Goal: Task Accomplishment & Management: Manage account settings

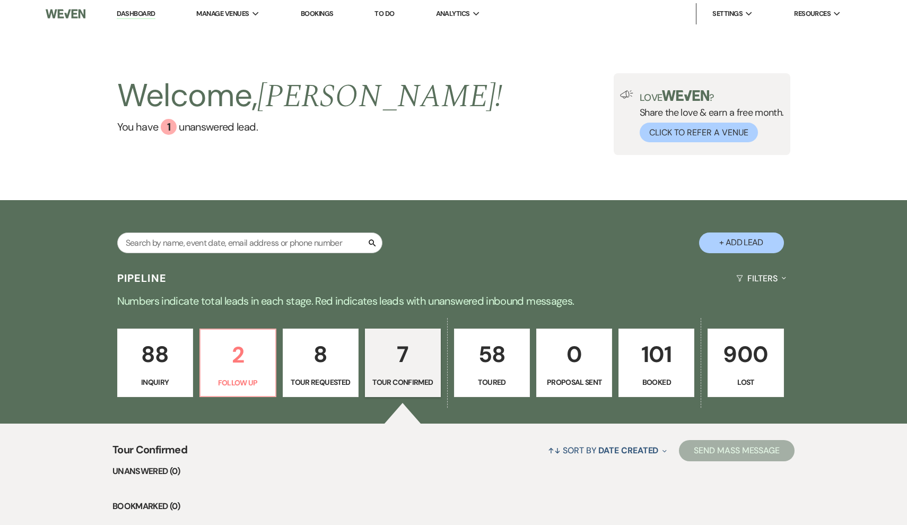
click at [324, 379] on p "Tour Requested" at bounding box center [321, 382] width 62 height 12
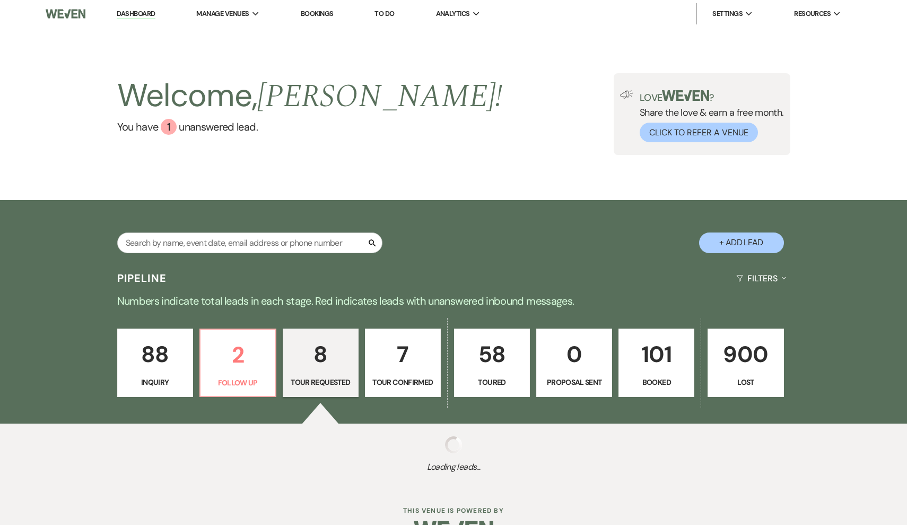
select select "2"
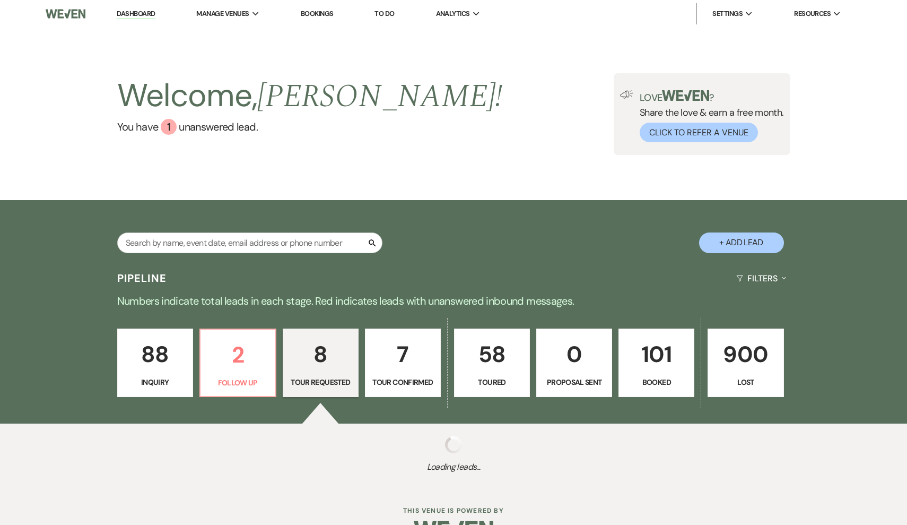
select select "2"
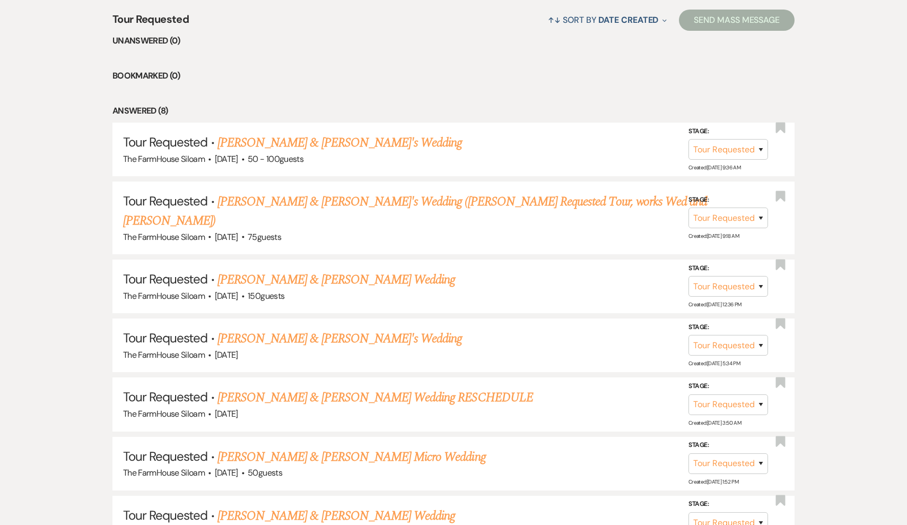
scroll to position [512, 0]
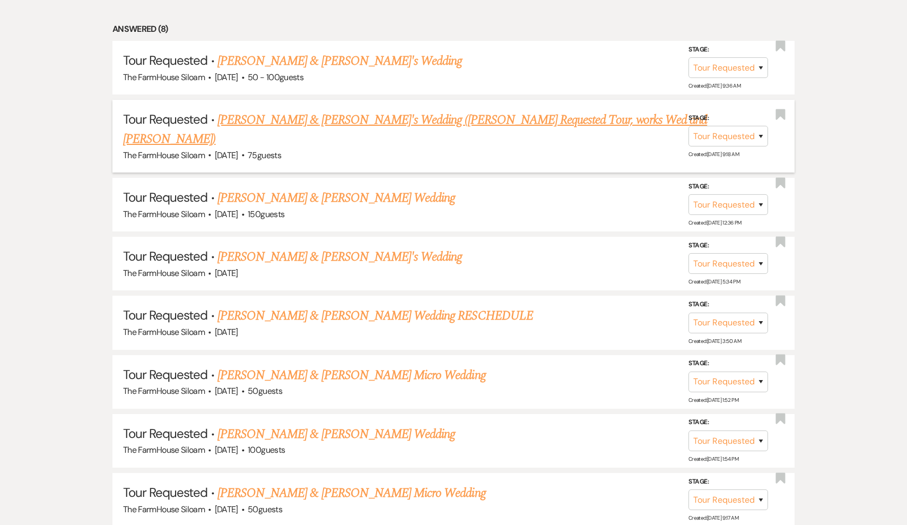
click at [347, 119] on link "[PERSON_NAME] & [PERSON_NAME]'s Wedding ([PERSON_NAME] Requested Tour, works We…" at bounding box center [415, 129] width 584 height 38
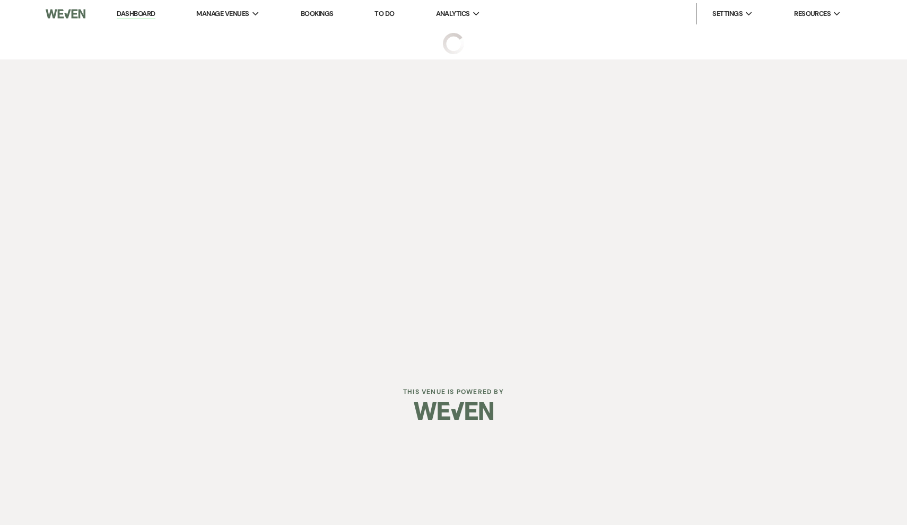
select select "2"
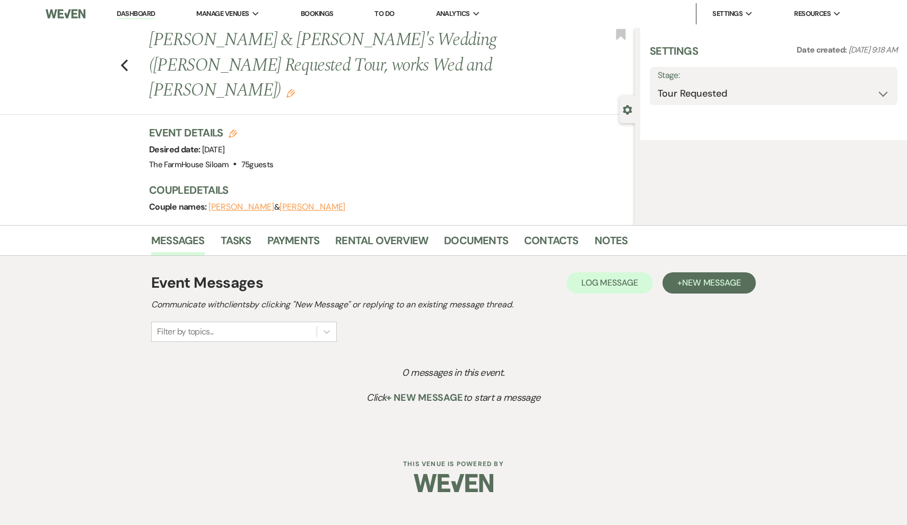
select select "17"
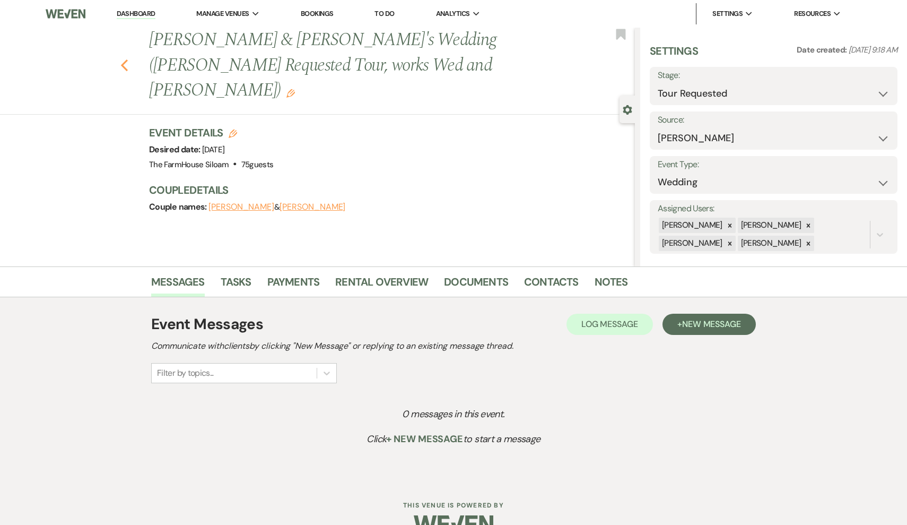
click at [126, 59] on icon "Previous" at bounding box center [124, 65] width 8 height 13
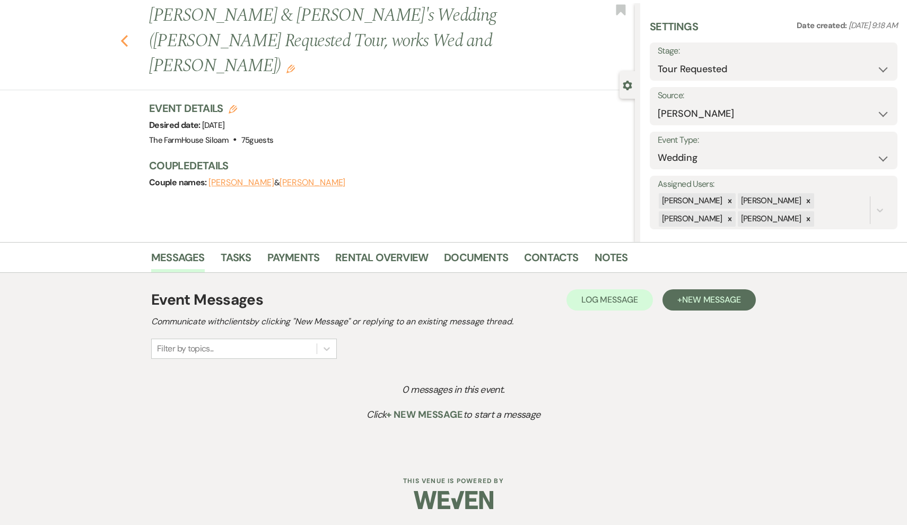
select select "2"
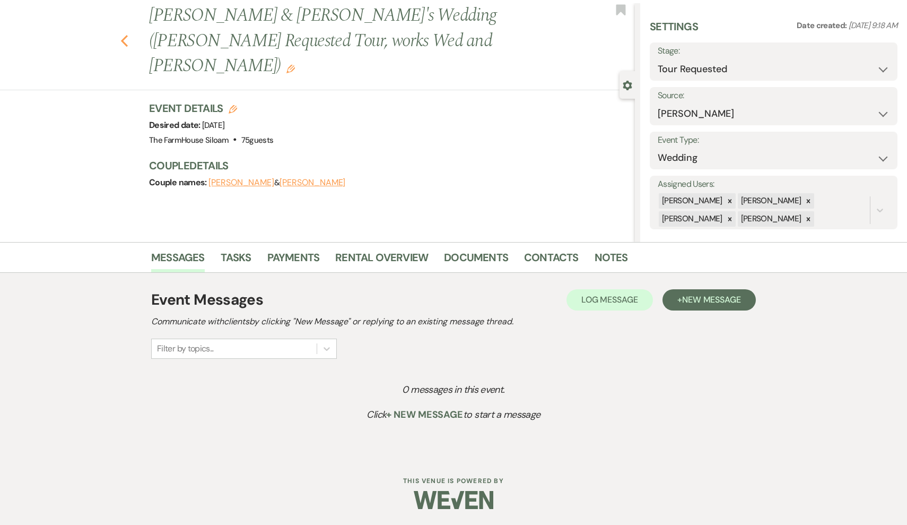
select select "2"
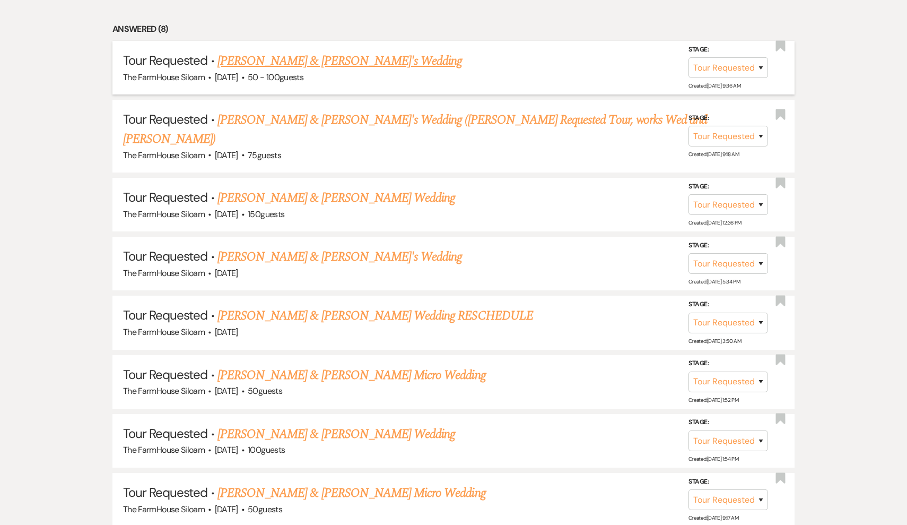
click at [314, 59] on link "[PERSON_NAME] & [PERSON_NAME]'s Wedding" at bounding box center [340, 60] width 245 height 19
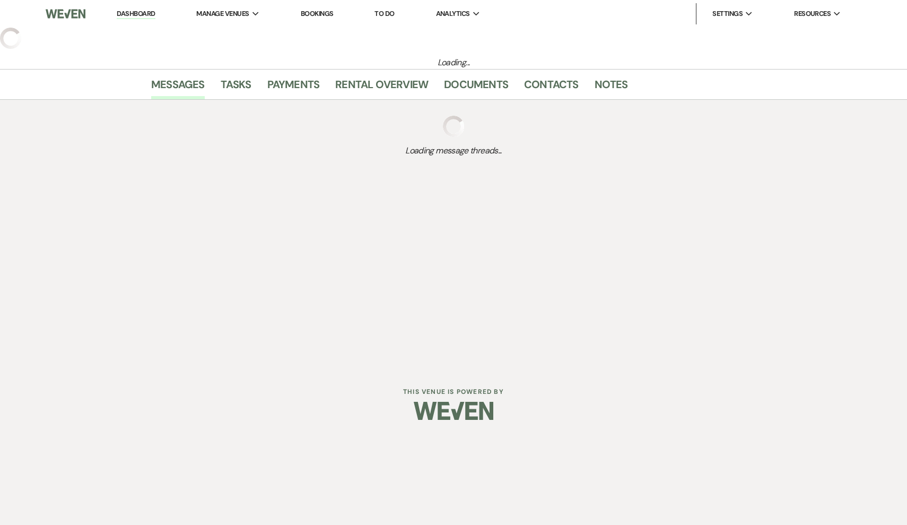
select select "2"
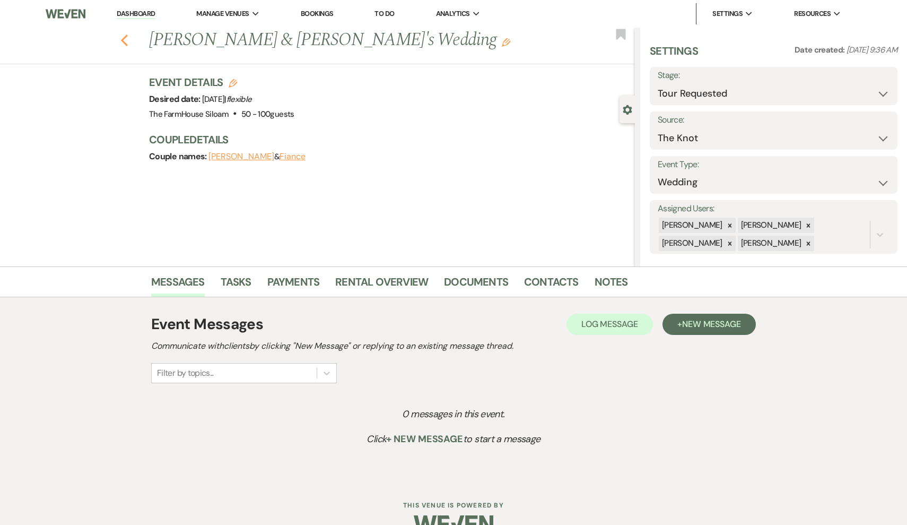
click at [125, 38] on icon "Previous" at bounding box center [124, 40] width 8 height 13
select select "2"
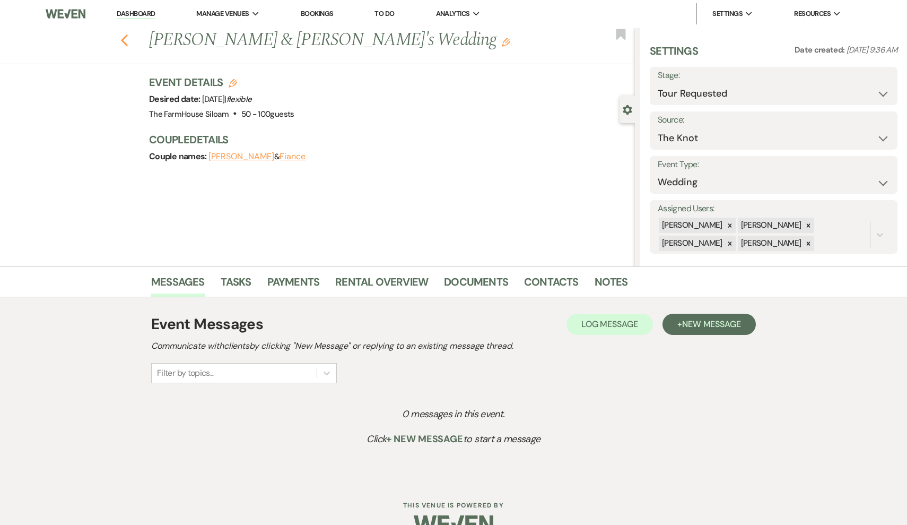
select select "2"
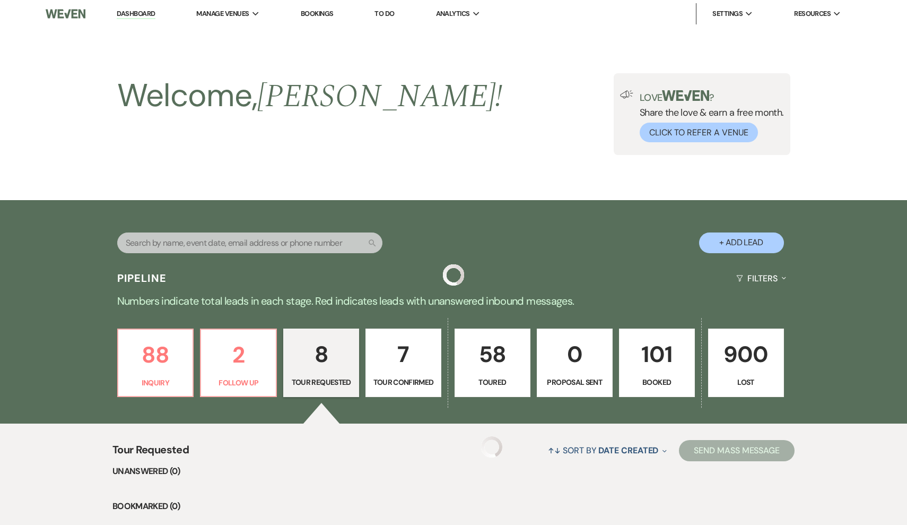
scroll to position [512, 0]
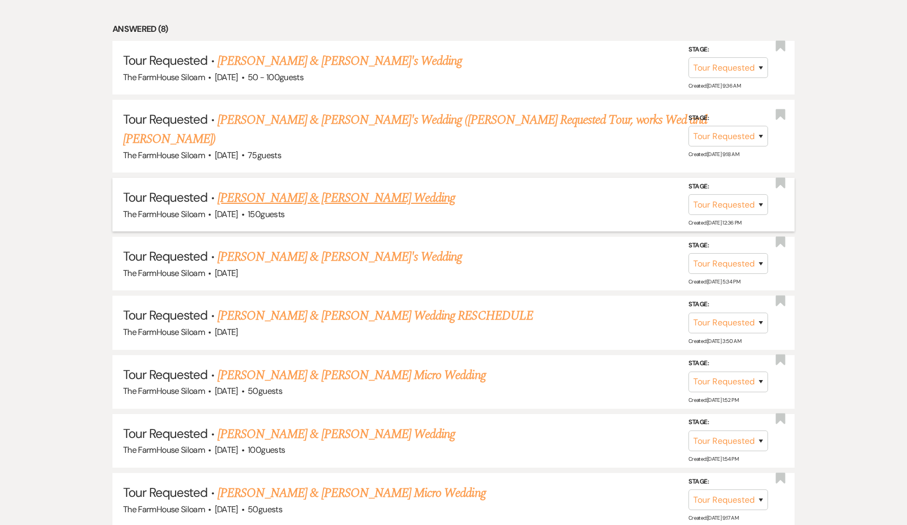
click at [325, 188] on link "[PERSON_NAME] & [PERSON_NAME] Wedding" at bounding box center [337, 197] width 238 height 19
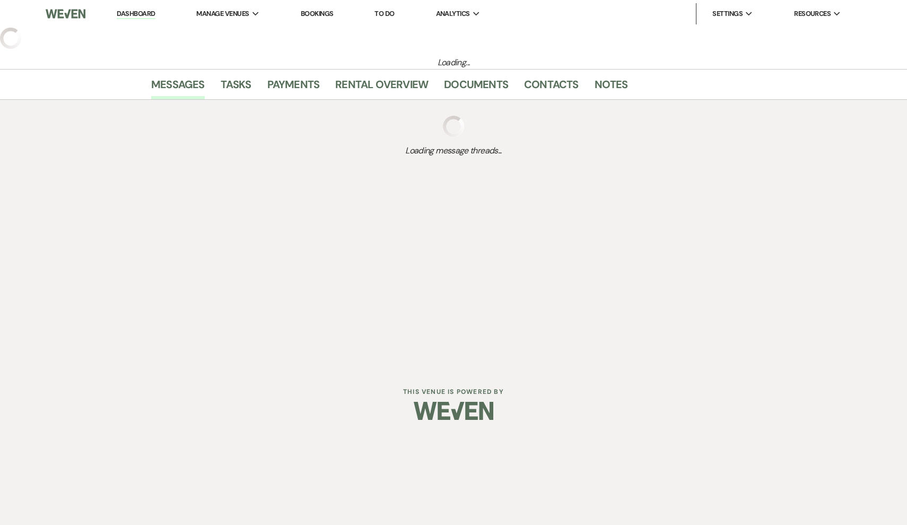
select select "2"
select select "5"
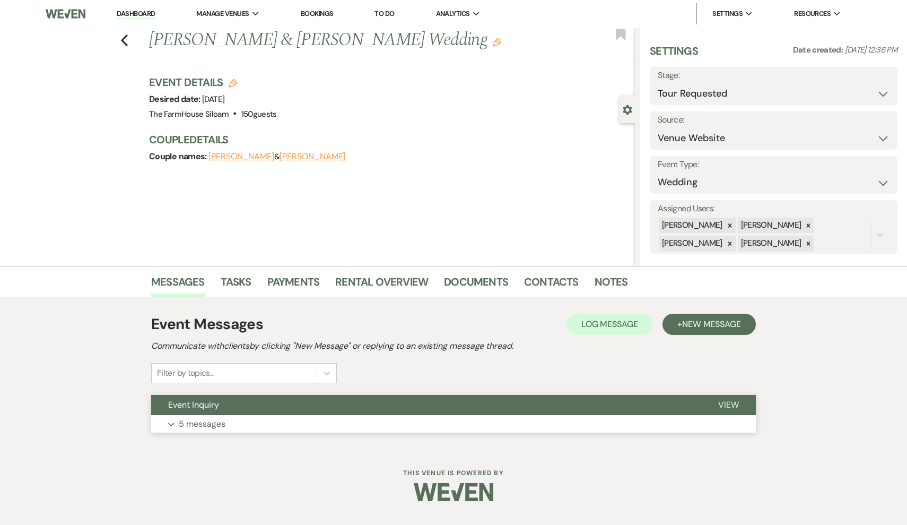
click at [199, 420] on p "5 messages" at bounding box center [202, 424] width 47 height 14
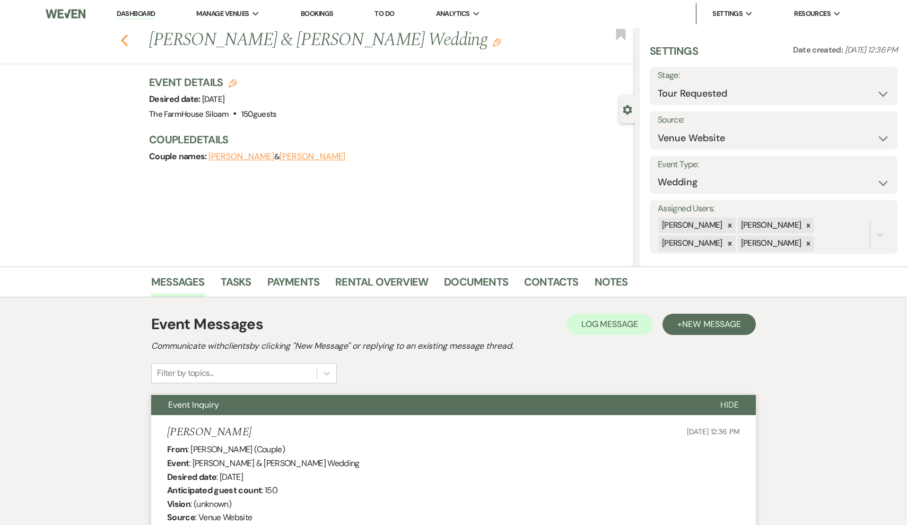
click at [124, 39] on icon "Previous" at bounding box center [124, 40] width 8 height 13
select select "2"
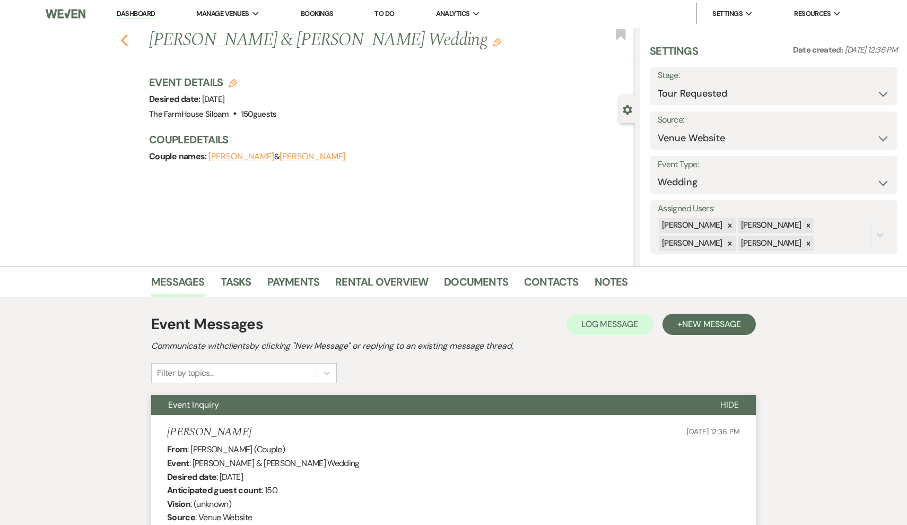
select select "2"
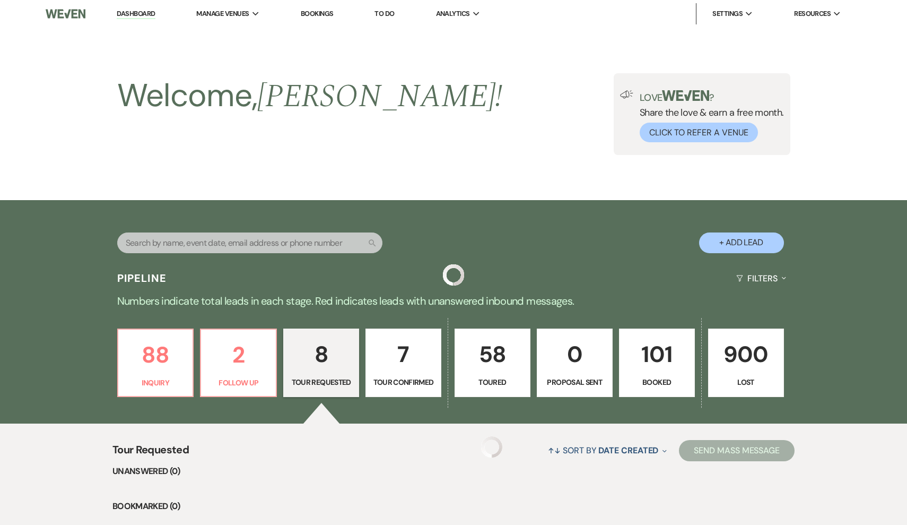
scroll to position [512, 0]
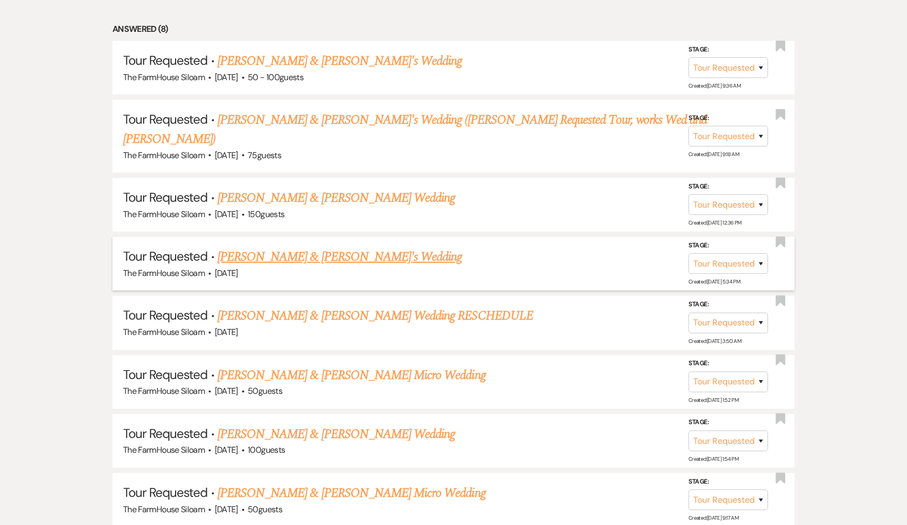
click at [281, 247] on link "[PERSON_NAME] & [PERSON_NAME]'s Wedding" at bounding box center [340, 256] width 245 height 19
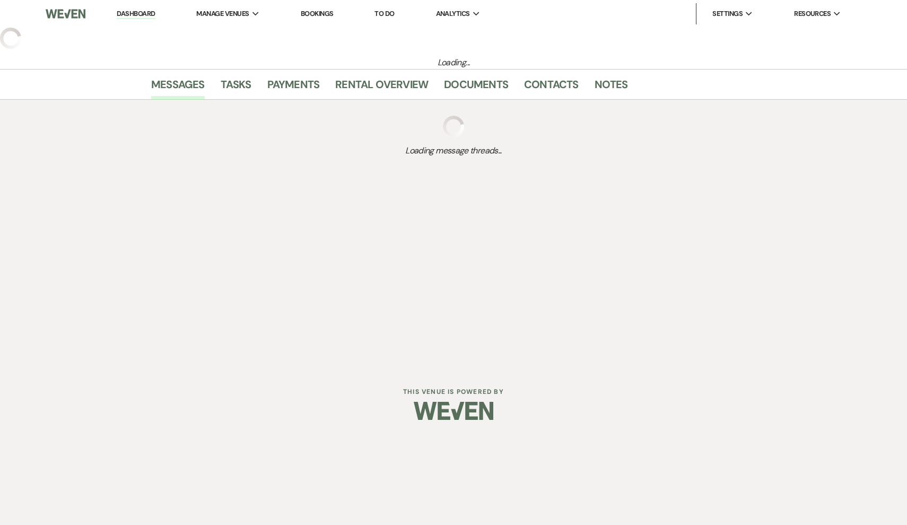
select select "2"
select select "5"
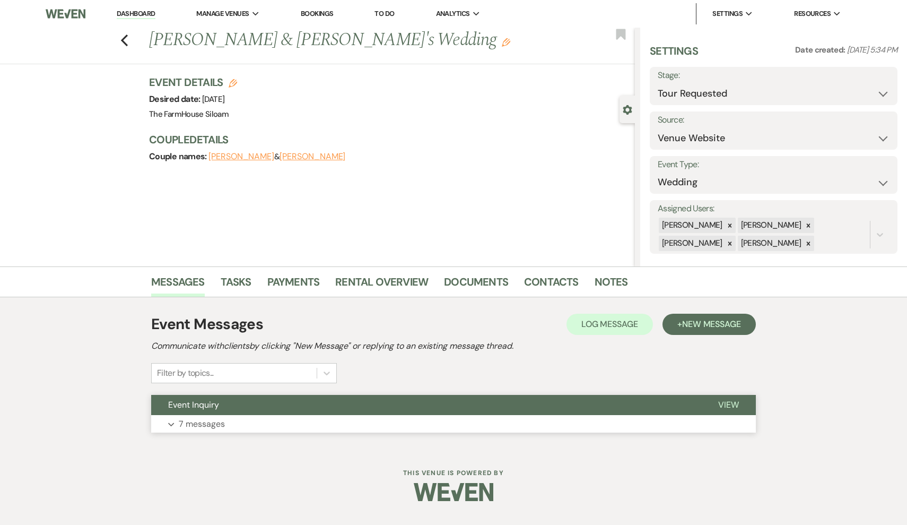
click at [197, 424] on p "7 messages" at bounding box center [202, 424] width 46 height 14
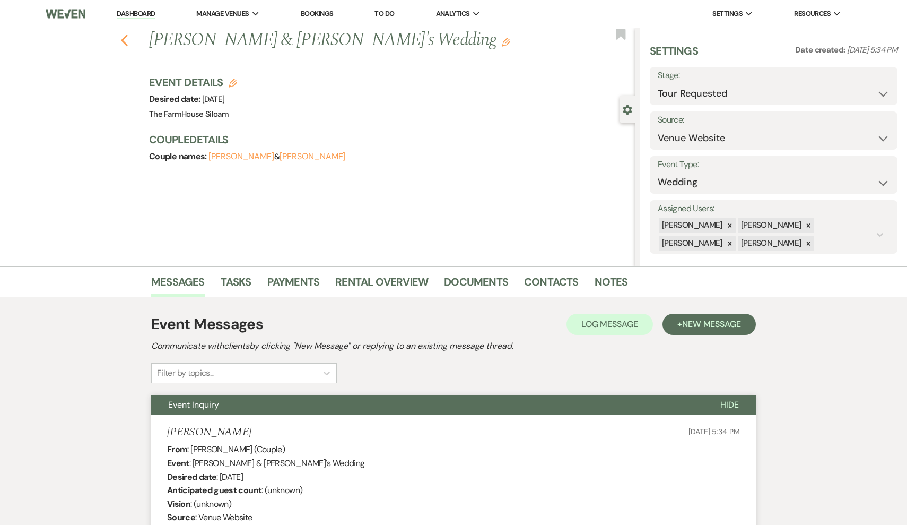
click at [124, 40] on icon "Previous" at bounding box center [124, 40] width 8 height 13
select select "2"
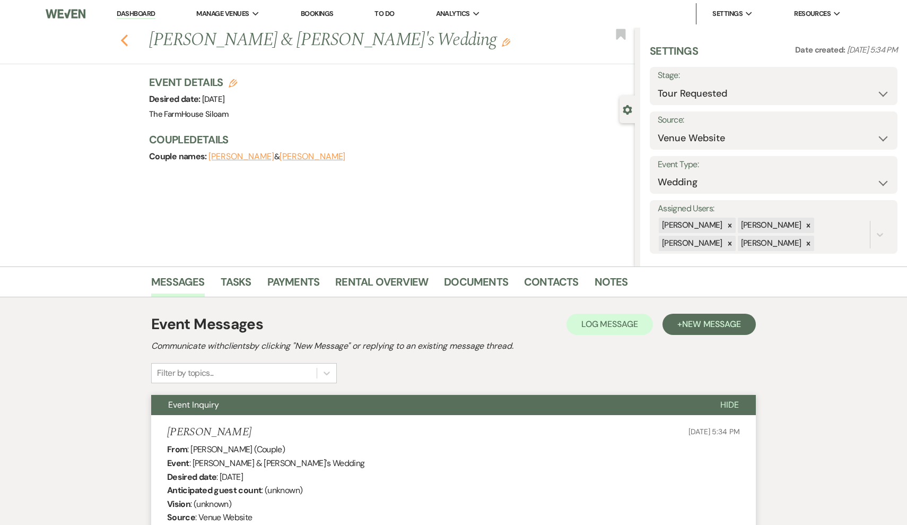
select select "2"
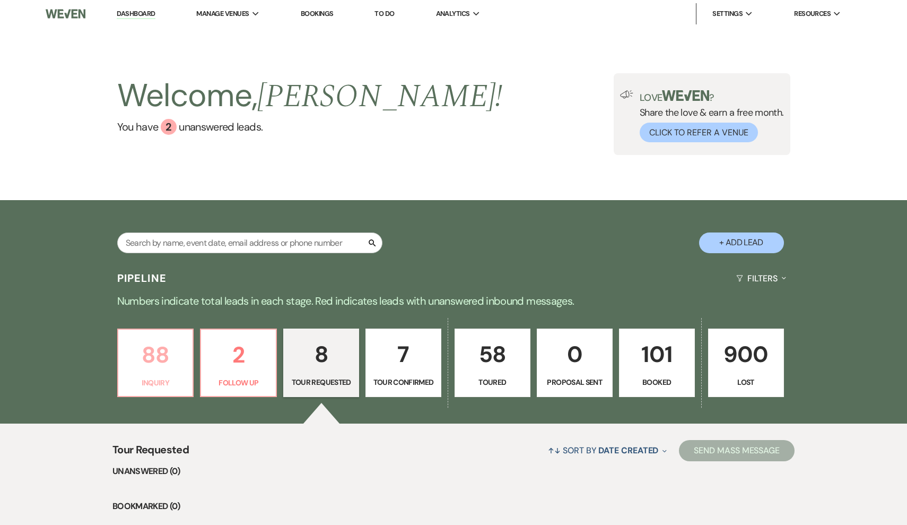
click at [171, 370] on p "88" at bounding box center [156, 355] width 62 height 36
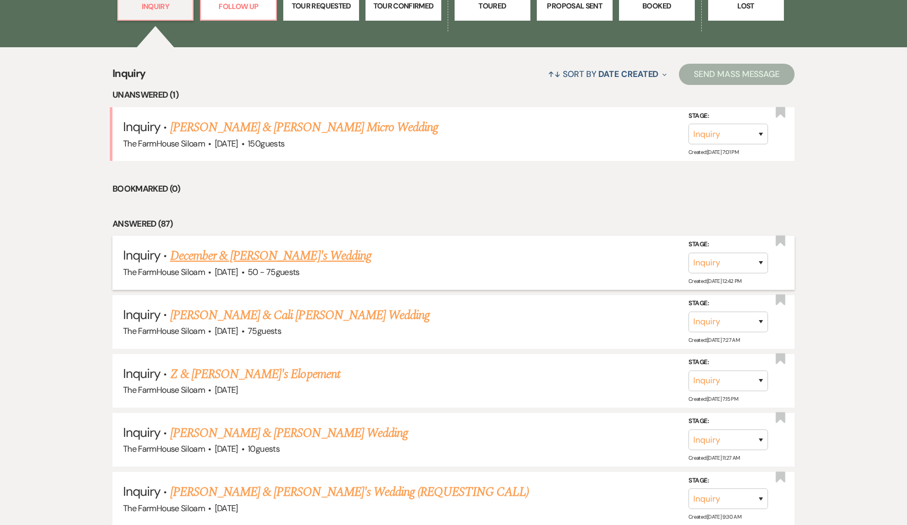
scroll to position [363, 0]
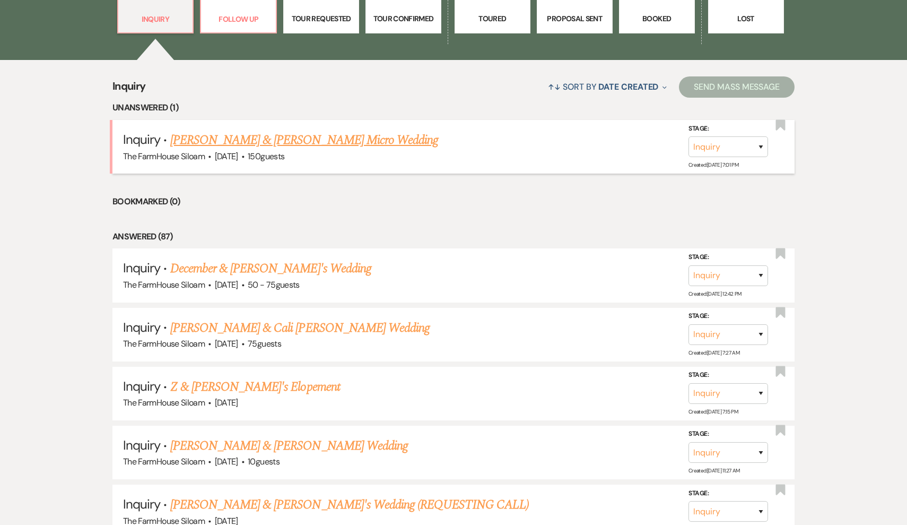
click at [258, 142] on link "[PERSON_NAME] & [PERSON_NAME] Micro Wedding" at bounding box center [304, 140] width 268 height 19
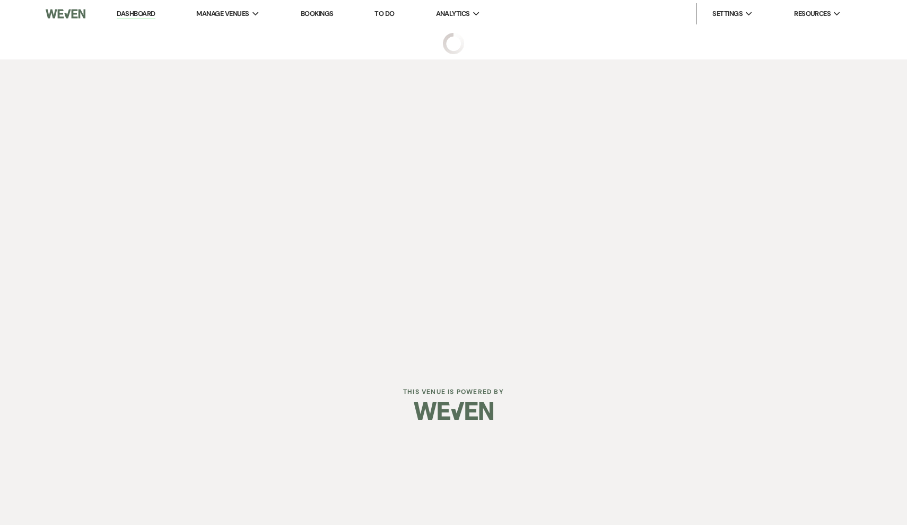
select select "5"
select select "16"
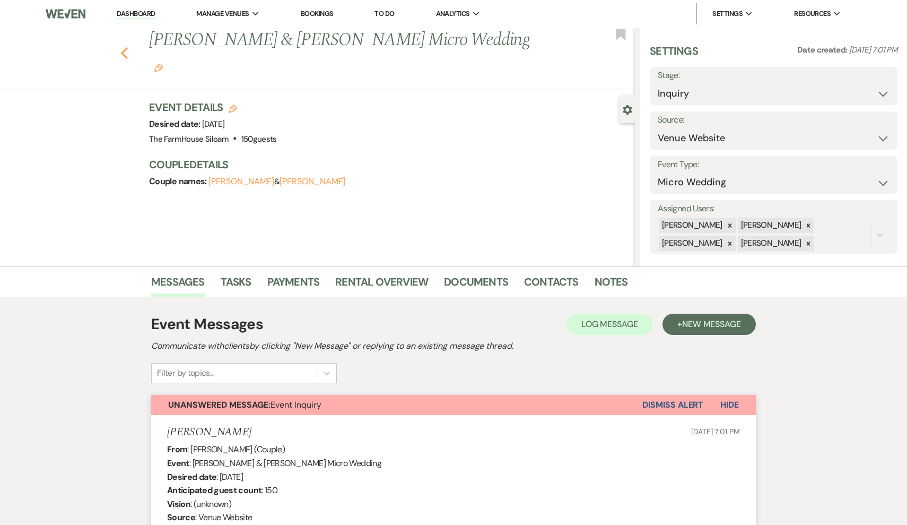
click at [124, 47] on use "button" at bounding box center [124, 53] width 7 height 12
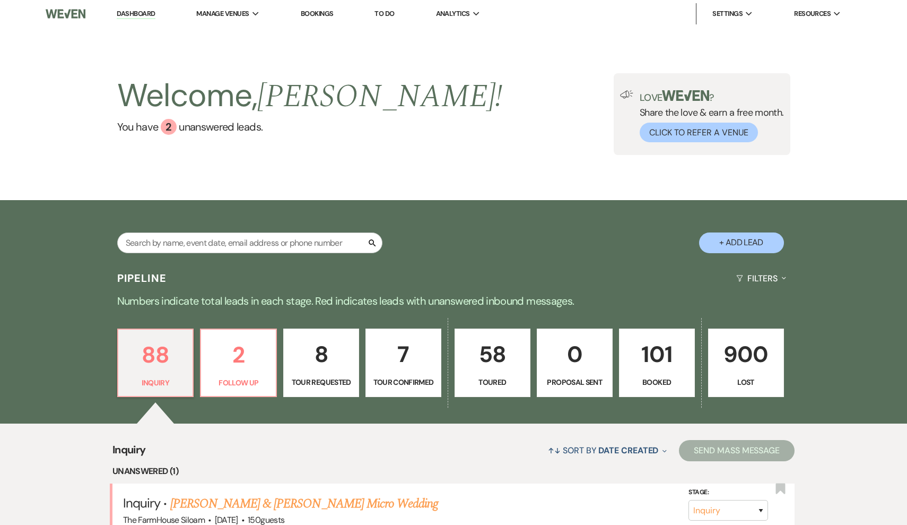
click at [768, 245] on button "+ Add Lead" at bounding box center [741, 242] width 85 height 21
select select "468"
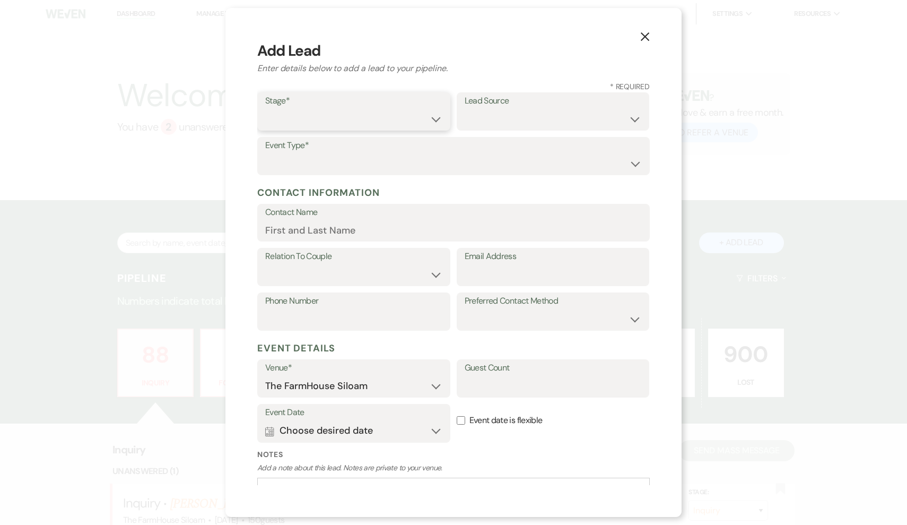
select select "1"
select select "4"
select select "3"
paste input "[EMAIL_ADDRESS][DOMAIN_NAME]"
type input "[EMAIL_ADDRESS][DOMAIN_NAME]"
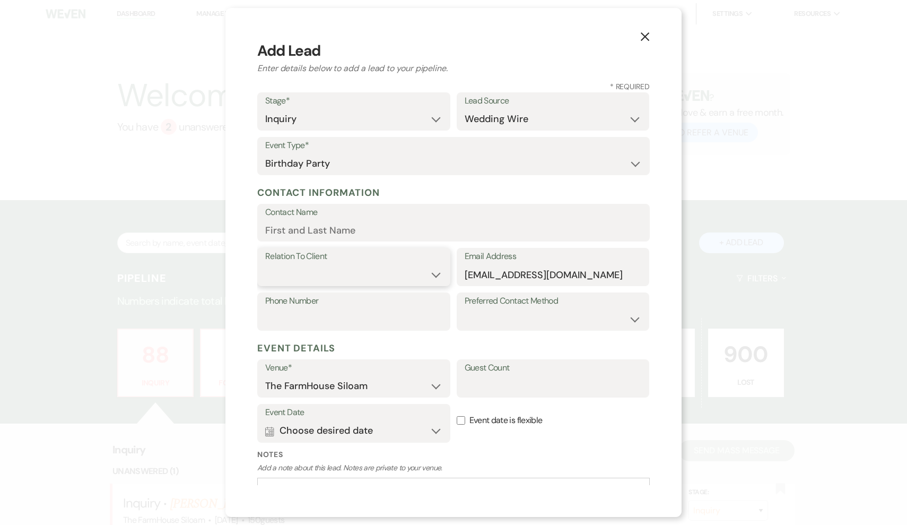
select select "1"
paste input "[PERSON_NAME]"
type input "[PERSON_NAME]"
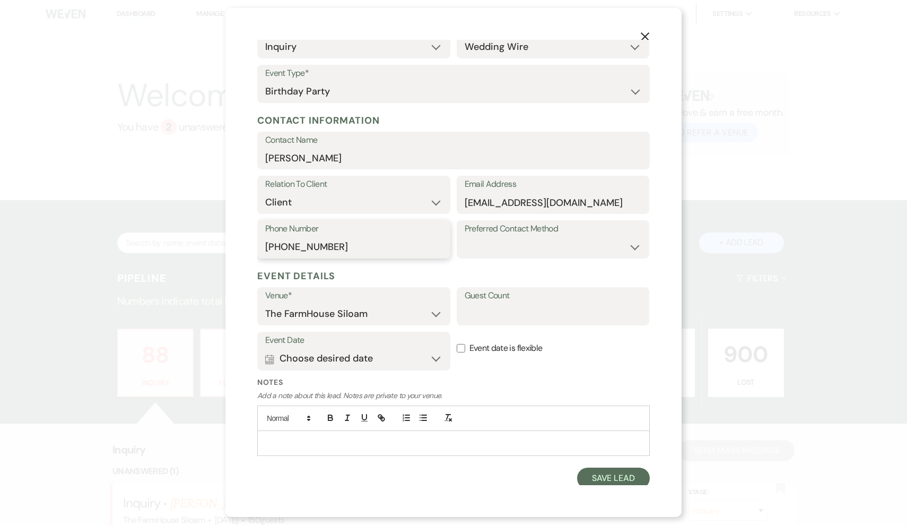
type input "[PHONE_NUMBER]"
click at [417, 361] on button "Calendar Choose desired date Expand" at bounding box center [353, 358] width 177 height 21
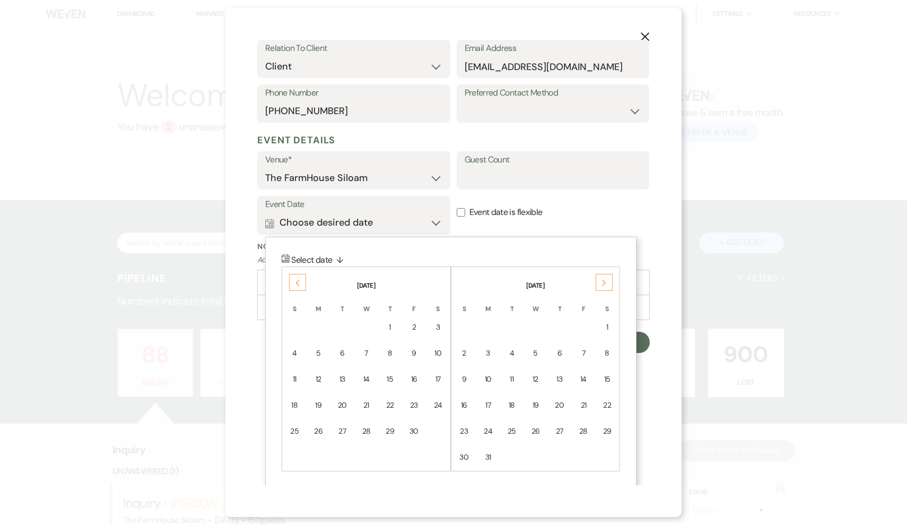
scroll to position [207, 0]
click at [604, 280] on icon "Next" at bounding box center [604, 283] width 5 height 6
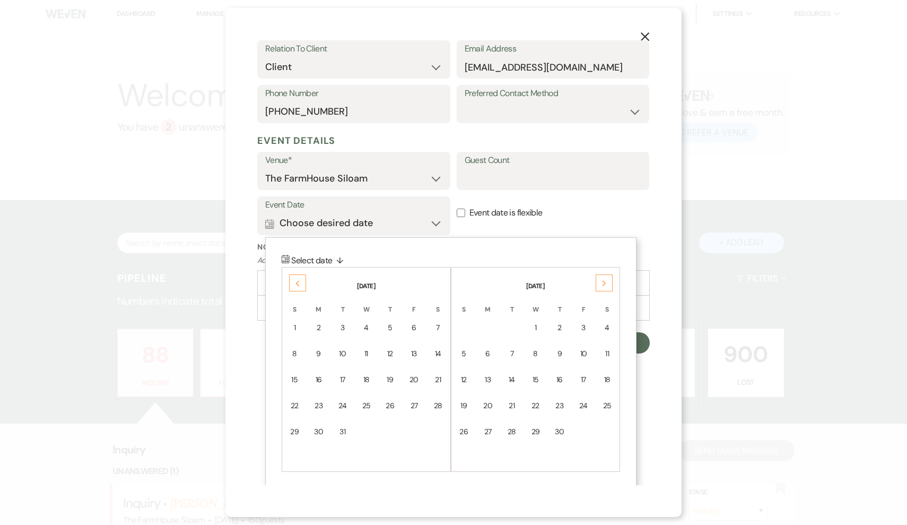
click at [604, 280] on icon "Next" at bounding box center [604, 283] width 5 height 6
click at [294, 280] on div "Previous" at bounding box center [297, 282] width 17 height 17
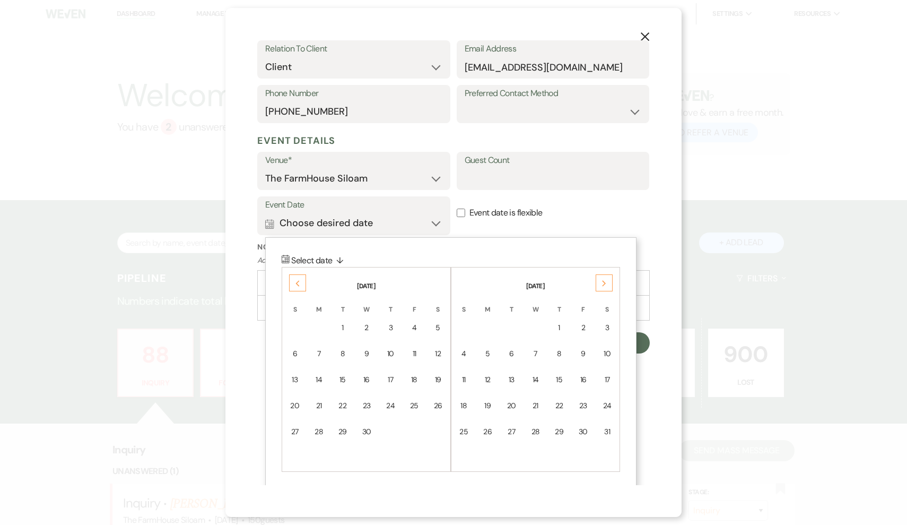
click at [294, 280] on div "Previous" at bounding box center [297, 282] width 17 height 17
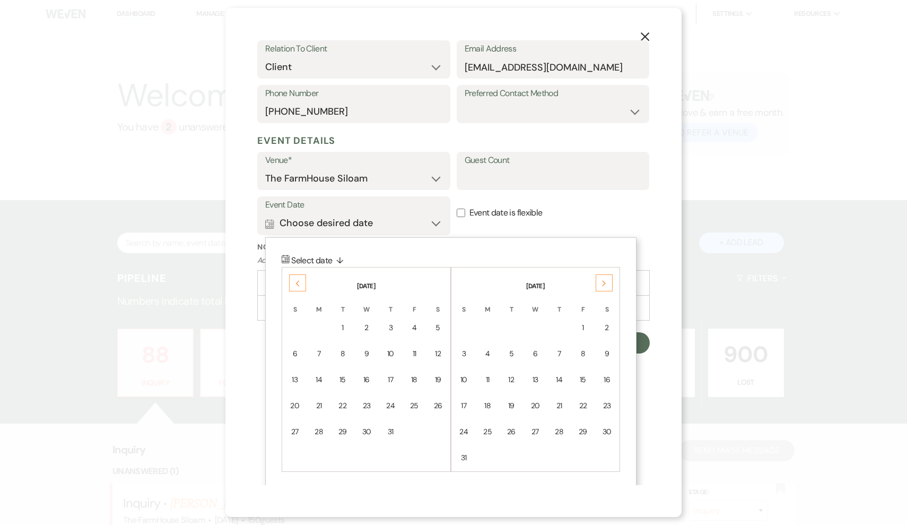
click at [294, 280] on div "Previous" at bounding box center [297, 282] width 17 height 17
click at [299, 276] on div "Previous" at bounding box center [297, 282] width 17 height 17
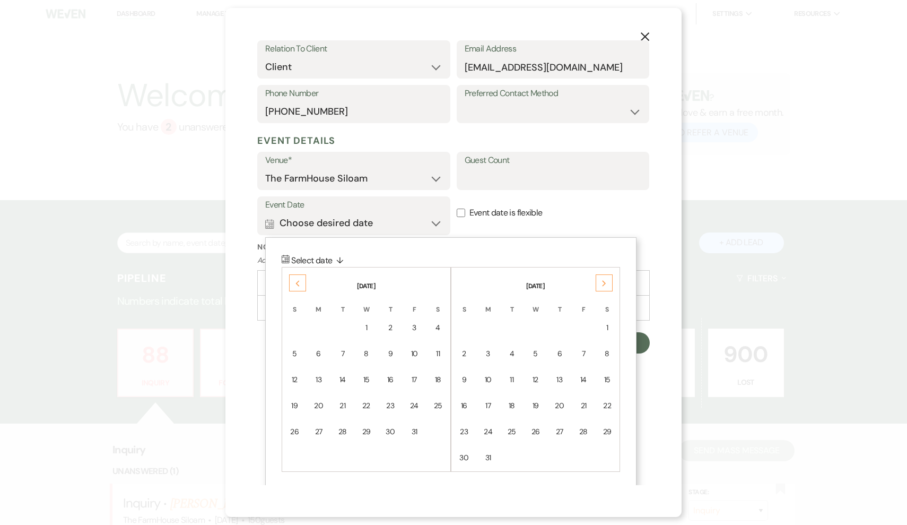
click at [299, 276] on div "Previous" at bounding box center [297, 282] width 17 height 17
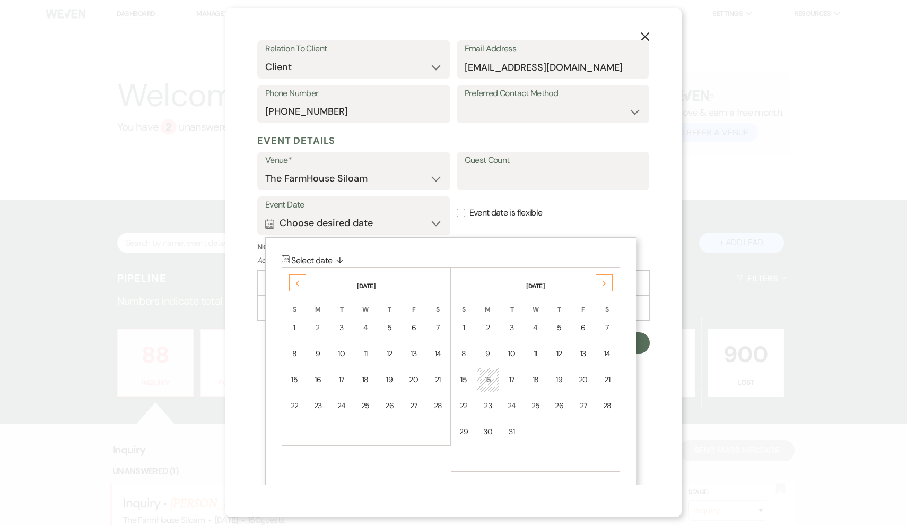
click at [299, 276] on div "Previous" at bounding box center [297, 282] width 17 height 17
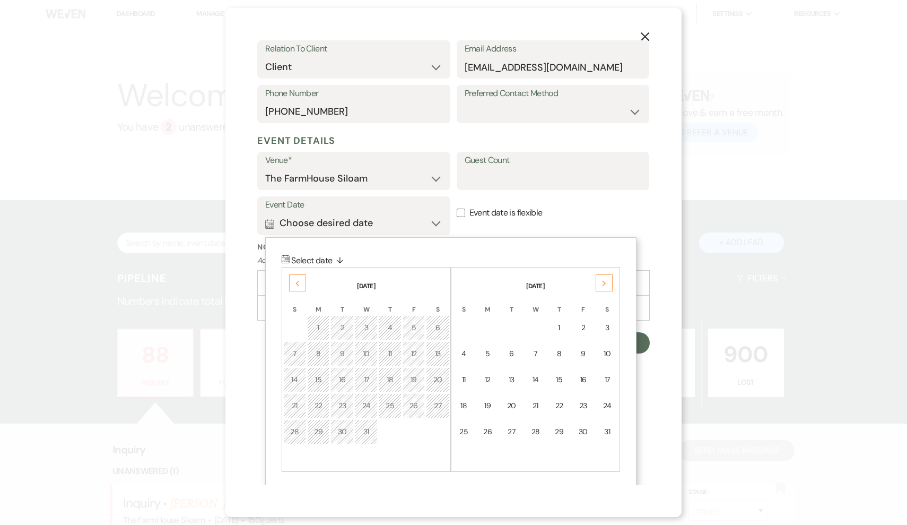
click at [299, 276] on div "Previous" at bounding box center [297, 282] width 17 height 17
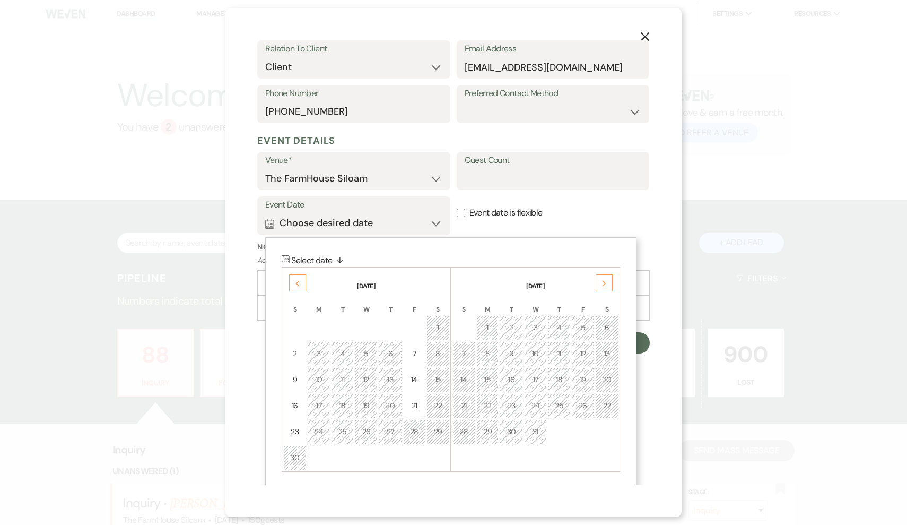
click at [299, 276] on div "Previous" at bounding box center [297, 282] width 17 height 17
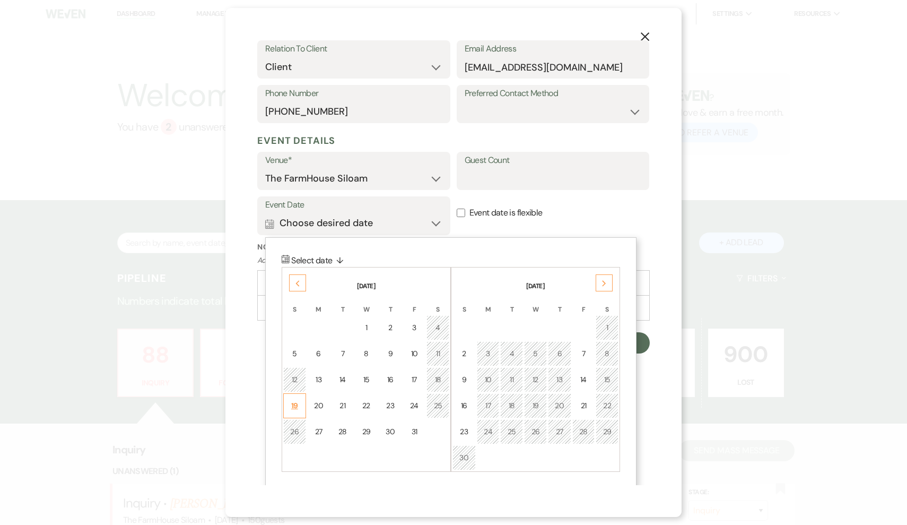
click at [292, 410] on td "19" at bounding box center [294, 405] width 23 height 25
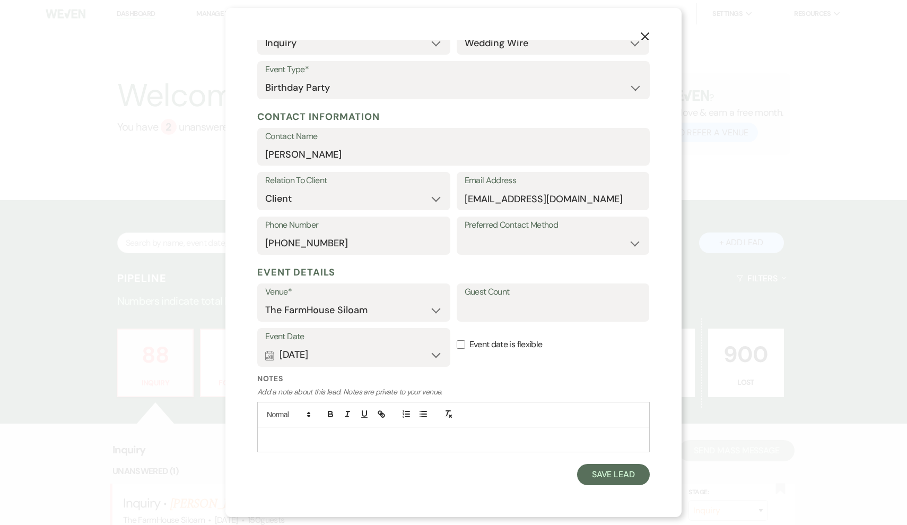
scroll to position [72, 0]
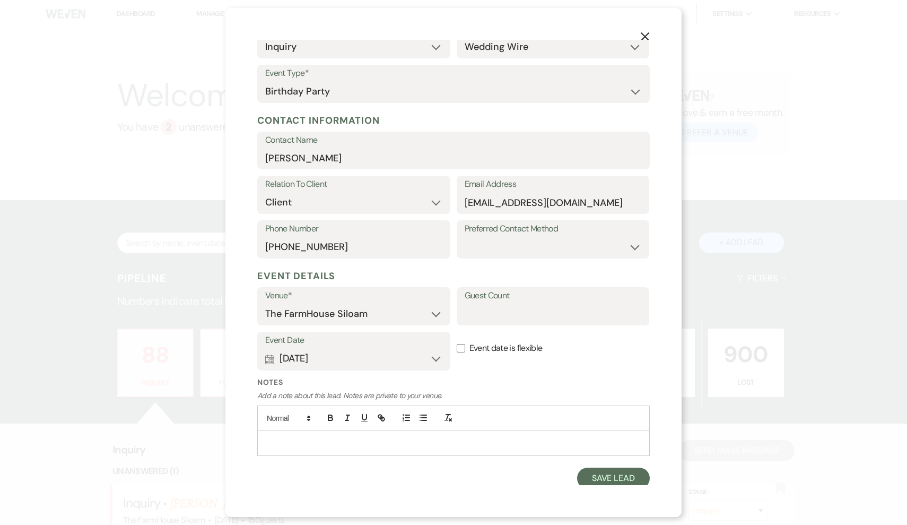
click at [326, 440] on p at bounding box center [454, 443] width 376 height 12
click at [290, 440] on p "2-5pm Birthday Party" at bounding box center [454, 443] width 376 height 12
click at [628, 474] on button "Save Lead" at bounding box center [613, 477] width 73 height 21
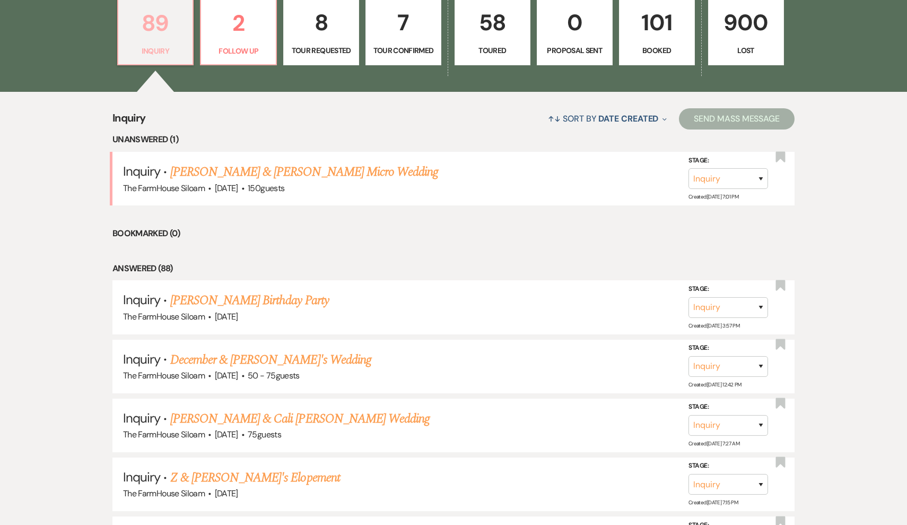
scroll to position [344, 0]
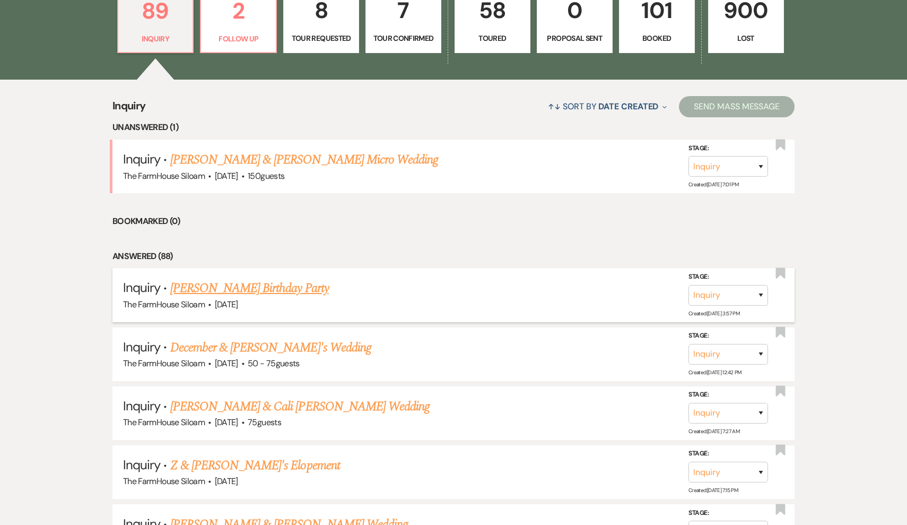
click at [221, 285] on link "[PERSON_NAME] Birthday Party" at bounding box center [249, 288] width 159 height 19
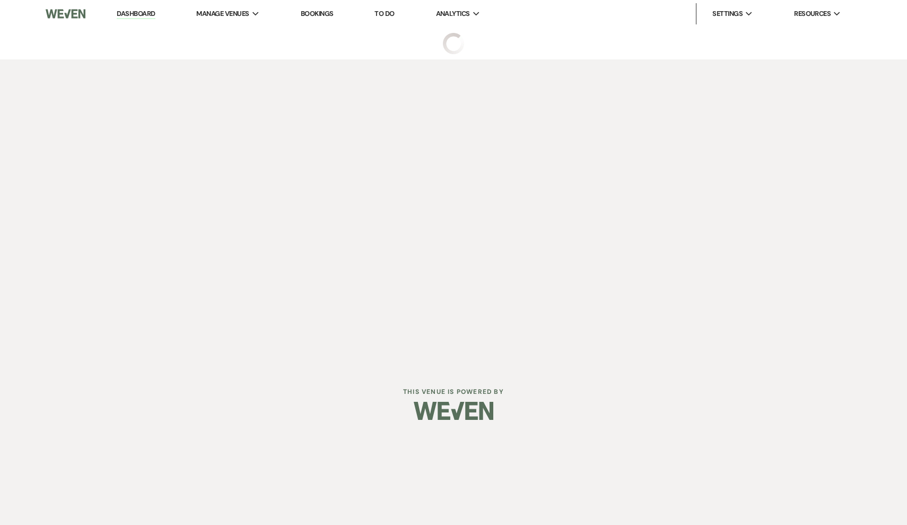
select select "3"
select select "4"
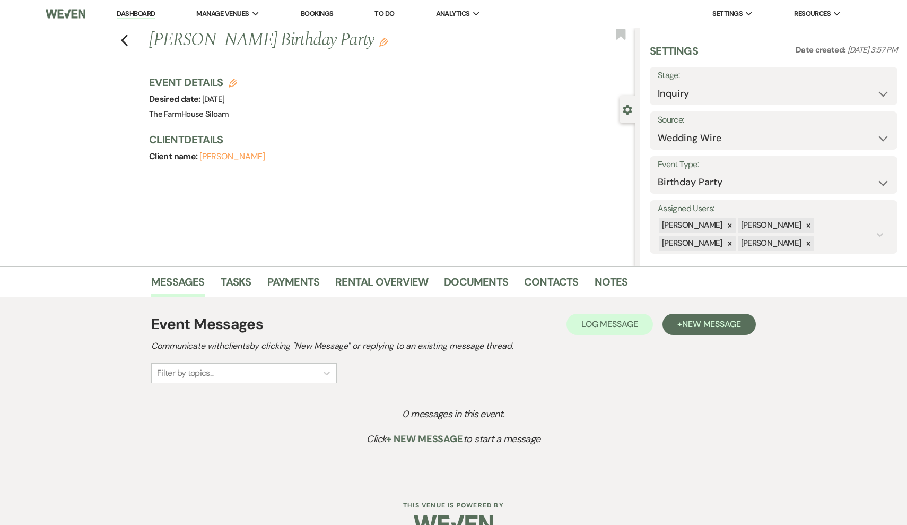
click at [233, 81] on icon "Edit" at bounding box center [233, 83] width 8 height 8
select select "468"
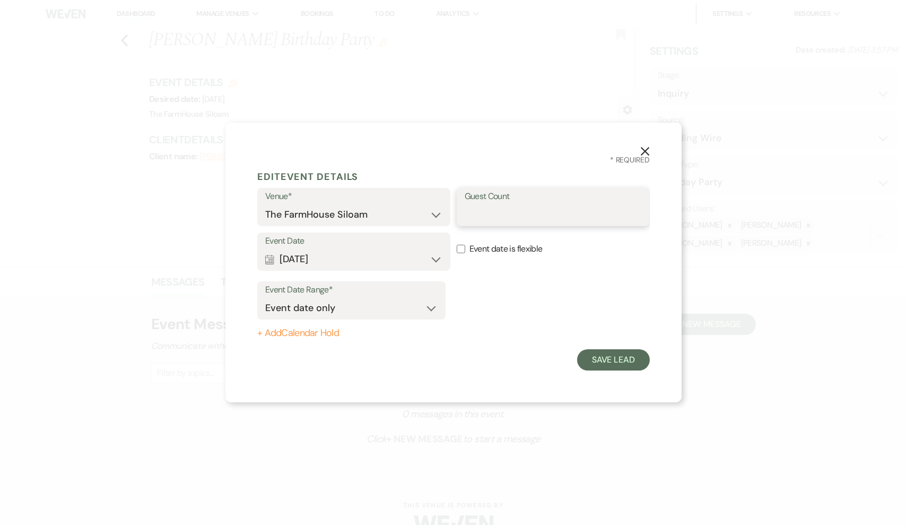
click at [506, 216] on input "Guest Count" at bounding box center [553, 214] width 177 height 21
type input "50"
click at [606, 368] on button "Save Lead" at bounding box center [613, 359] width 73 height 21
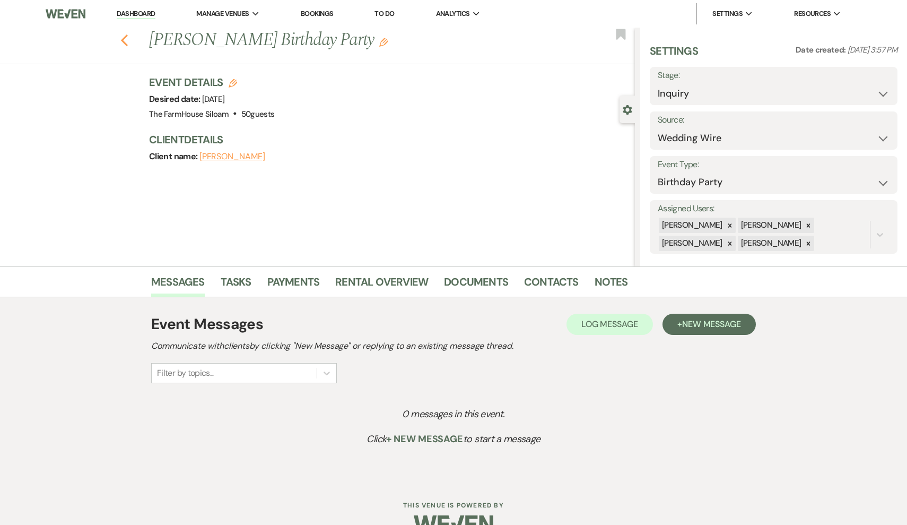
click at [123, 39] on use "button" at bounding box center [124, 40] width 7 height 12
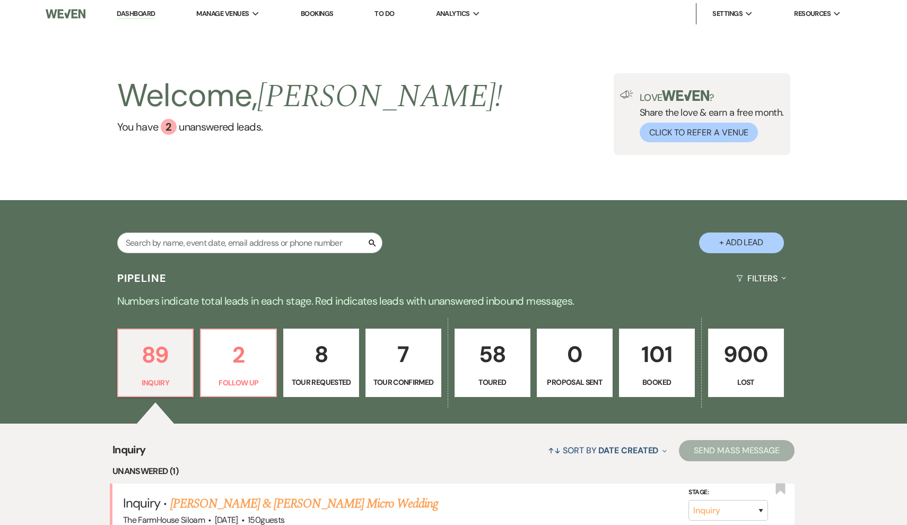
click at [331, 379] on p "Tour Requested" at bounding box center [321, 382] width 62 height 12
select select "2"
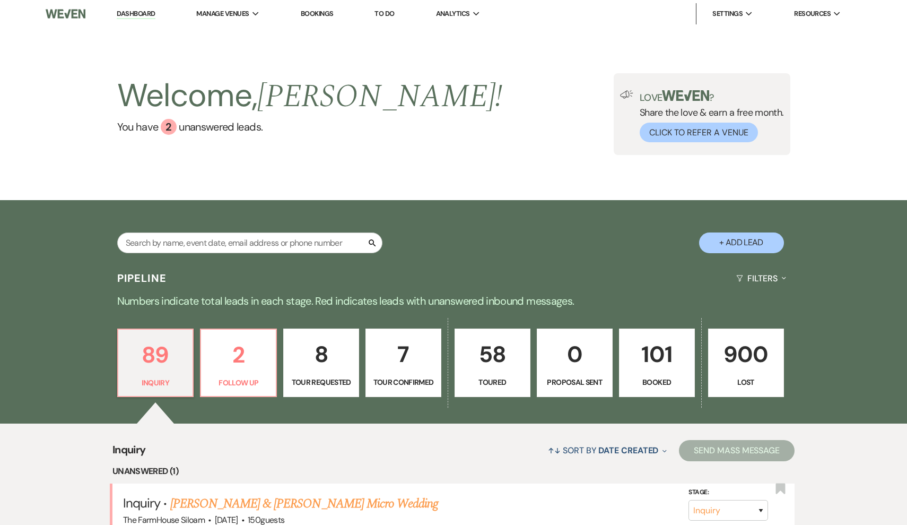
select select "2"
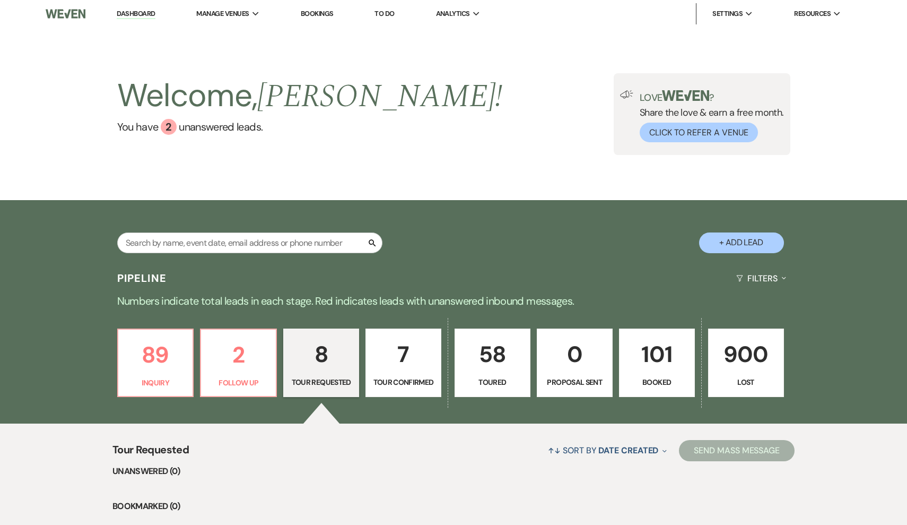
click at [735, 246] on button "+ Add Lead" at bounding box center [741, 242] width 85 height 21
select select "468"
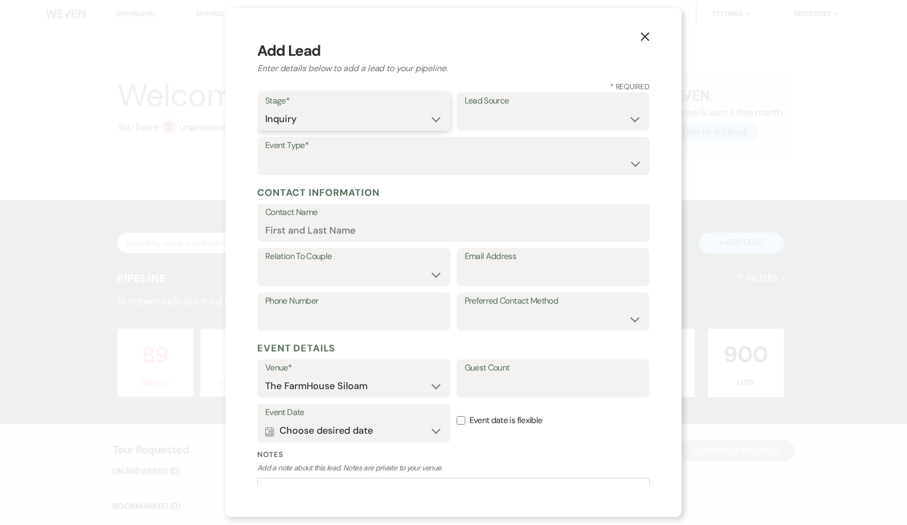
select select "2"
select select "3"
select select "1"
type input "[PERSON_NAME]"
paste input "[EMAIL_ADDRESS][DOMAIN_NAME]"
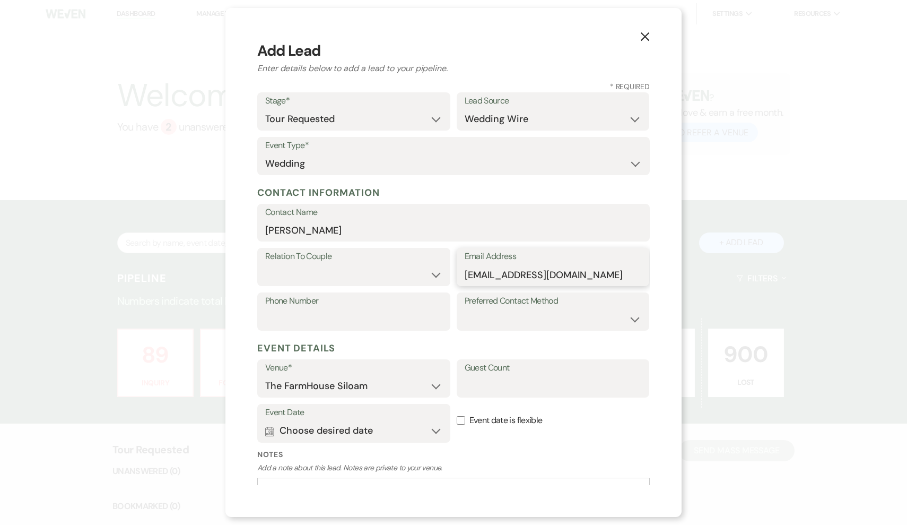
type input "[EMAIL_ADDRESS][DOMAIN_NAME]"
select select "1"
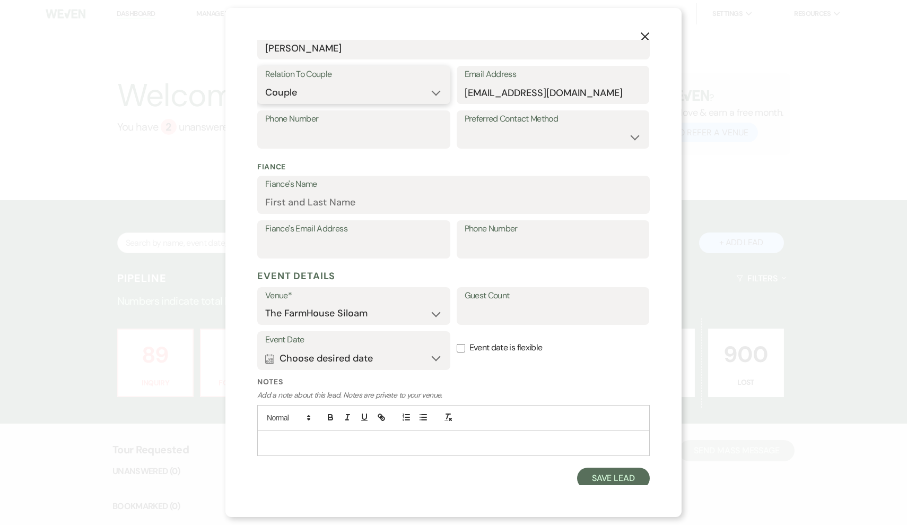
scroll to position [181, 0]
click at [338, 356] on button "Calendar Choose desired date Expand" at bounding box center [353, 359] width 177 height 21
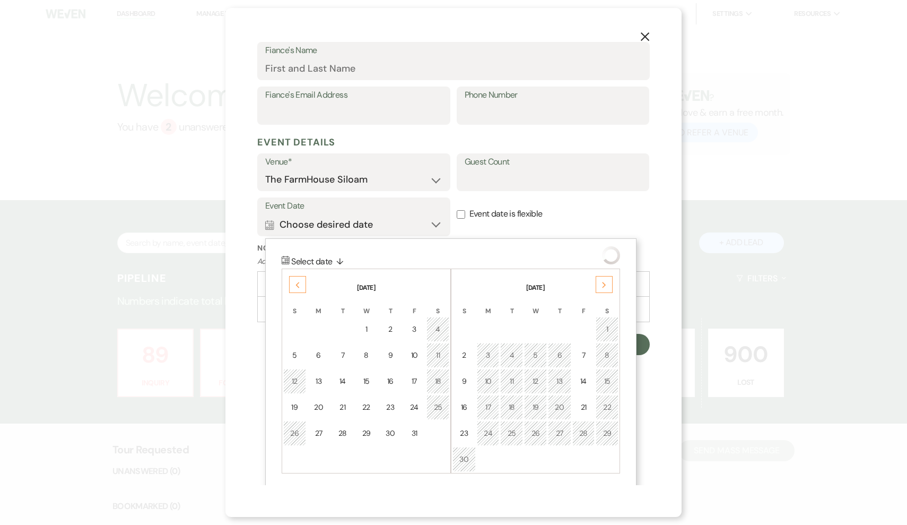
scroll to position [316, 0]
click at [602, 282] on icon "Next" at bounding box center [604, 284] width 5 height 6
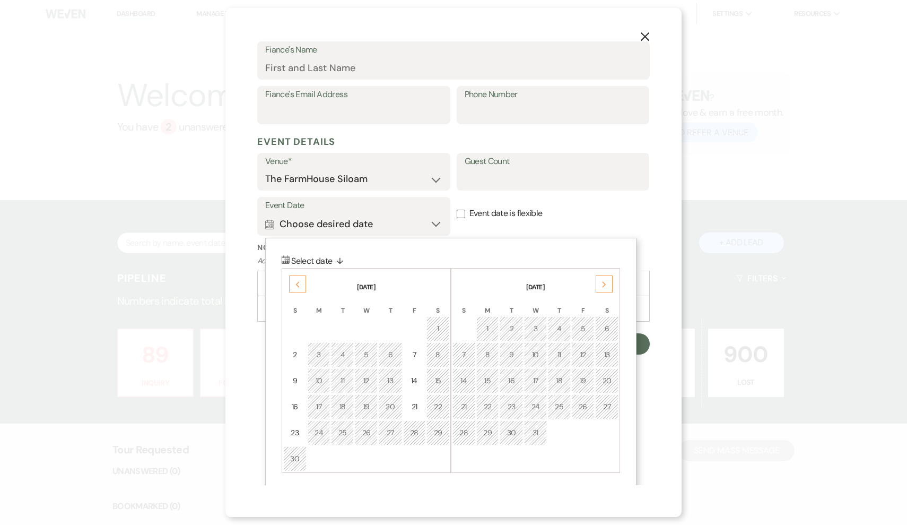
click at [602, 282] on icon "Next" at bounding box center [604, 284] width 5 height 6
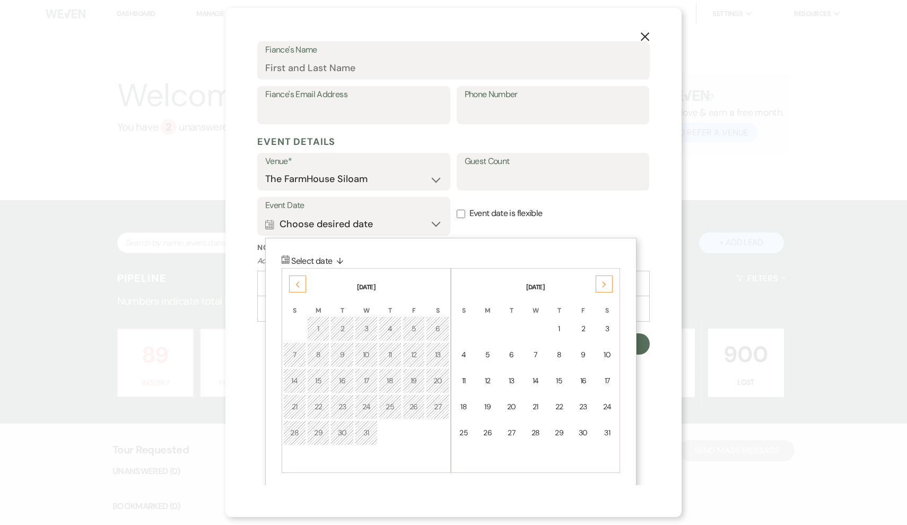
click at [602, 282] on icon "Next" at bounding box center [604, 284] width 5 height 6
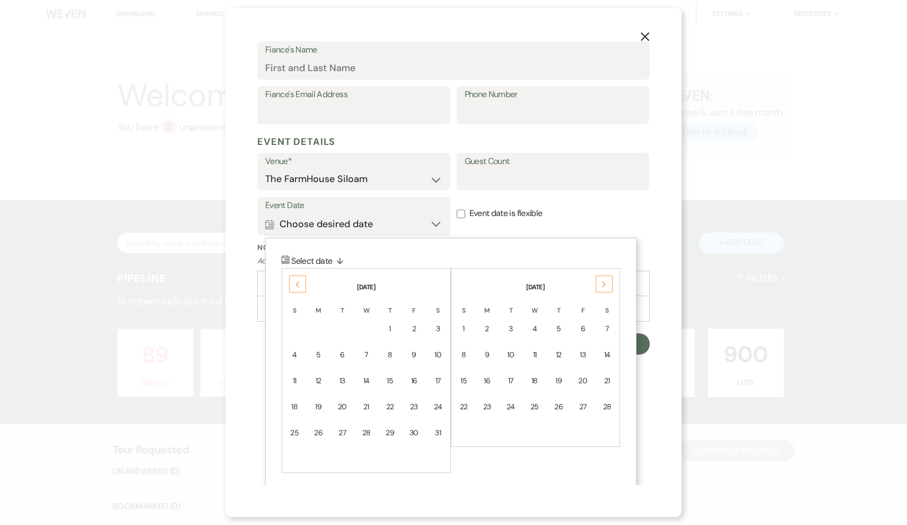
click at [602, 282] on icon "Next" at bounding box center [604, 284] width 5 height 6
click at [606, 349] on div "9" at bounding box center [607, 354] width 10 height 11
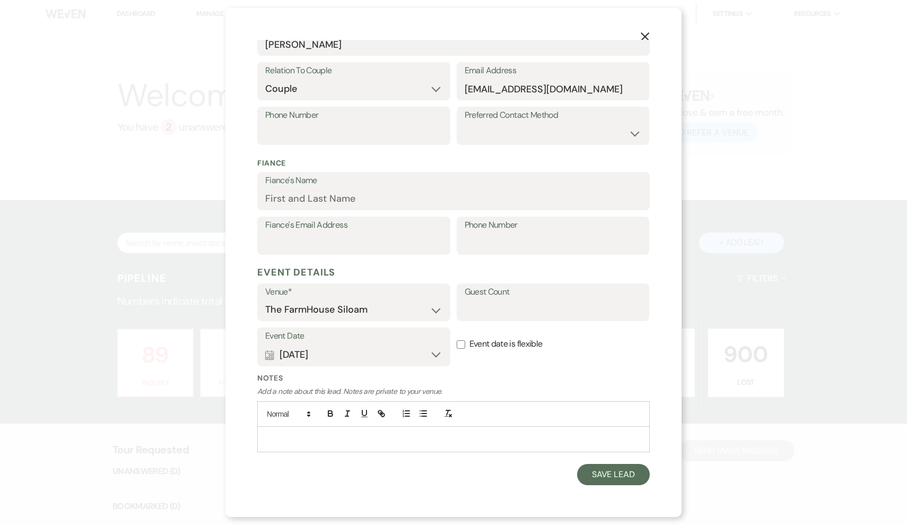
scroll to position [181, 0]
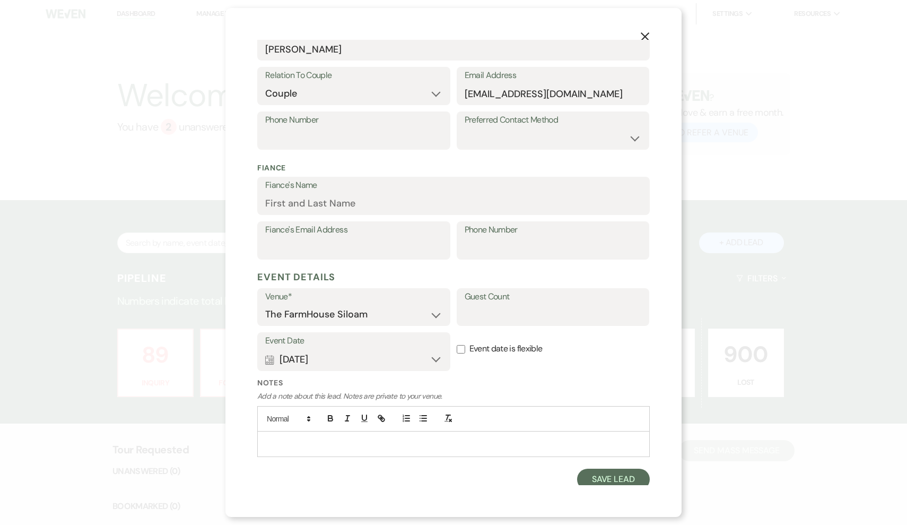
click at [465, 345] on input "Event date is flexible" at bounding box center [461, 349] width 8 height 8
checkbox input "true"
click at [489, 315] on input "Guest Count" at bounding box center [553, 314] width 177 height 21
type input "75"
click at [621, 479] on button "Save Lead" at bounding box center [613, 478] width 73 height 21
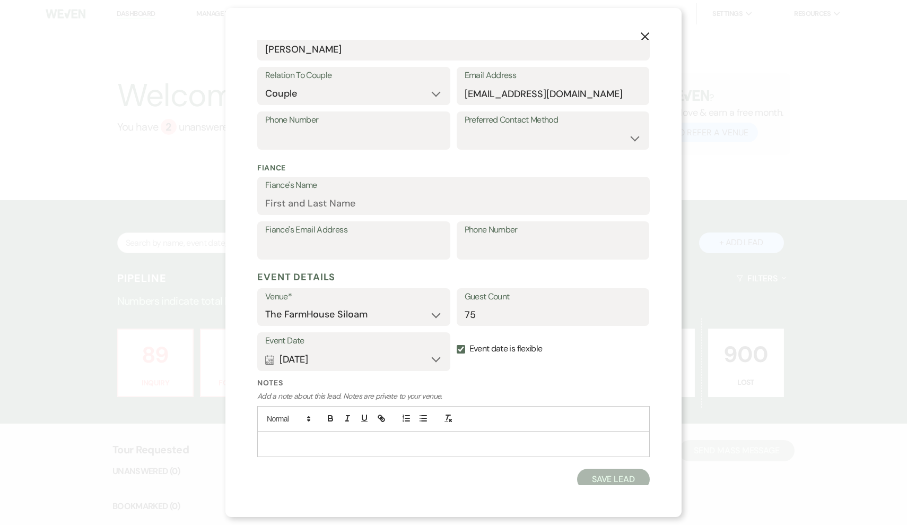
select select "2"
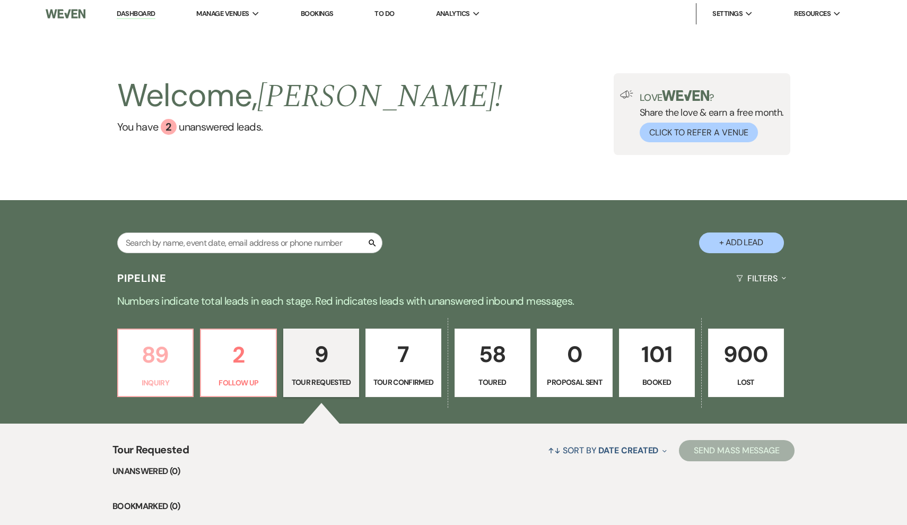
scroll to position [0, 0]
click at [158, 369] on p "89" at bounding box center [156, 355] width 62 height 36
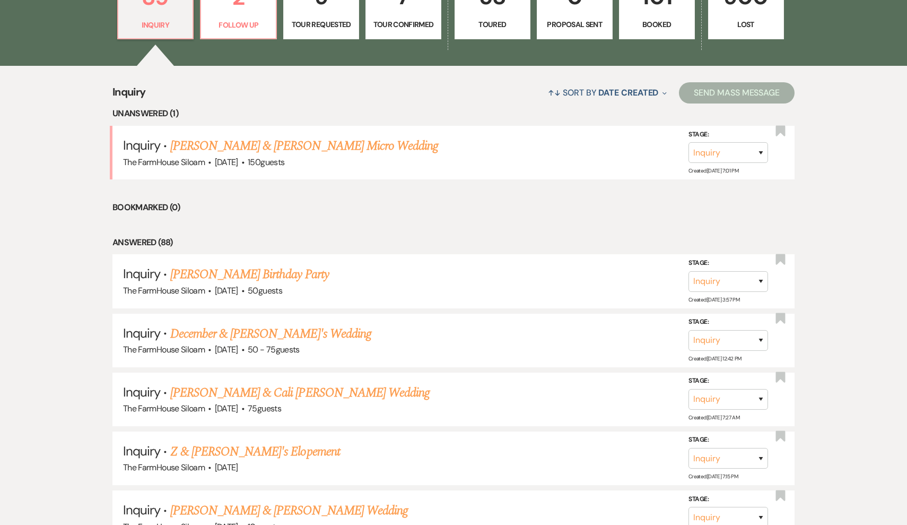
scroll to position [357, 0]
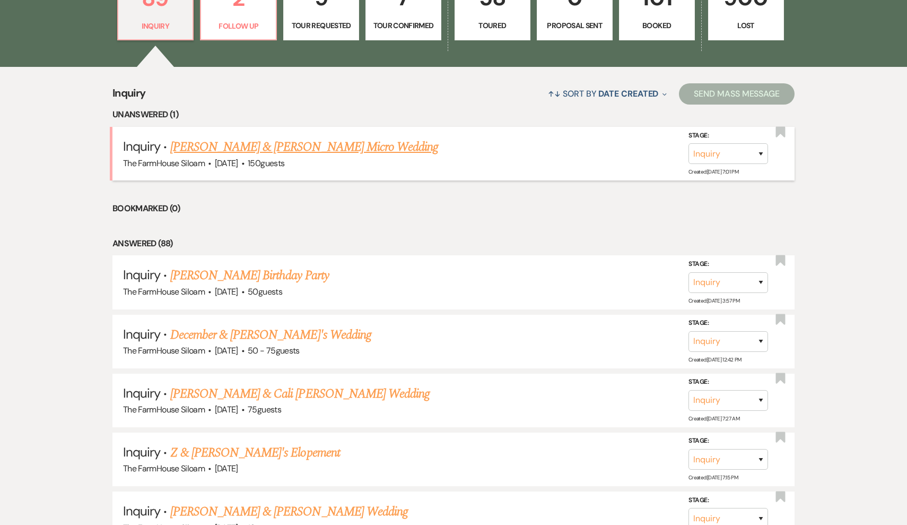
click at [293, 146] on link "[PERSON_NAME] & [PERSON_NAME] Micro Wedding" at bounding box center [304, 146] width 268 height 19
select select "5"
select select "16"
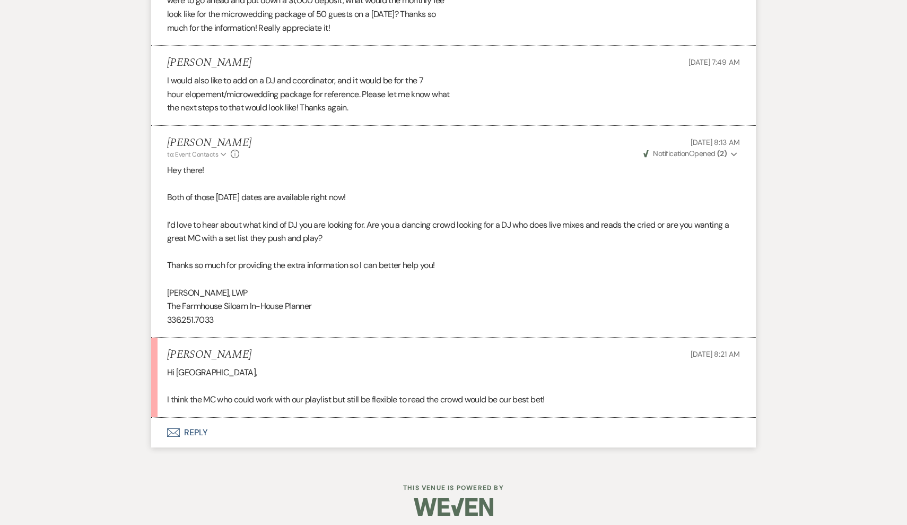
scroll to position [1098, 0]
click at [204, 428] on button "Envelope Reply" at bounding box center [453, 433] width 605 height 30
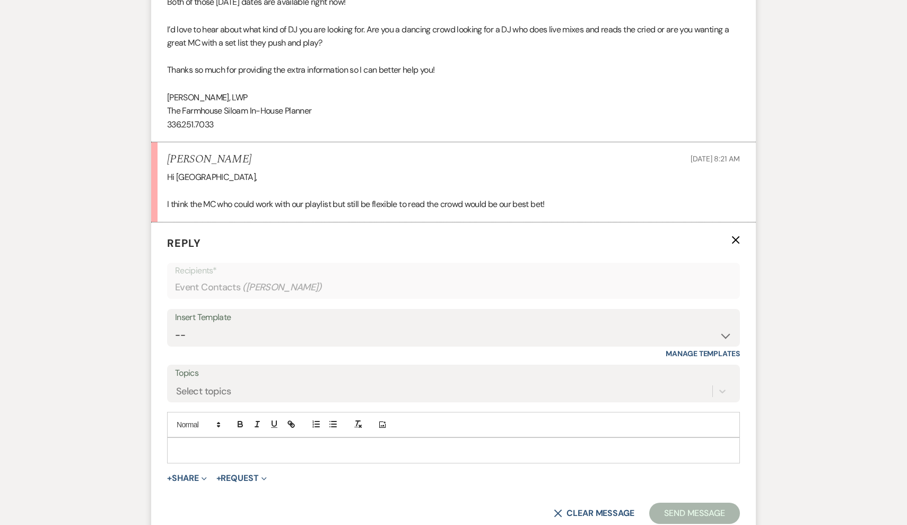
scroll to position [1338, 0]
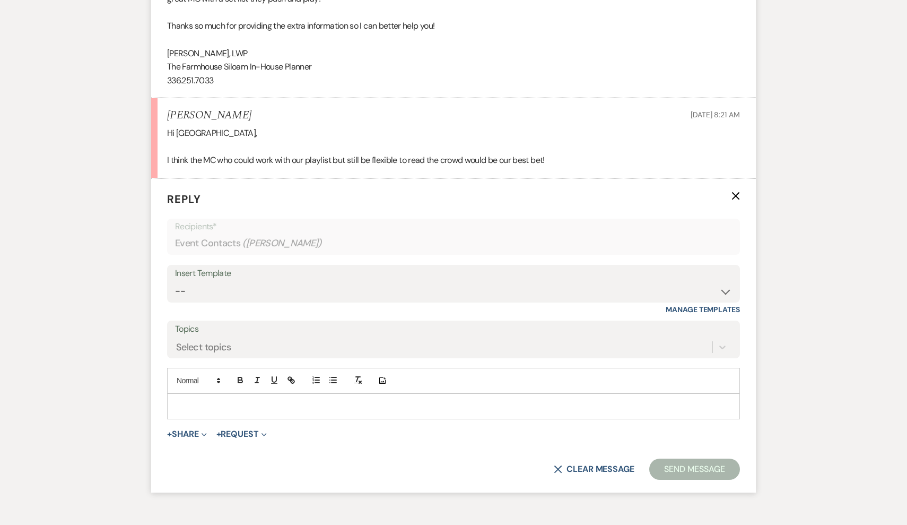
click at [199, 400] on p at bounding box center [454, 406] width 556 height 12
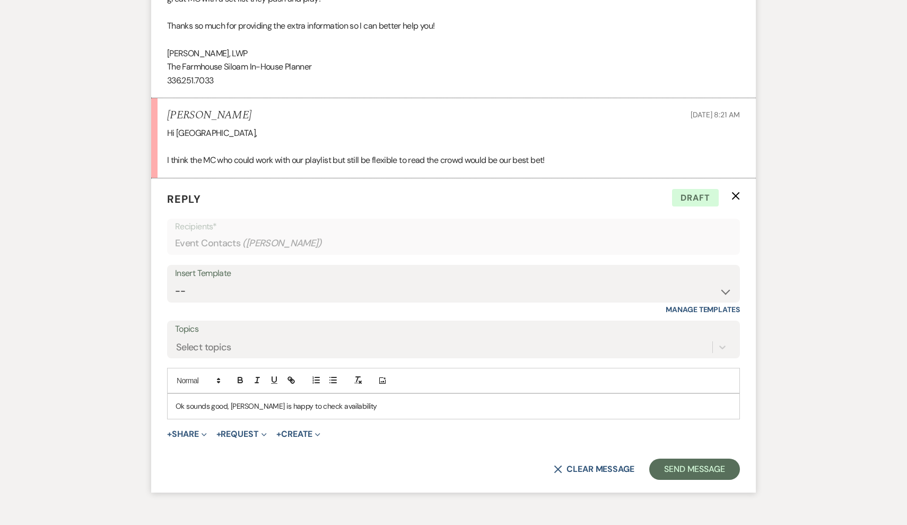
click at [176, 400] on p "Ok sounds good, [PERSON_NAME] is happy to check availability" at bounding box center [454, 406] width 556 height 12
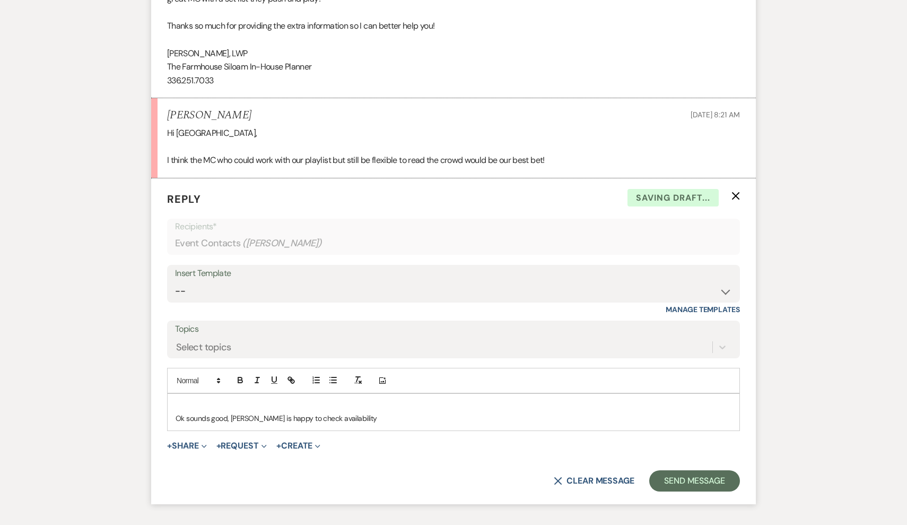
click at [190, 400] on p at bounding box center [454, 406] width 556 height 12
click at [345, 412] on p "Ok sounds good, [PERSON_NAME] is happy to check availability" at bounding box center [454, 418] width 556 height 12
click at [339, 412] on p "Ok sounds good, [PERSON_NAME] is happy to check availability of a few DJs/MC to…" at bounding box center [454, 418] width 556 height 12
click at [650, 412] on p "Ok sounds good, [PERSON_NAME] is happy to check availability based on the date …" at bounding box center [454, 418] width 556 height 12
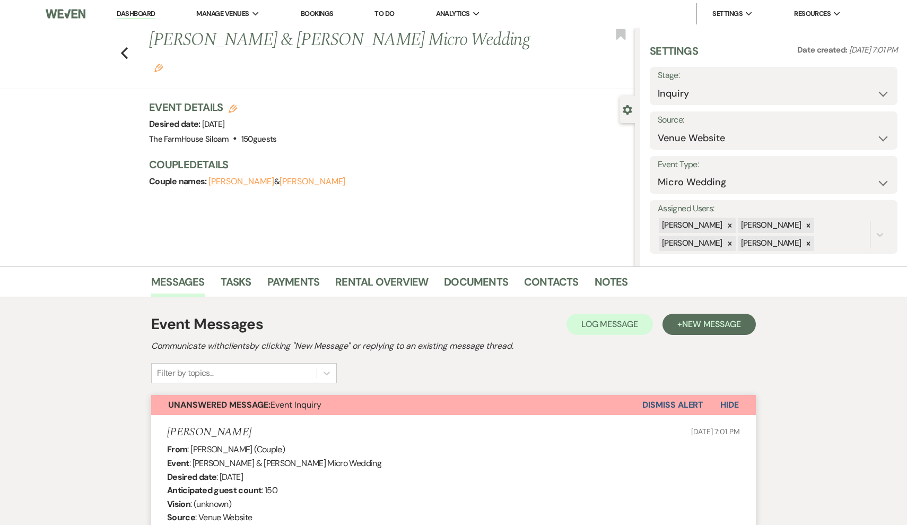
scroll to position [0, 0]
click at [125, 47] on icon "Previous" at bounding box center [124, 53] width 8 height 13
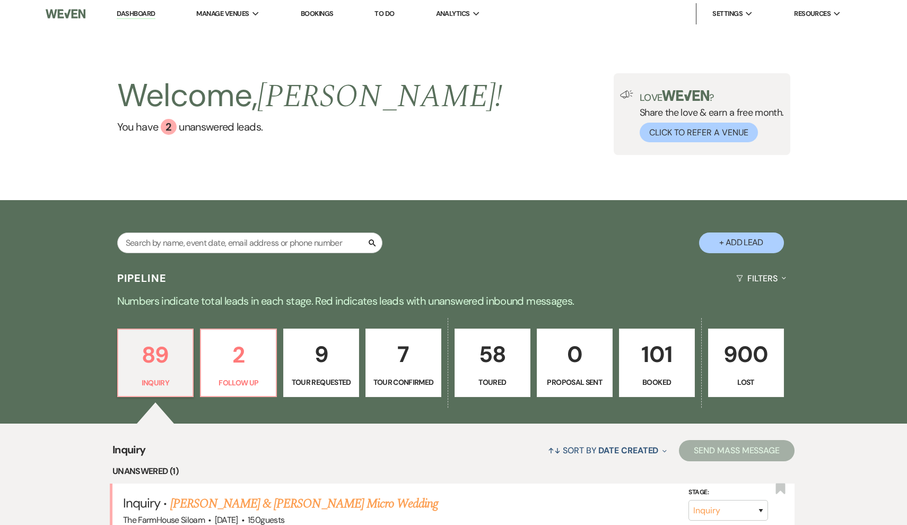
click at [641, 381] on p "Booked" at bounding box center [657, 382] width 62 height 12
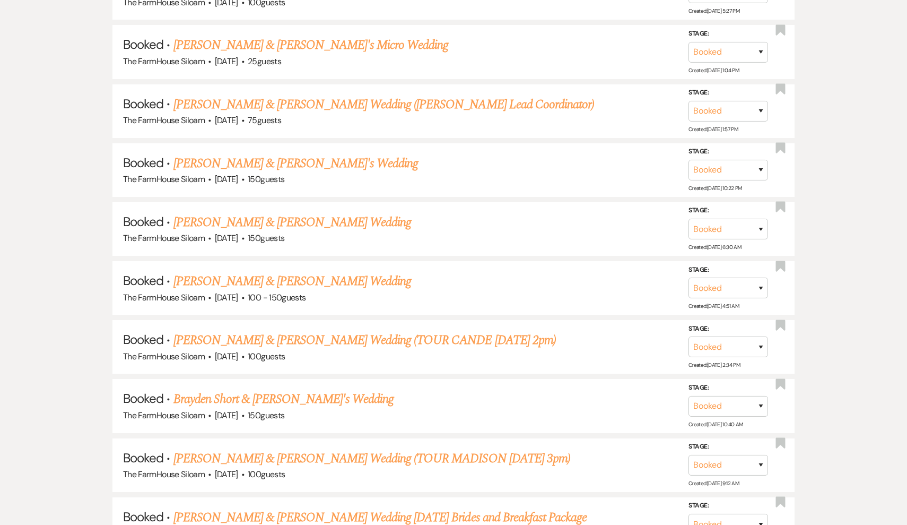
scroll to position [627, 0]
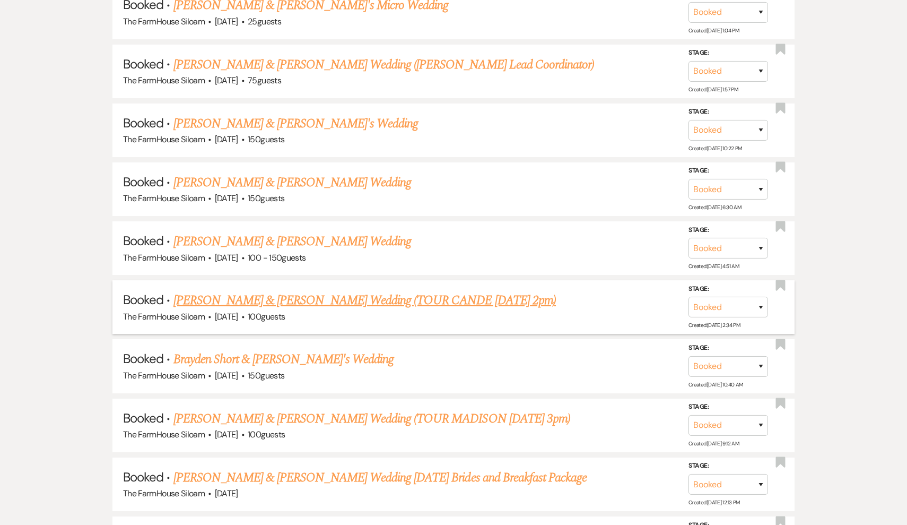
click at [433, 291] on link "[PERSON_NAME] & [PERSON_NAME] Wedding (TOUR CANDE [DATE] 2pm)" at bounding box center [364, 300] width 383 height 19
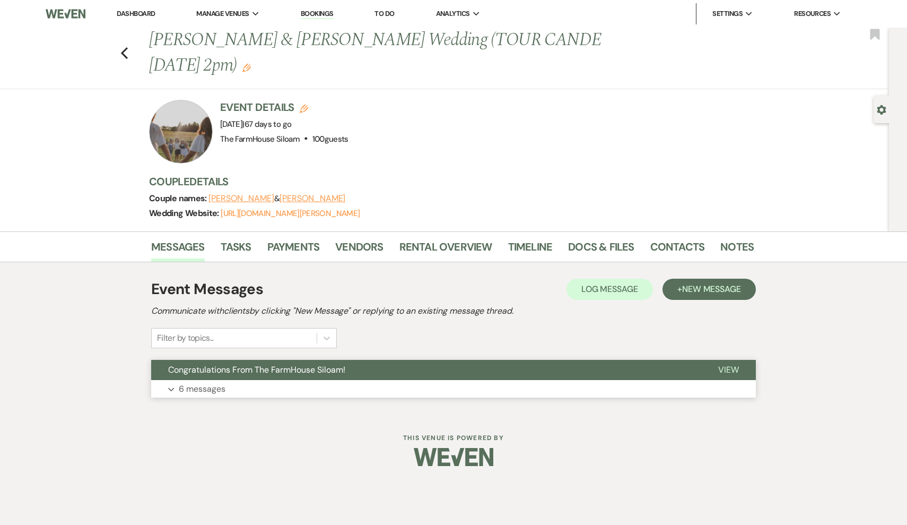
click at [215, 388] on p "6 messages" at bounding box center [202, 389] width 47 height 14
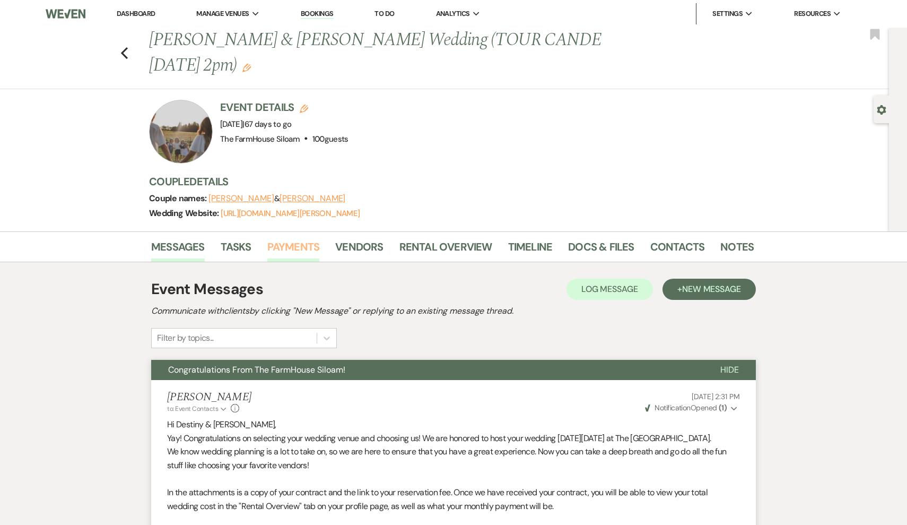
click at [292, 248] on link "Payments" at bounding box center [293, 249] width 53 height 23
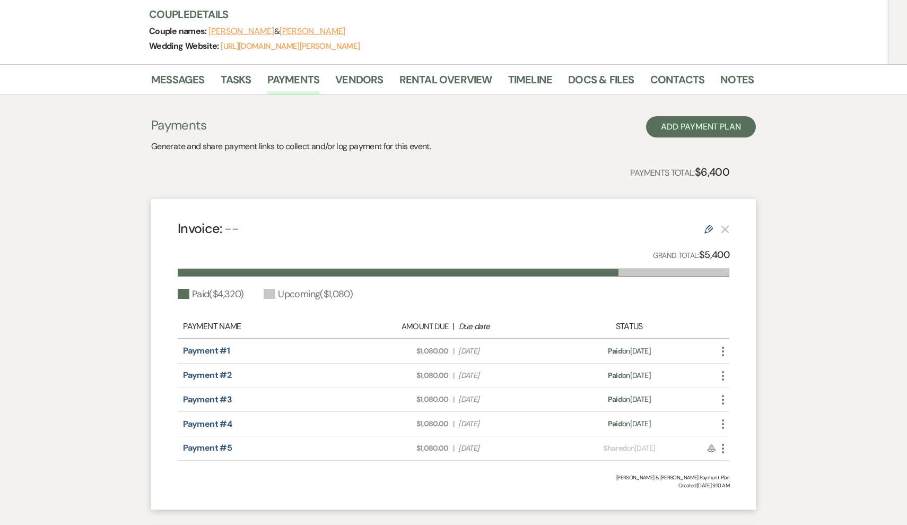
scroll to position [168, 0]
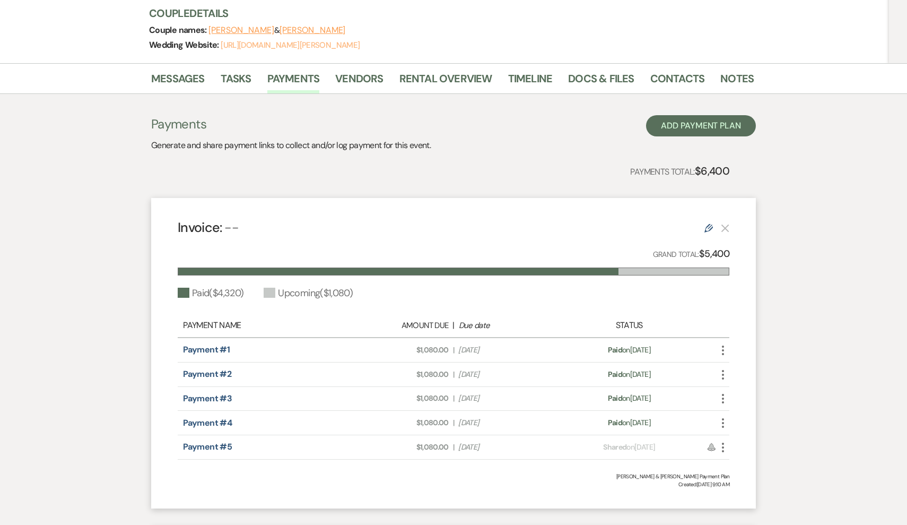
click at [241, 44] on link "[URL][DOMAIN_NAME][PERSON_NAME]" at bounding box center [290, 45] width 139 height 11
click at [433, 80] on link "Rental Overview" at bounding box center [445, 81] width 93 height 23
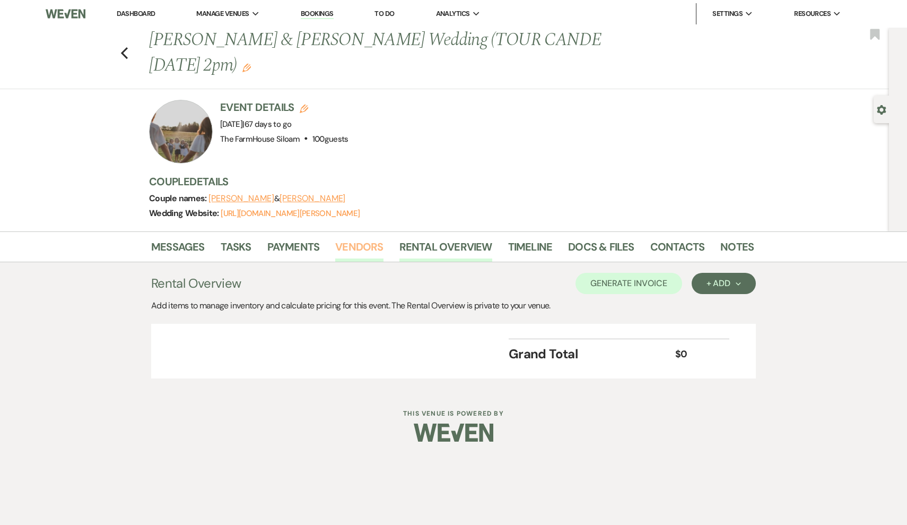
click at [350, 245] on link "Vendors" at bounding box center [359, 249] width 48 height 23
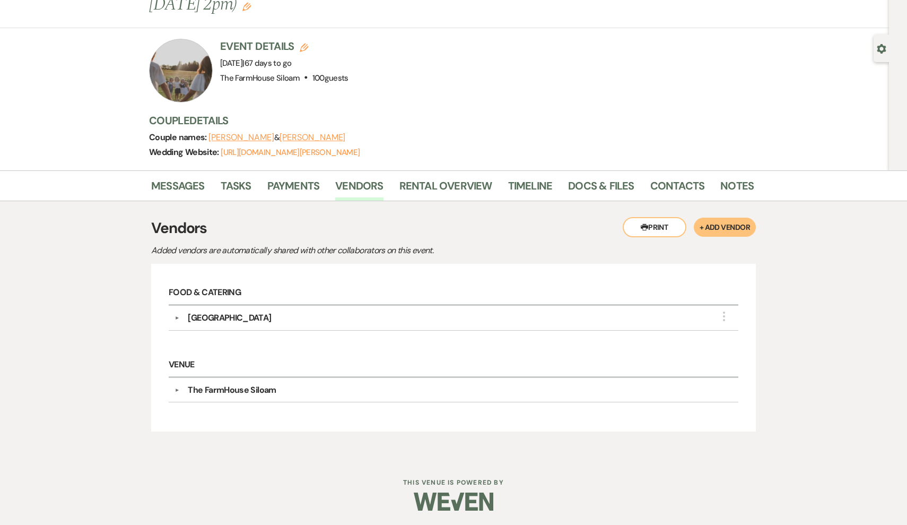
scroll to position [60, 0]
click at [241, 317] on div "[GEOGRAPHIC_DATA]" at bounding box center [229, 318] width 83 height 13
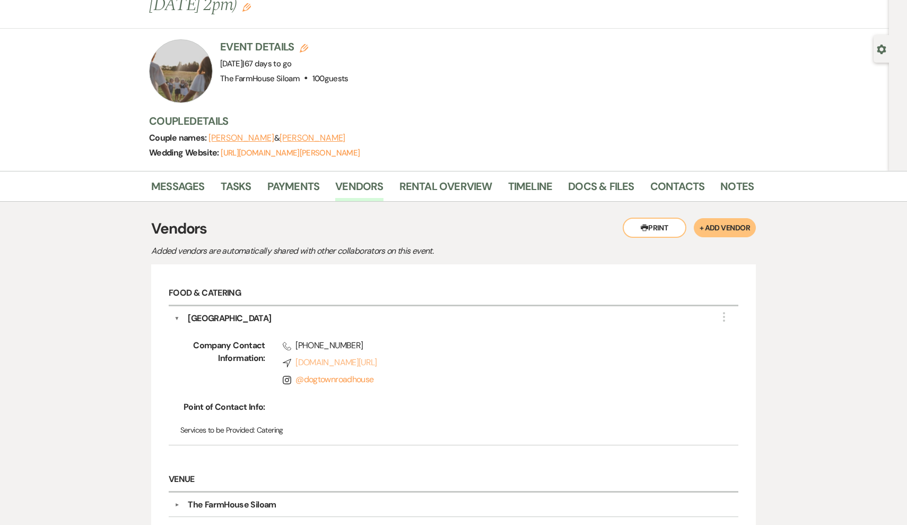
click at [358, 362] on link "Compass [DOMAIN_NAME][URL]" at bounding box center [494, 362] width 422 height 13
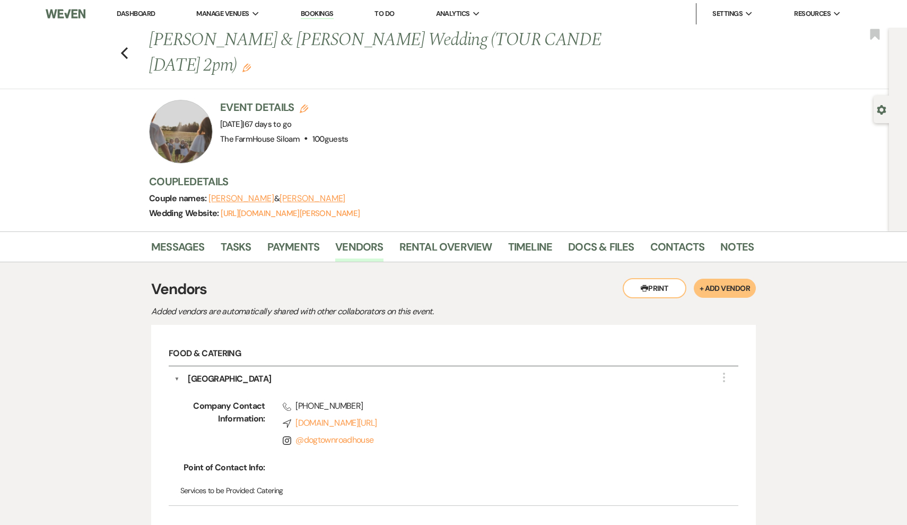
scroll to position [0, 0]
click at [123, 53] on use "button" at bounding box center [124, 53] width 7 height 12
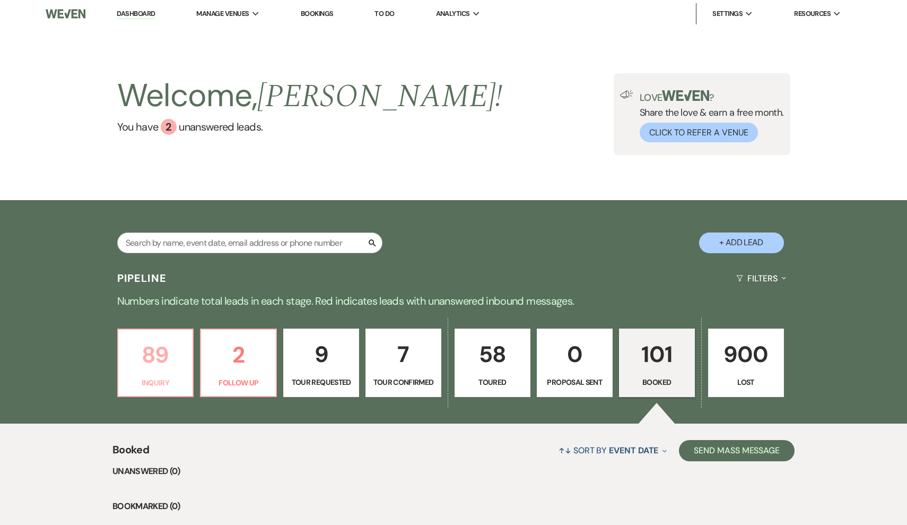
click at [152, 343] on p "89" at bounding box center [156, 355] width 62 height 36
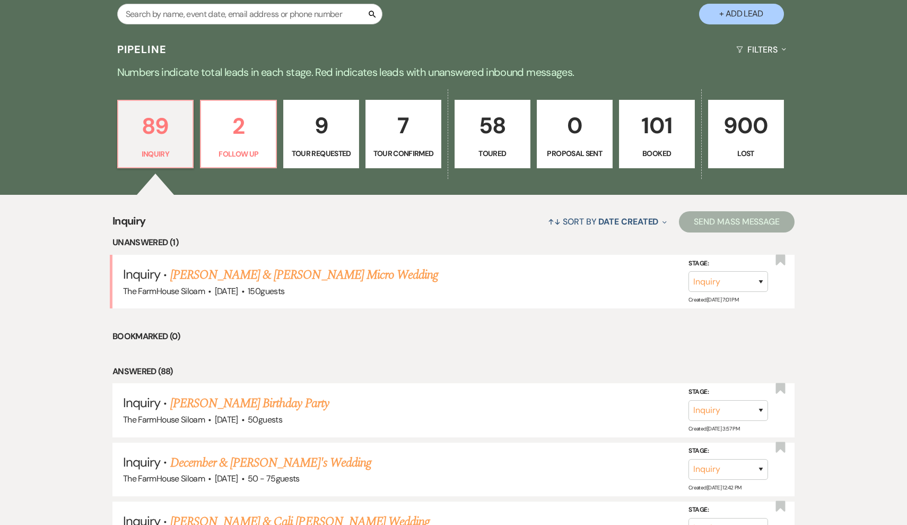
scroll to position [238, 0]
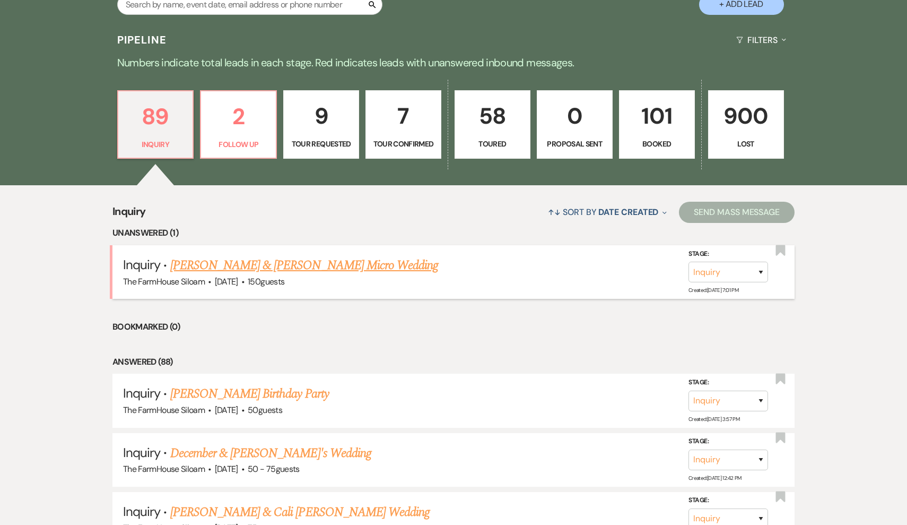
click at [222, 264] on link "[PERSON_NAME] & [PERSON_NAME] Micro Wedding" at bounding box center [304, 265] width 268 height 19
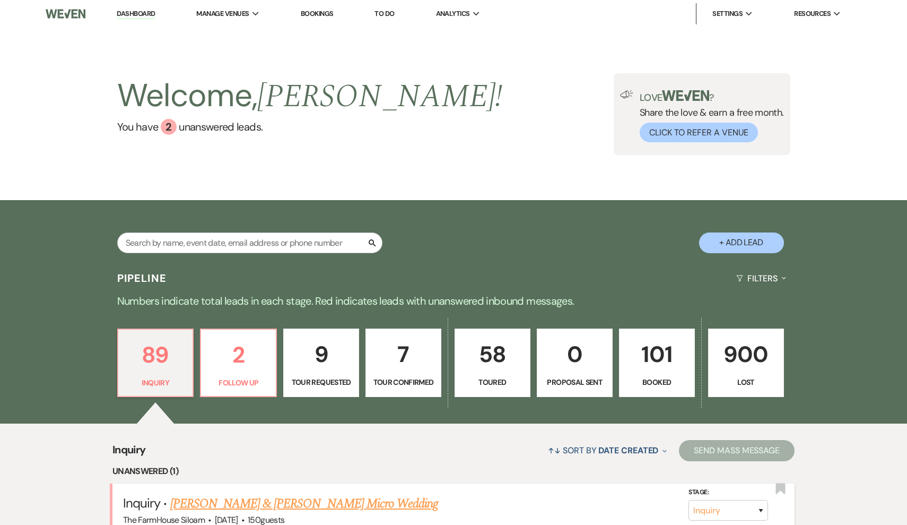
select select "5"
select select "16"
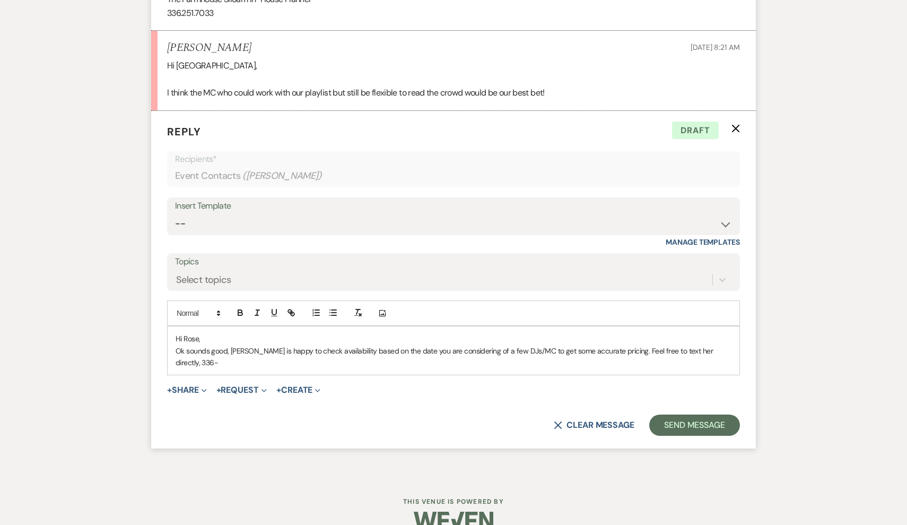
scroll to position [1401, 0]
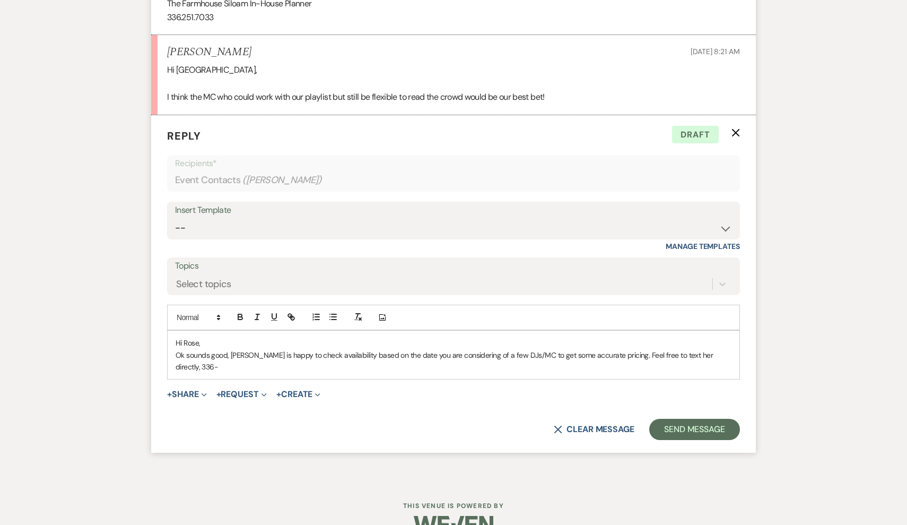
click at [722, 349] on p "Ok sounds good, [PERSON_NAME] is happy to check availability based on the date …" at bounding box center [454, 361] width 556 height 24
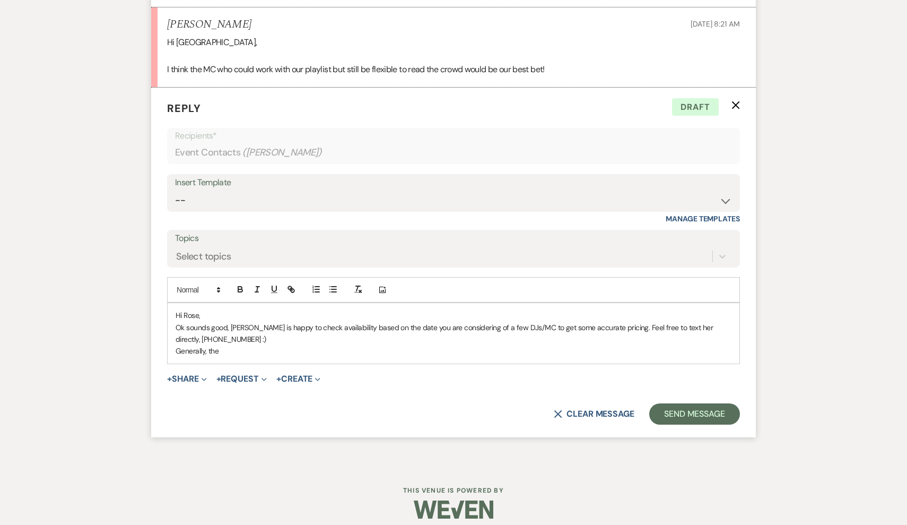
scroll to position [1428, 0]
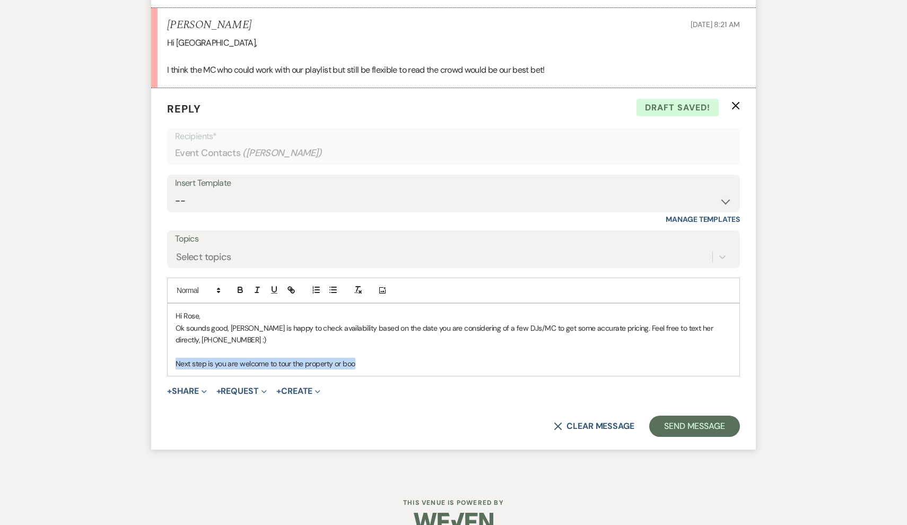
drag, startPoint x: 363, startPoint y: 357, endPoint x: 174, endPoint y: 356, distance: 189.4
click at [174, 356] on div "Hi Rose, Ok sounds good, [PERSON_NAME] is happy to check availability based on …" at bounding box center [454, 339] width 572 height 72
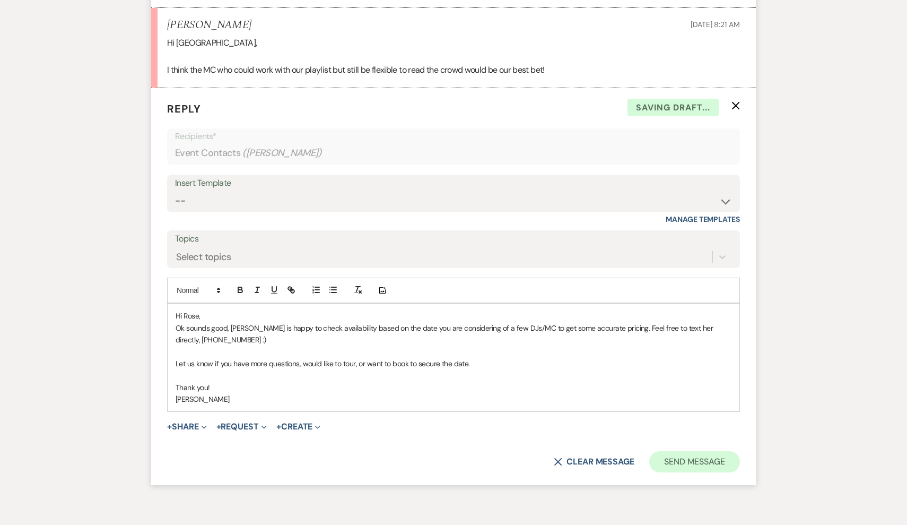
click at [686, 451] on button "Send Message" at bounding box center [694, 461] width 91 height 21
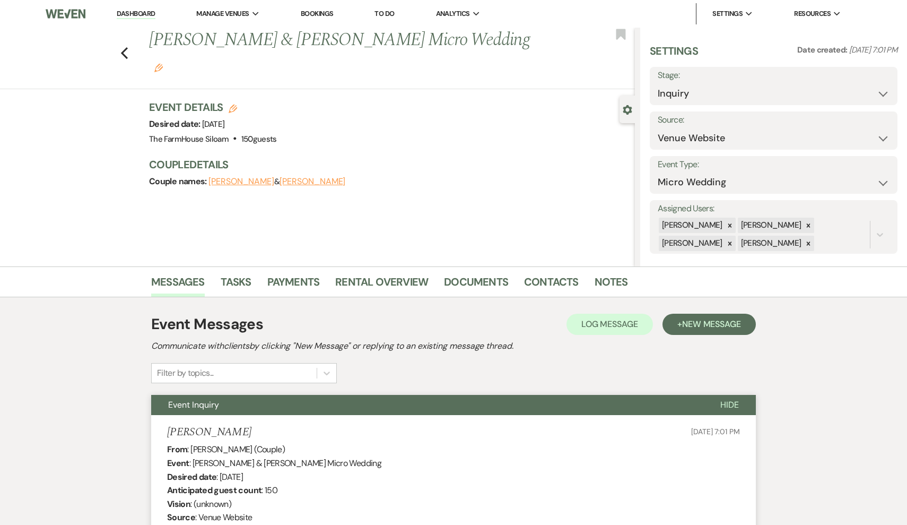
scroll to position [0, 0]
click at [124, 47] on use "button" at bounding box center [124, 53] width 7 height 12
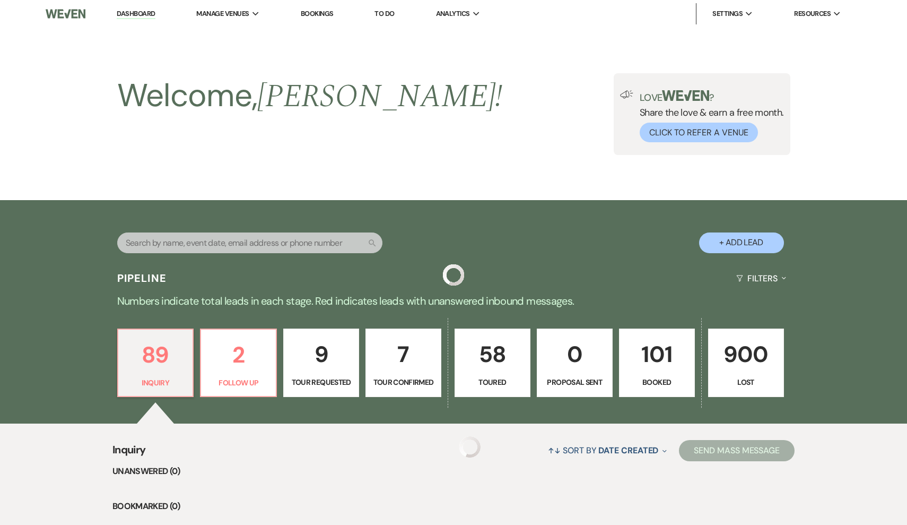
scroll to position [238, 0]
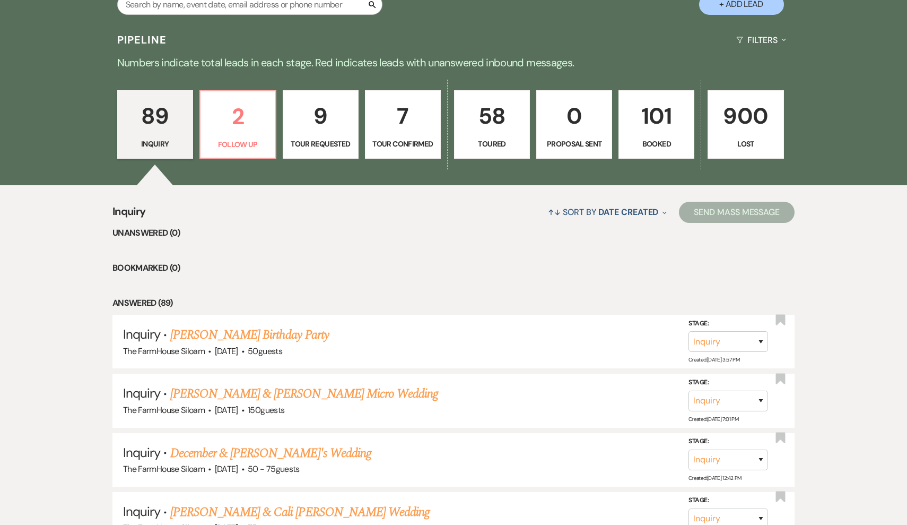
click at [335, 135] on link "9 Tour Requested" at bounding box center [321, 124] width 76 height 69
select select "2"
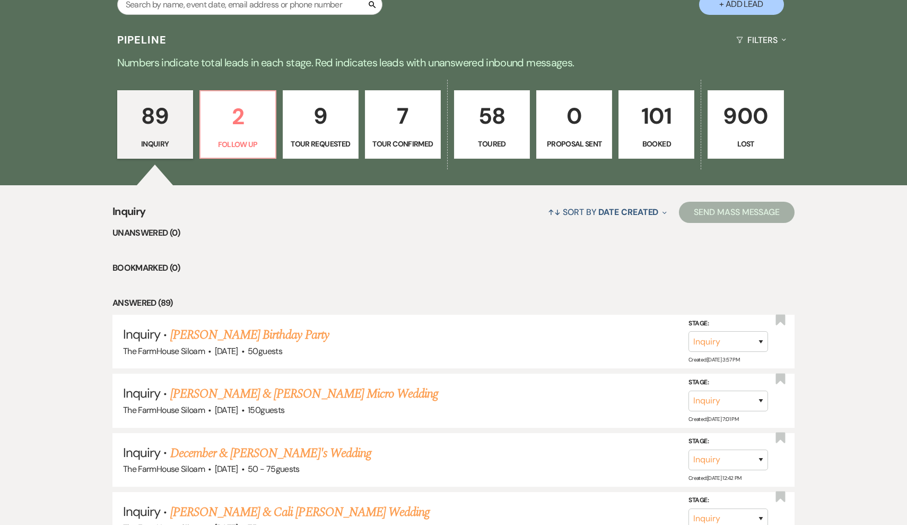
select select "2"
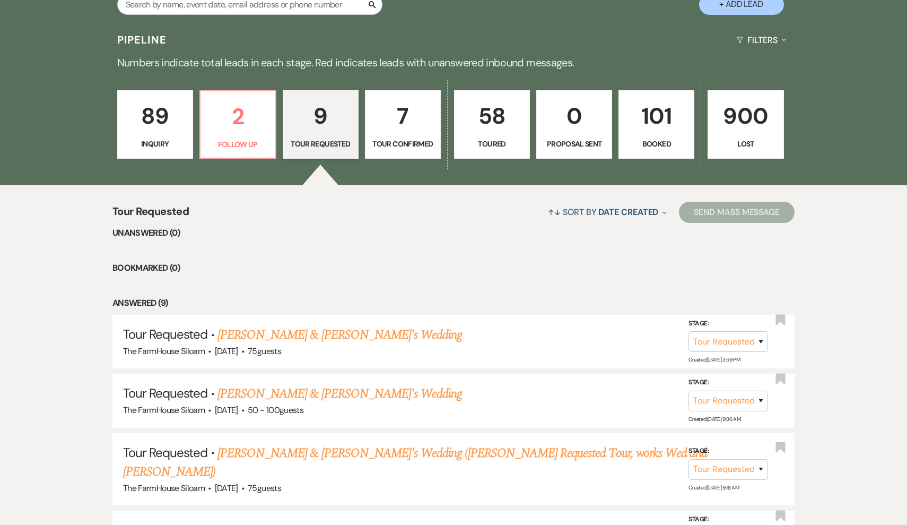
click at [752, 10] on button "+ Add Lead" at bounding box center [741, 4] width 85 height 21
select select "468"
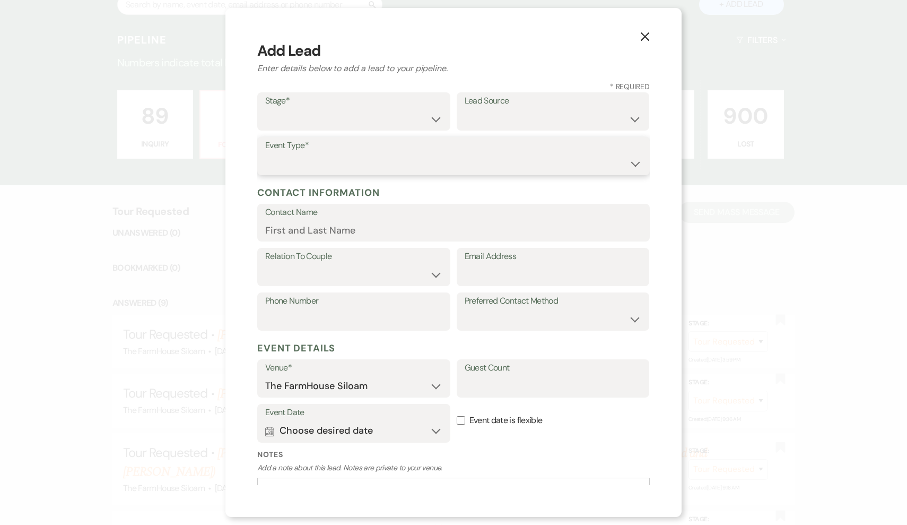
select select "1"
select select "17"
type input "Caitylyn"
select select "1"
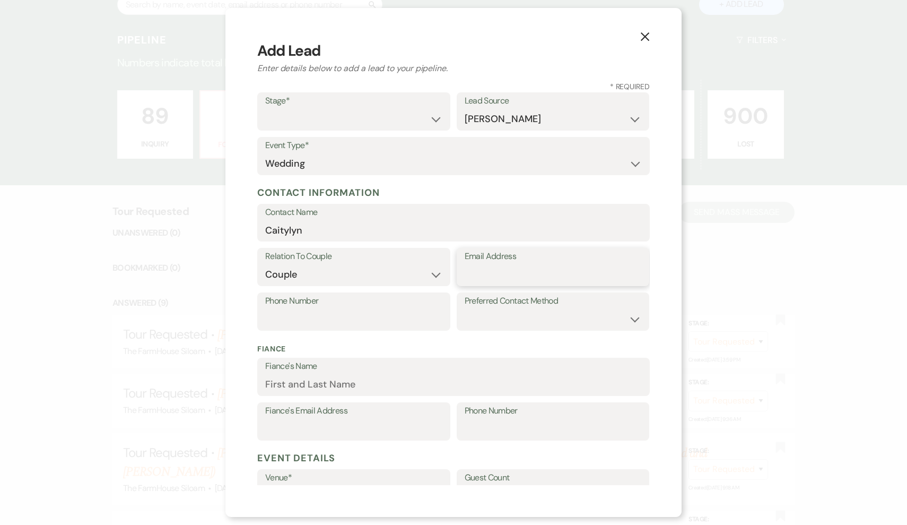
paste input "[PHONE_NUMBER]"
type input "[PHONE_NUMBER]"
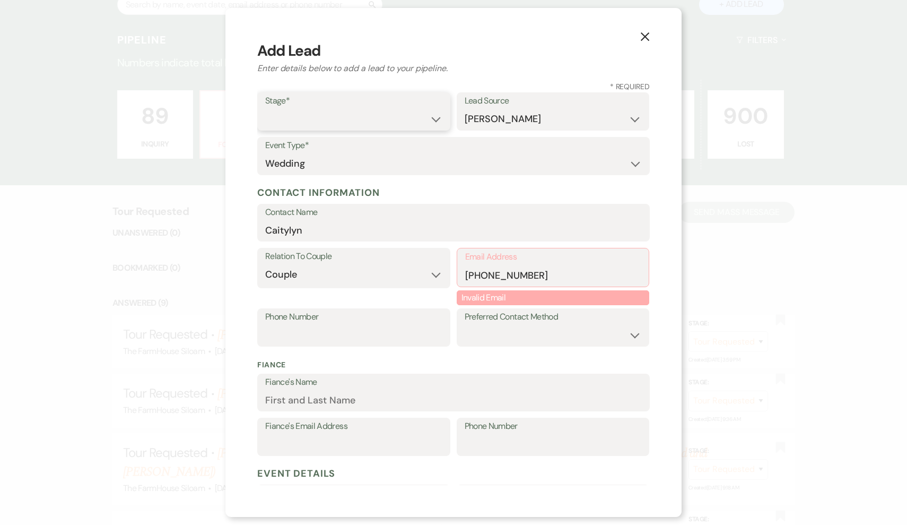
select select "2"
drag, startPoint x: 546, startPoint y: 277, endPoint x: 447, endPoint y: 276, distance: 98.7
click at [447, 276] on div "Relation To Couple Couple Planner Parent of Couple Family Member Friend Other E…" at bounding box center [453, 278] width 393 height 60
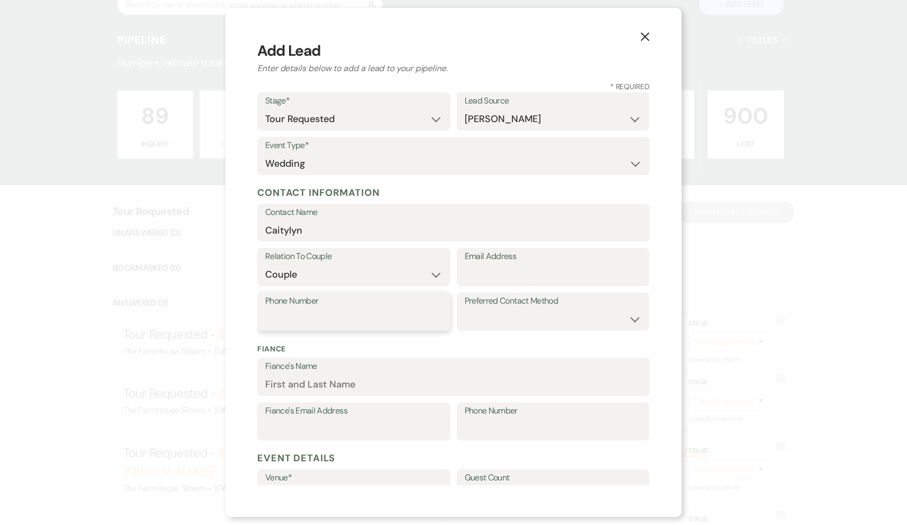
paste input "[PHONE_NUMBER]"
type input "[PHONE_NUMBER]"
click at [488, 275] on input "Email Address" at bounding box center [553, 274] width 177 height 21
paste input "[EMAIL_ADDRESS][DOMAIN_NAME]"
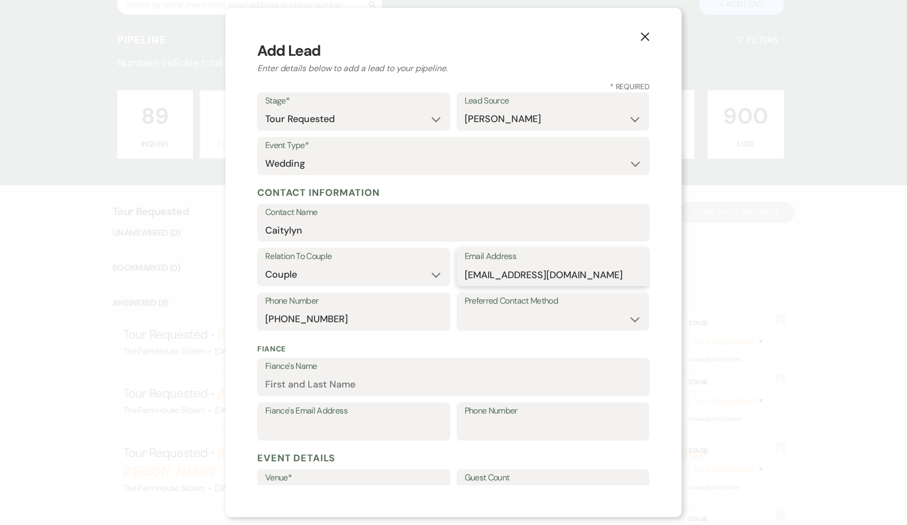
type input "[EMAIL_ADDRESS][DOMAIN_NAME]"
click at [289, 232] on input "Caitylyn" at bounding box center [453, 230] width 377 height 21
type input "[PERSON_NAME]"
select select "16"
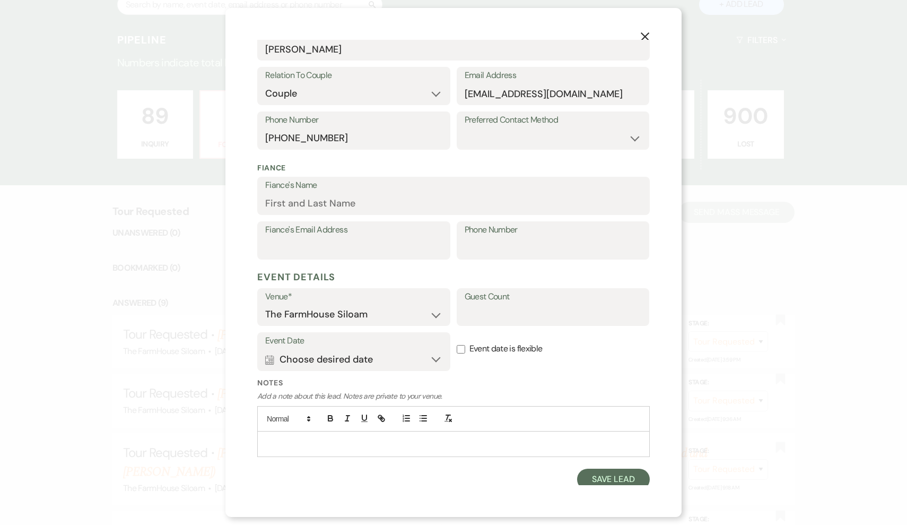
click at [364, 350] on button "Calendar Choose desired date Expand" at bounding box center [353, 359] width 177 height 21
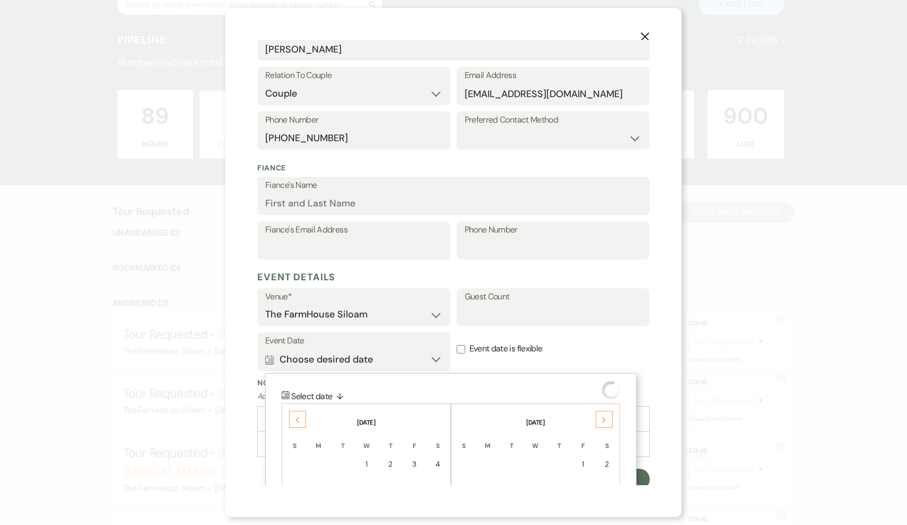
scroll to position [316, 0]
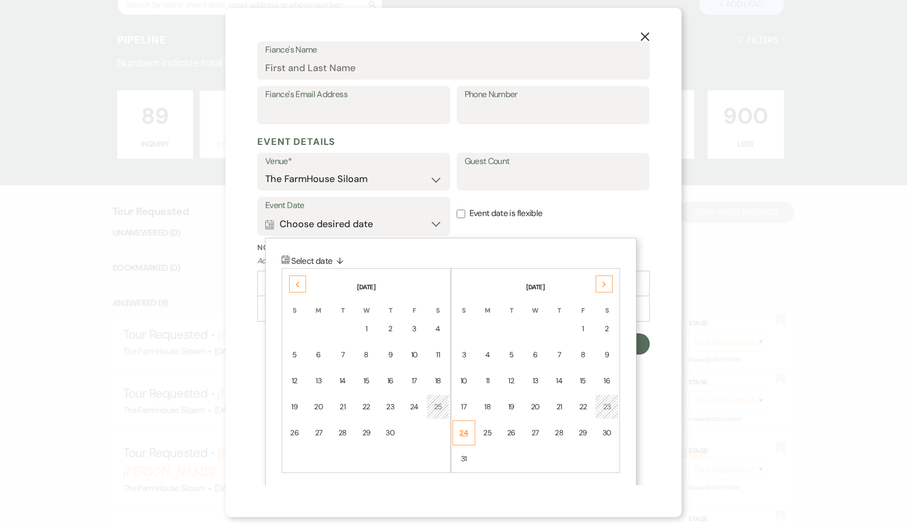
click at [464, 429] on div "24" at bounding box center [463, 432] width 9 height 11
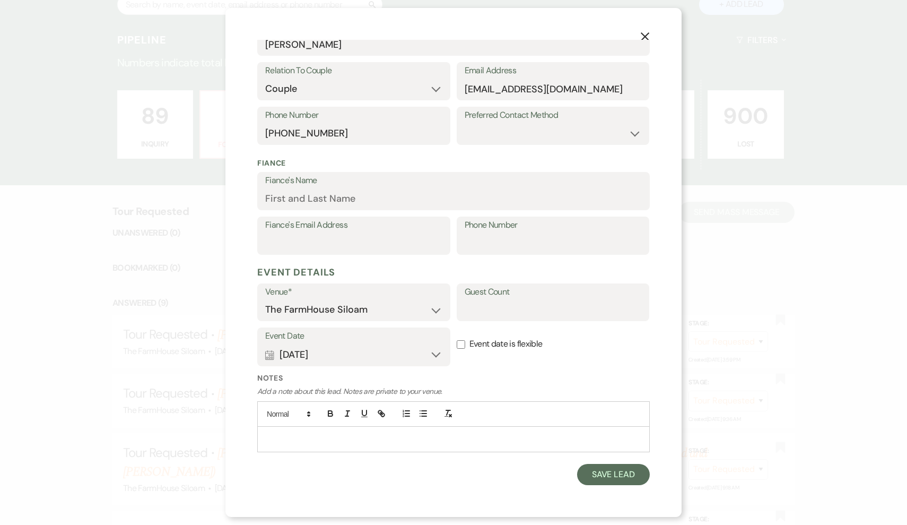
scroll to position [181, 0]
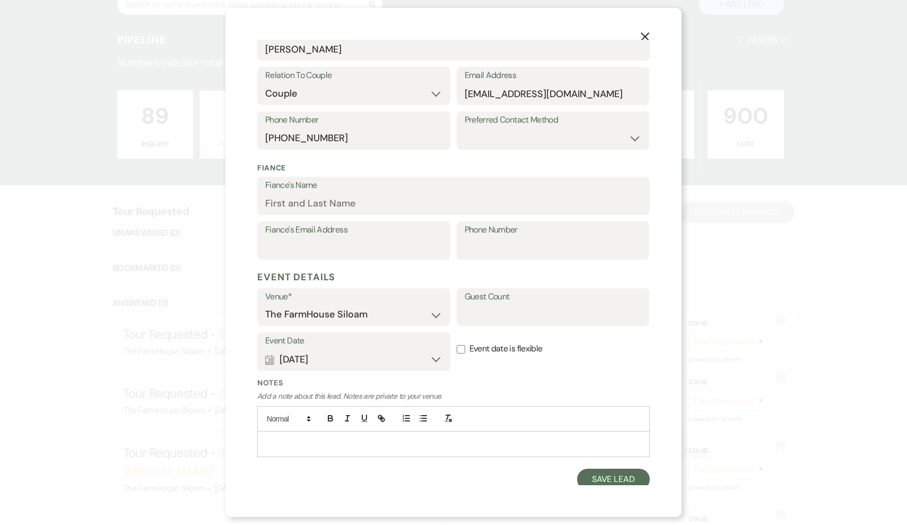
click at [406, 357] on button "Calendar [DATE] Expand" at bounding box center [353, 359] width 177 height 21
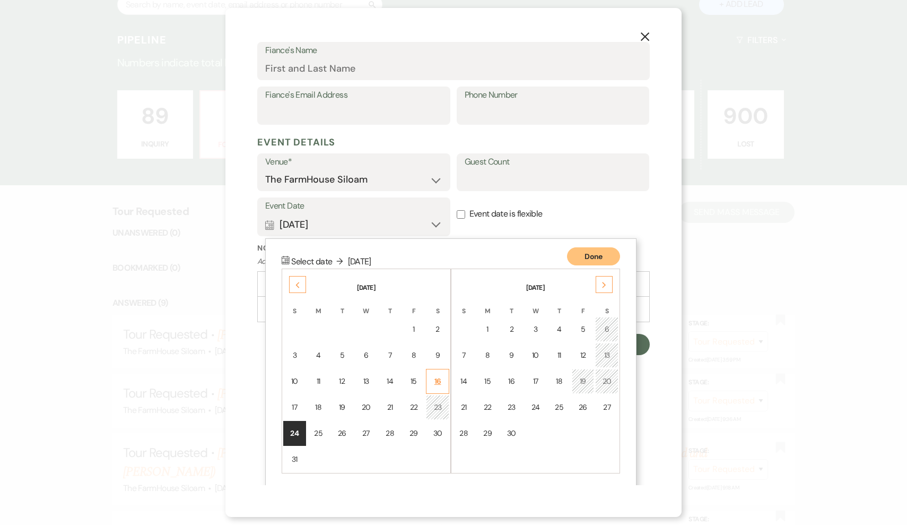
scroll to position [316, 0]
click at [464, 210] on input "Event date is flexible" at bounding box center [461, 214] width 8 height 8
checkbox input "true"
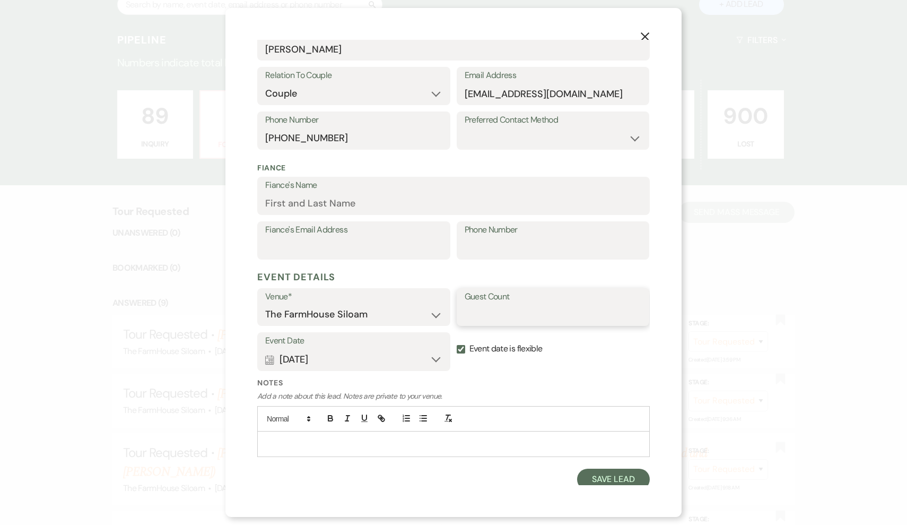
click at [496, 311] on input "Guest Count" at bounding box center [553, 314] width 177 height 21
type input "50"
click at [295, 440] on p at bounding box center [454, 444] width 376 height 12
click at [601, 479] on button "Save Lead" at bounding box center [613, 478] width 73 height 21
select select "2"
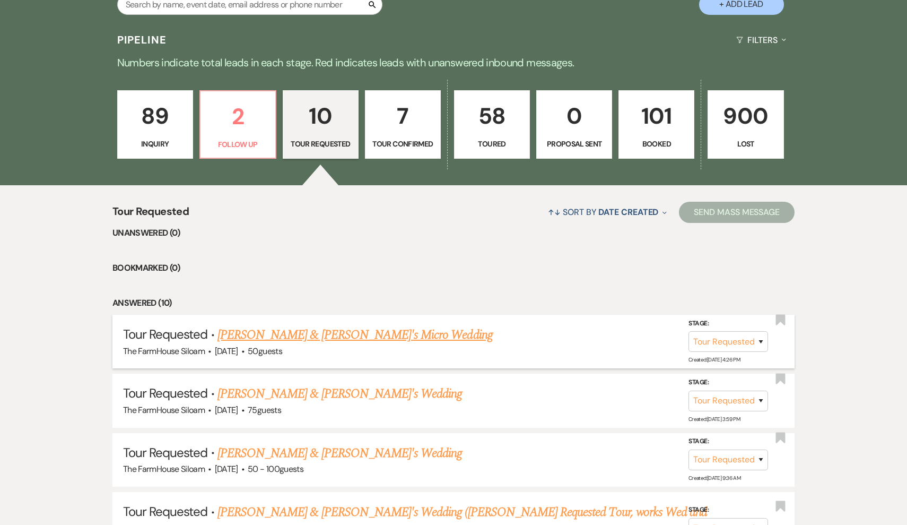
click at [306, 331] on link "[PERSON_NAME] & [PERSON_NAME]'s Micro Wedding" at bounding box center [355, 334] width 275 height 19
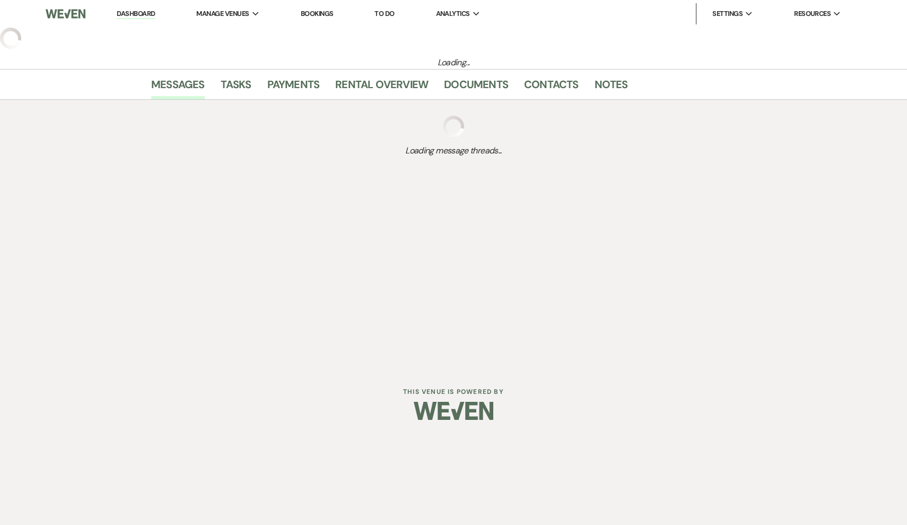
select select "2"
select select "17"
select select "16"
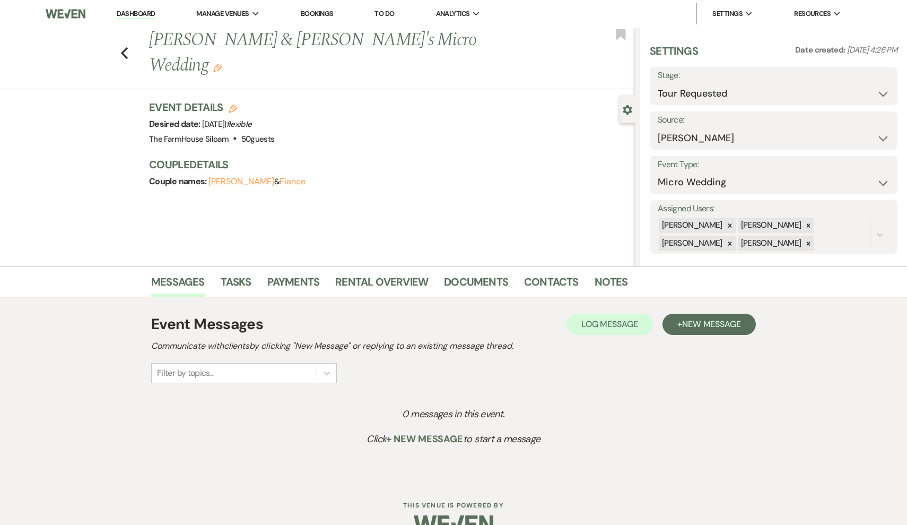
click at [222, 64] on icon "Edit" at bounding box center [217, 68] width 8 height 8
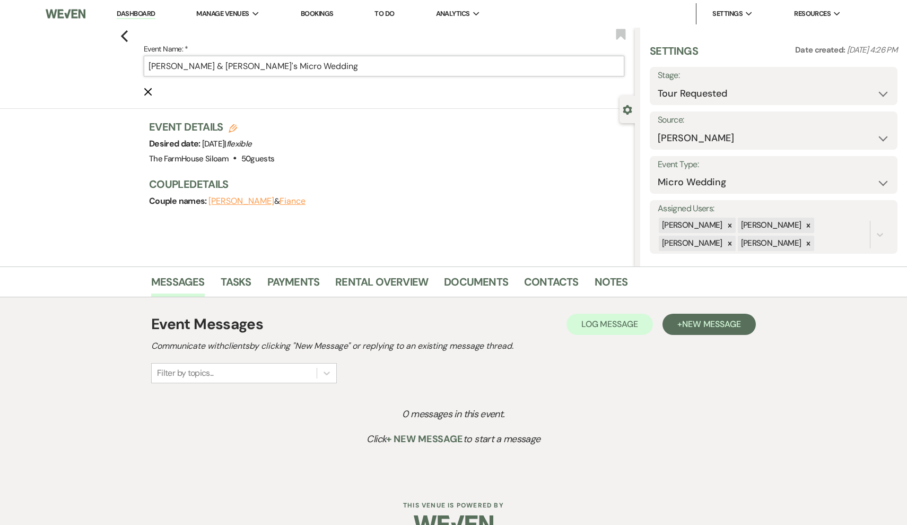
click at [321, 74] on input "[PERSON_NAME] & [PERSON_NAME]'s Micro Wedding" at bounding box center [384, 66] width 481 height 21
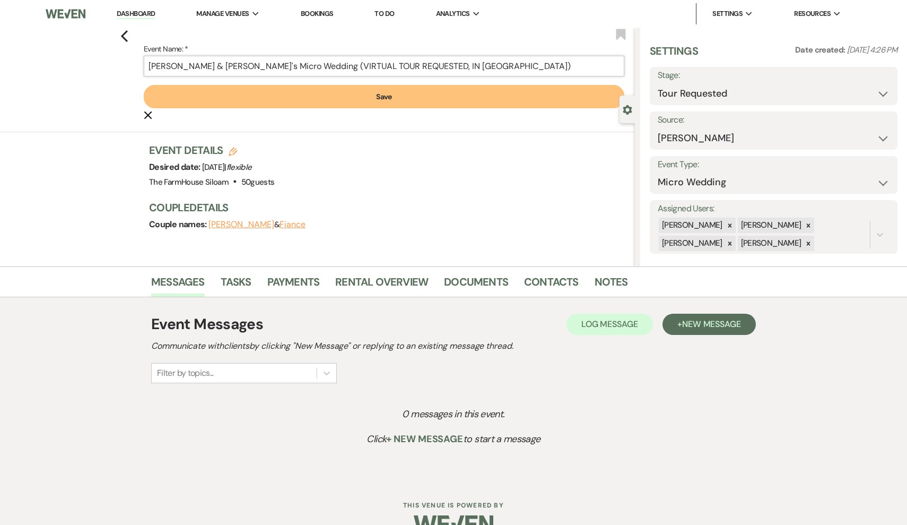
type input "[PERSON_NAME] & [PERSON_NAME]'s Micro Wedding (VIRTUAL TOUR REQUESTED, IN [GEOG…"
click at [343, 101] on button "Save" at bounding box center [384, 96] width 481 height 23
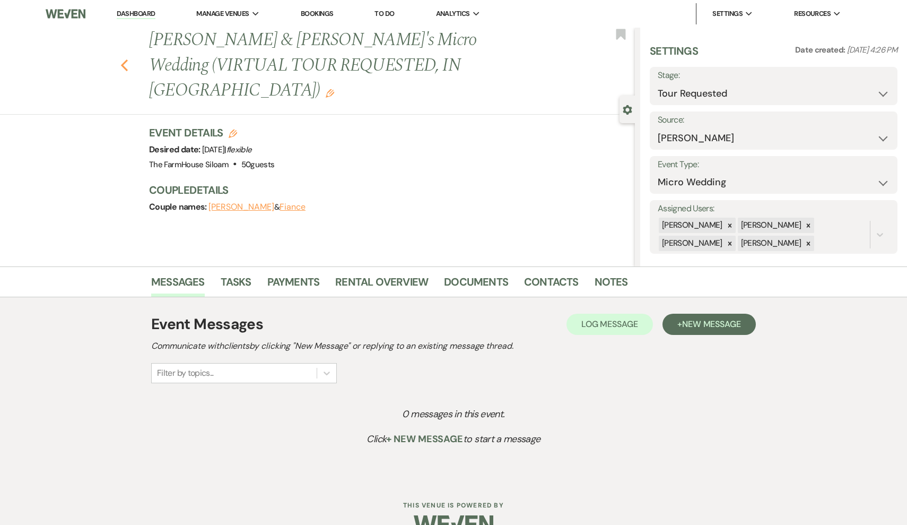
click at [127, 59] on icon "Previous" at bounding box center [124, 65] width 8 height 13
select select "2"
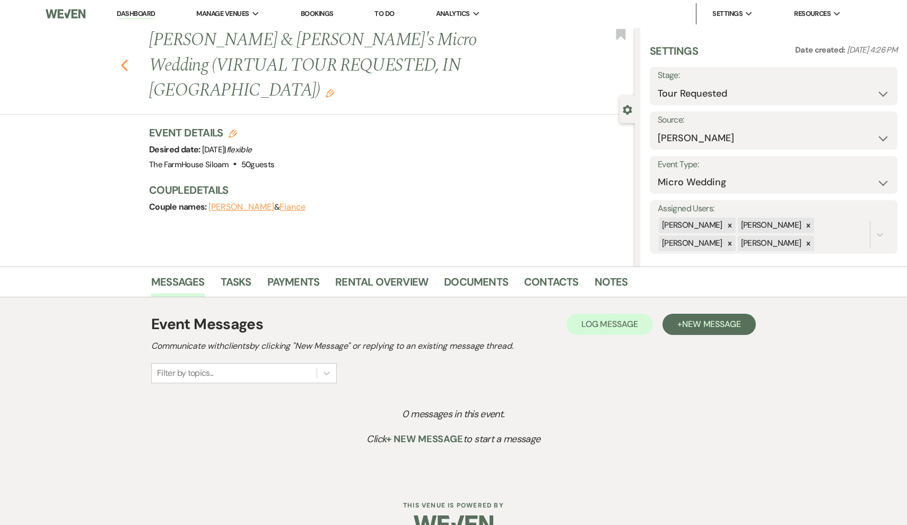
select select "2"
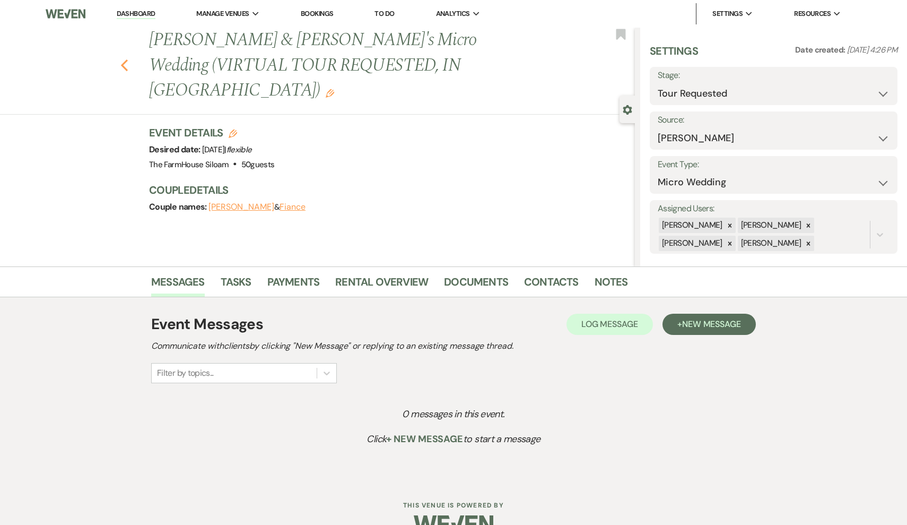
select select "2"
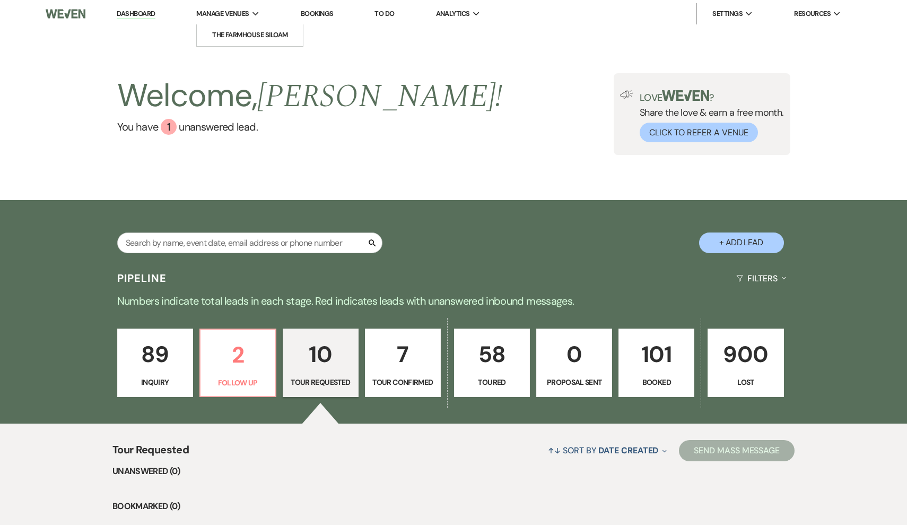
click at [248, 15] on span "Manage Venues" at bounding box center [222, 13] width 53 height 11
click at [250, 39] on li "The FarmHouse Siloam" at bounding box center [249, 35] width 95 height 11
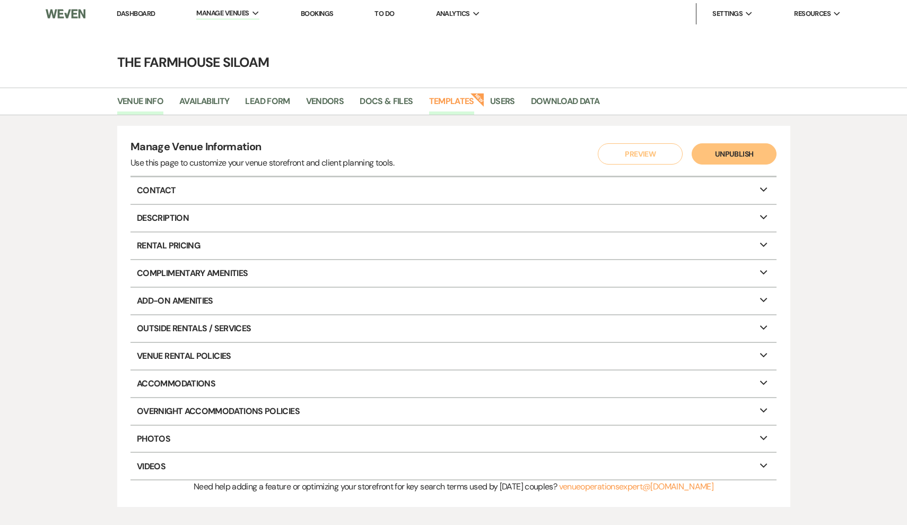
click at [462, 102] on link "Templates" at bounding box center [451, 104] width 45 height 20
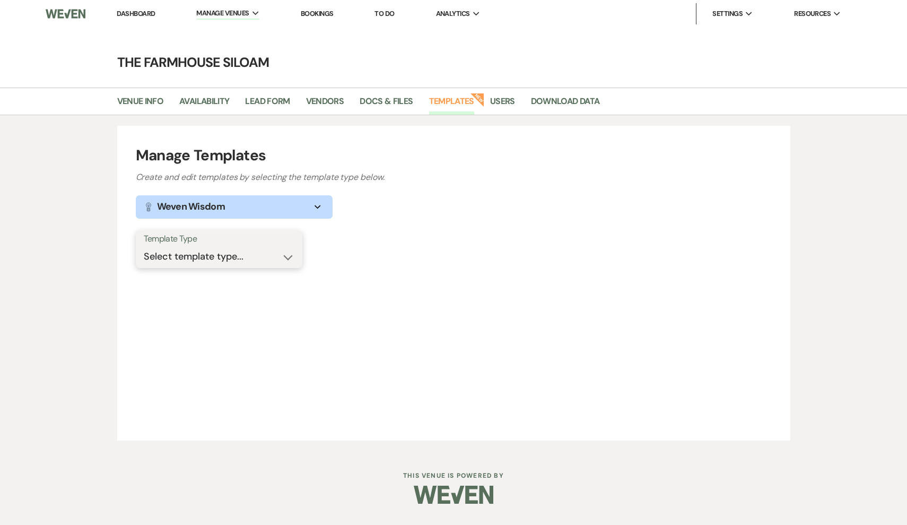
select select "Message Templates"
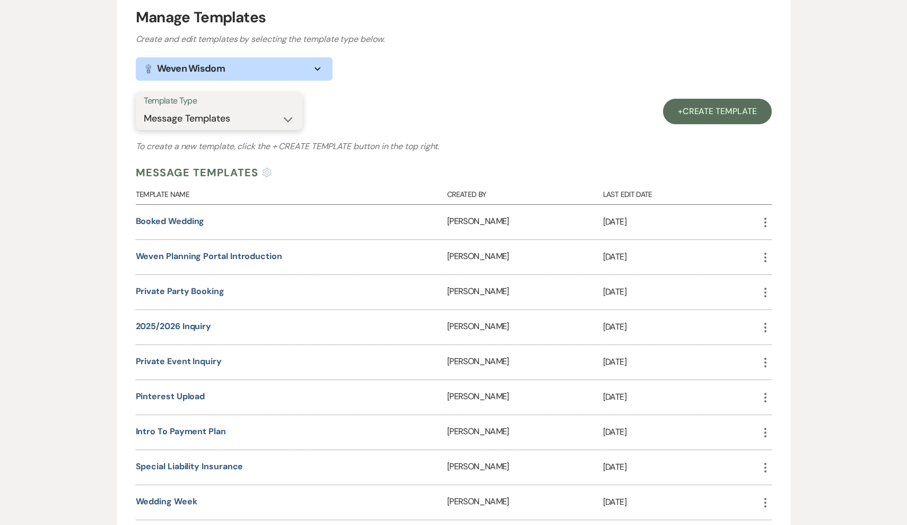
scroll to position [153, 0]
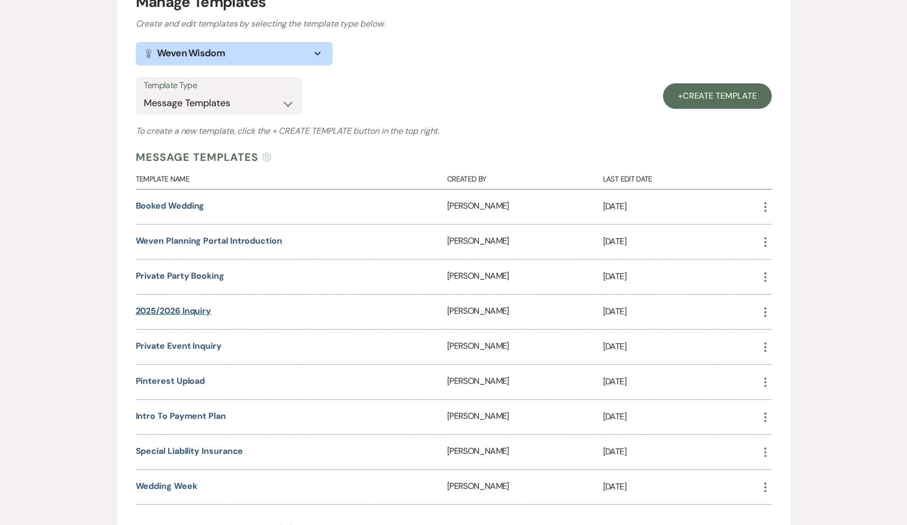
click at [185, 308] on link "2025/2026 Inquiry" at bounding box center [174, 310] width 76 height 11
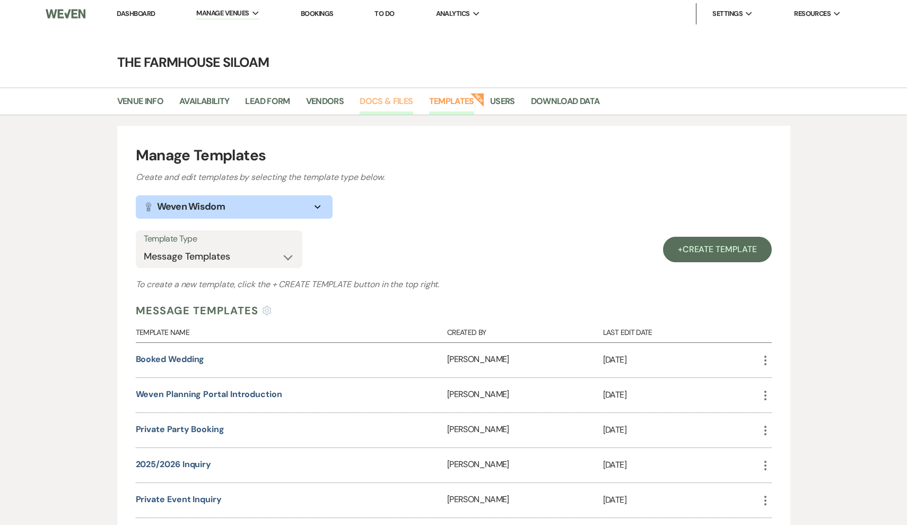
scroll to position [0, 0]
click at [399, 102] on link "Docs & Files" at bounding box center [386, 104] width 53 height 20
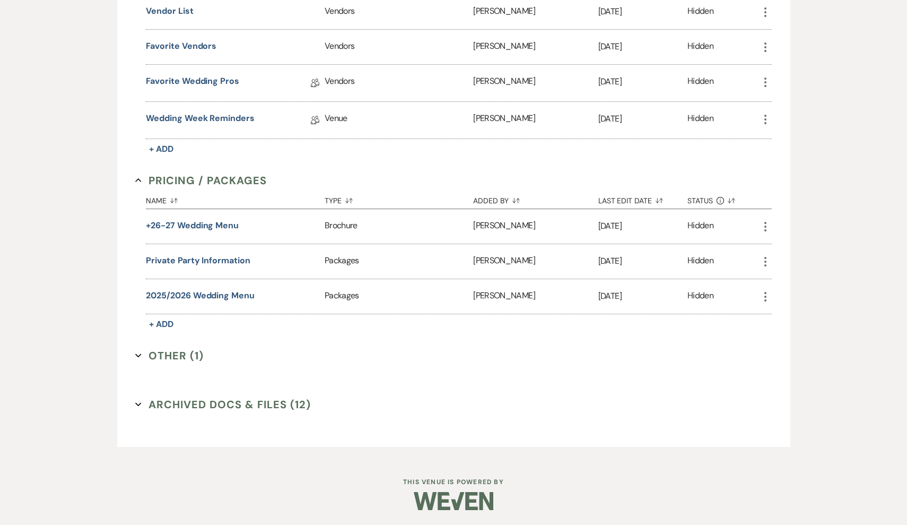
scroll to position [1200, 0]
click at [767, 224] on icon "More" at bounding box center [765, 227] width 13 height 13
click at [793, 269] on button "Archive Archive" at bounding box center [795, 266] width 72 height 18
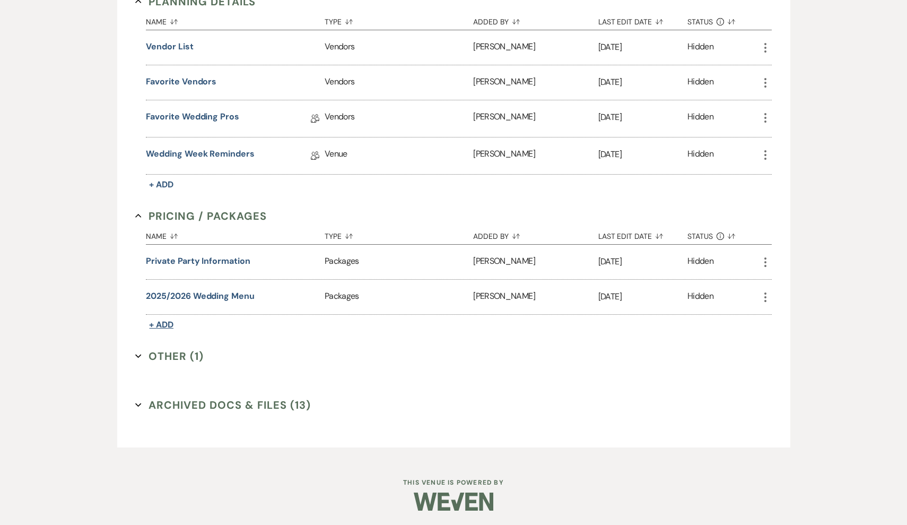
click at [167, 320] on span "+ Add" at bounding box center [161, 324] width 24 height 11
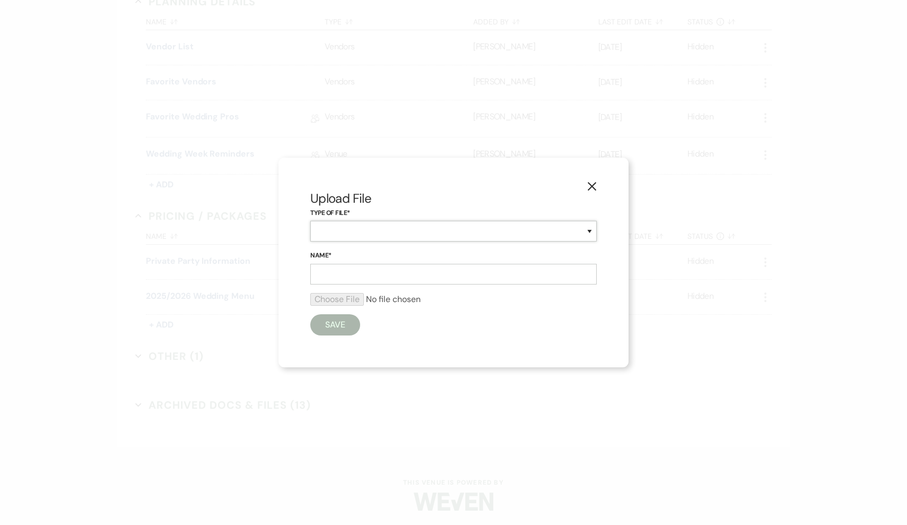
select select "43"
click at [359, 276] on input "Name*" at bounding box center [453, 274] width 286 height 21
type input "+25-27 Wedding Menu"
click at [334, 299] on input "file" at bounding box center [453, 299] width 286 height 13
type input "C:\fakepath\+The Farmhouse Siloam Wedding Packages with All-Inclusive.pdf"
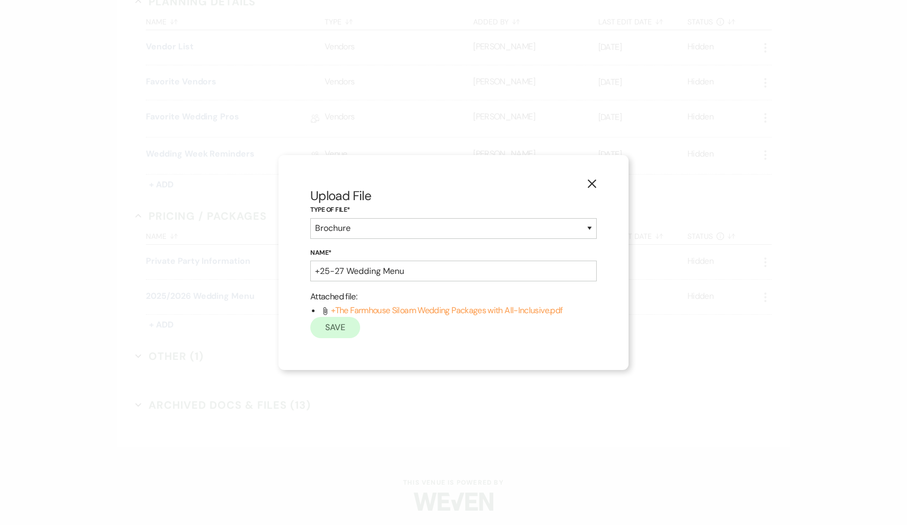
click at [333, 331] on button "Save" at bounding box center [335, 327] width 50 height 21
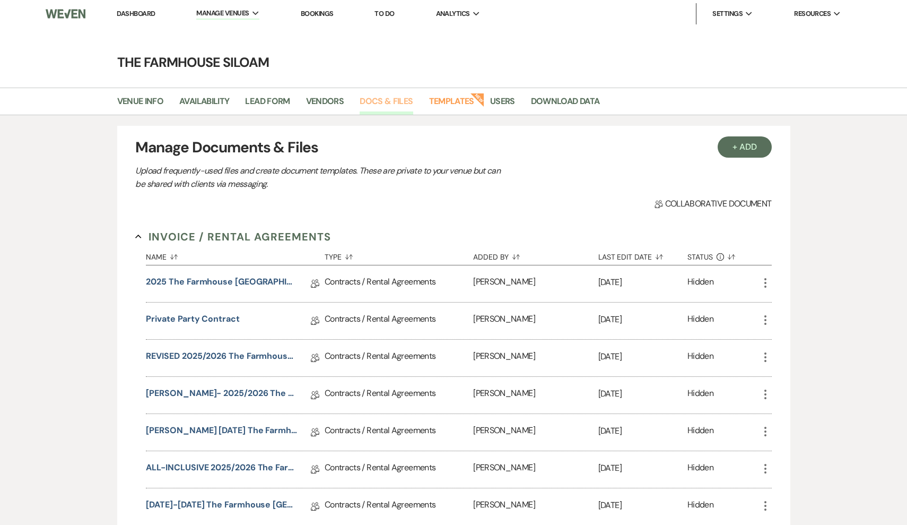
scroll to position [0, 0]
click at [462, 102] on link "Templates" at bounding box center [451, 104] width 45 height 20
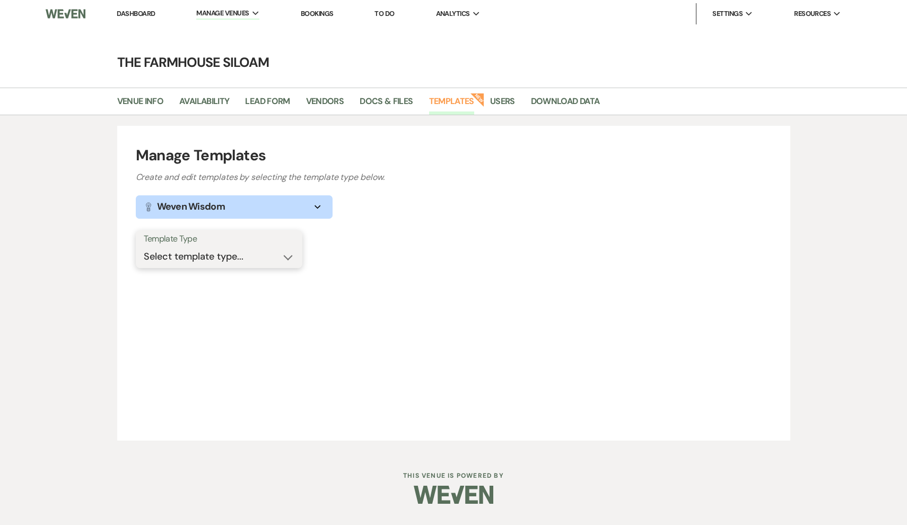
select select "Message Templates"
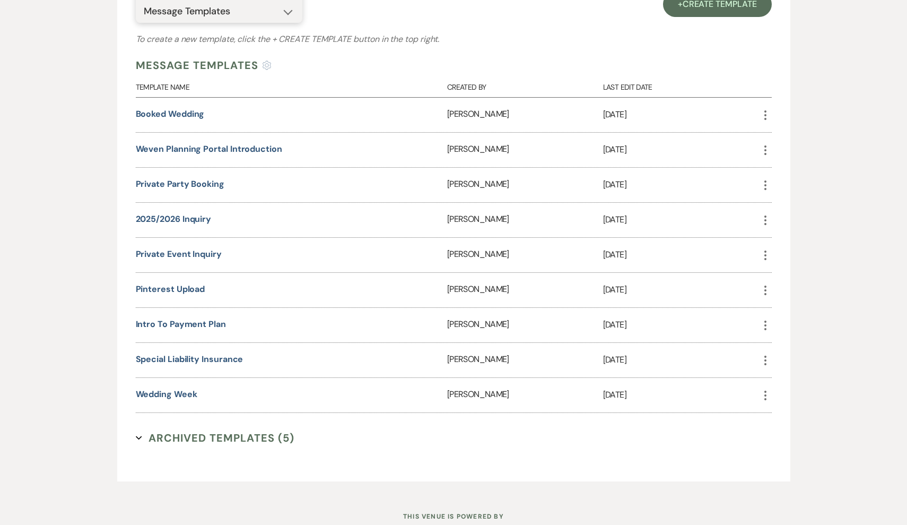
scroll to position [254, 0]
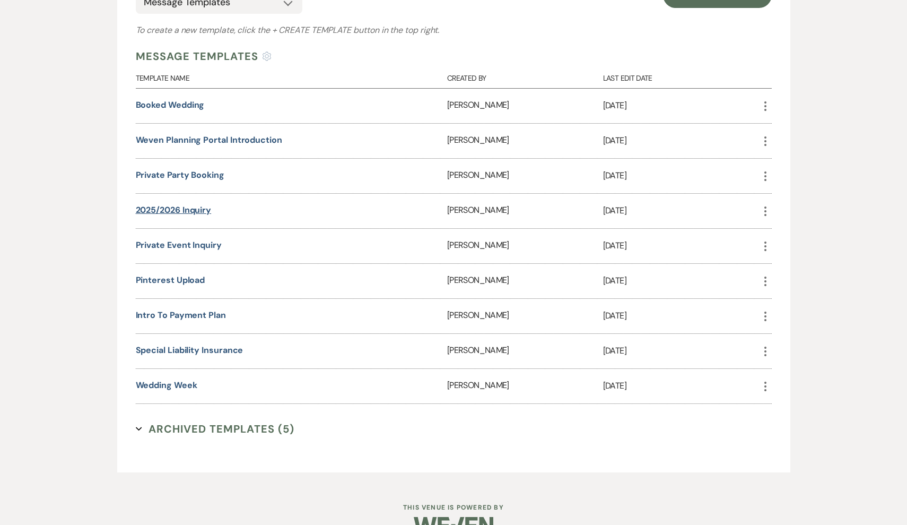
click at [201, 208] on link "2025/2026 Inquiry" at bounding box center [174, 209] width 76 height 11
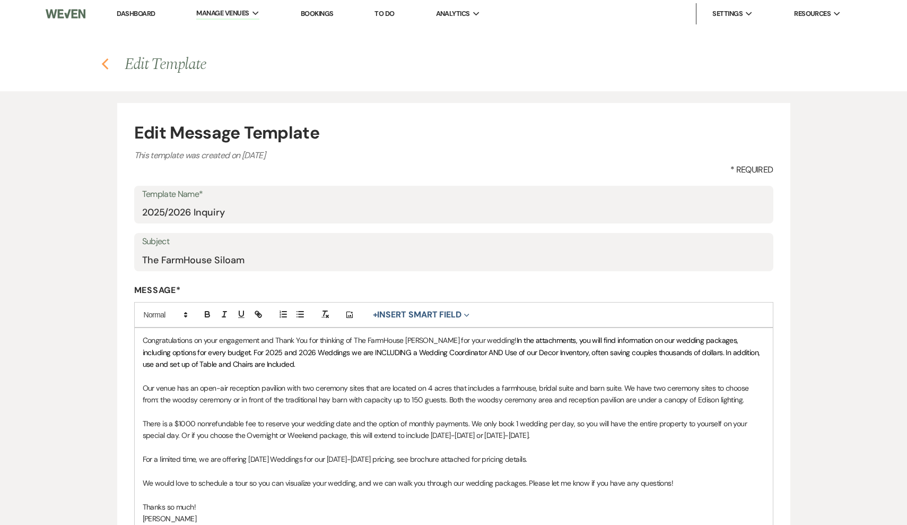
click at [105, 66] on use "button" at bounding box center [104, 64] width 7 height 12
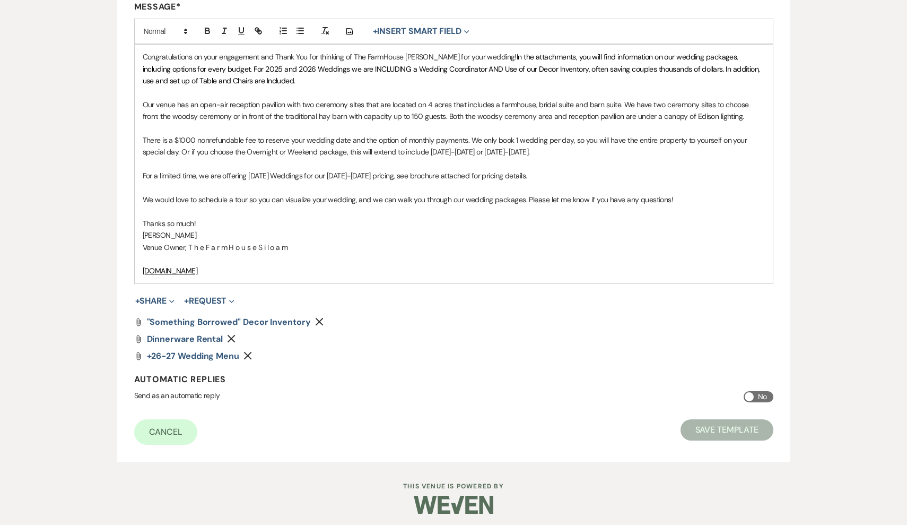
scroll to position [282, 0]
click at [249, 352] on icon "Remove" at bounding box center [248, 356] width 8 height 8
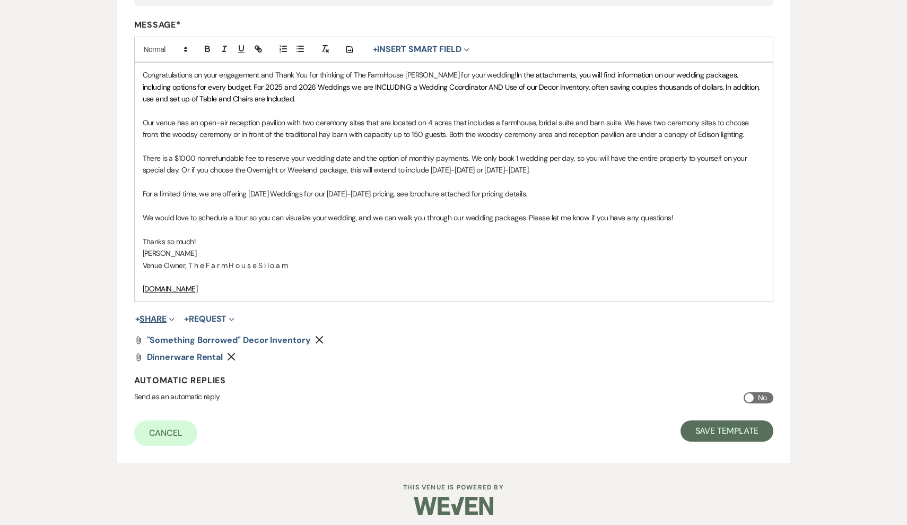
click at [161, 315] on button "+ Share Expand" at bounding box center [155, 319] width 40 height 8
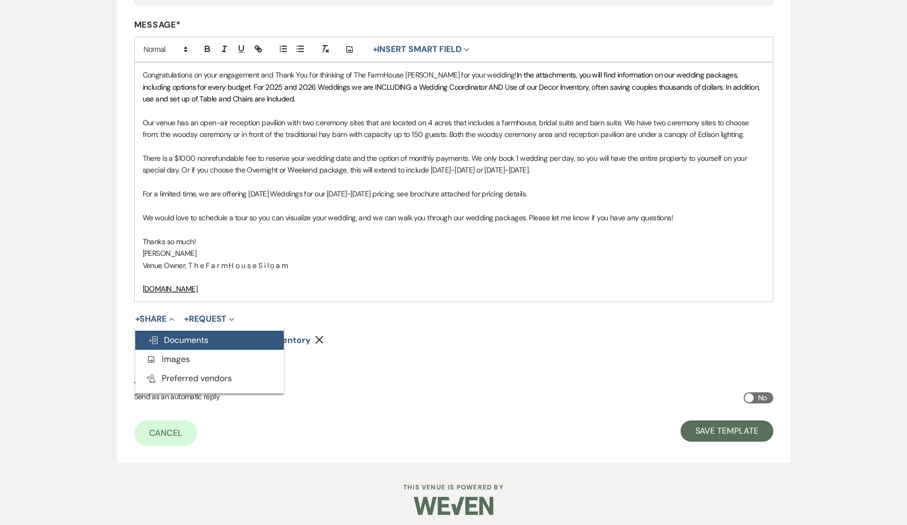
click at [179, 337] on span "Doc Upload Documents" at bounding box center [178, 339] width 60 height 11
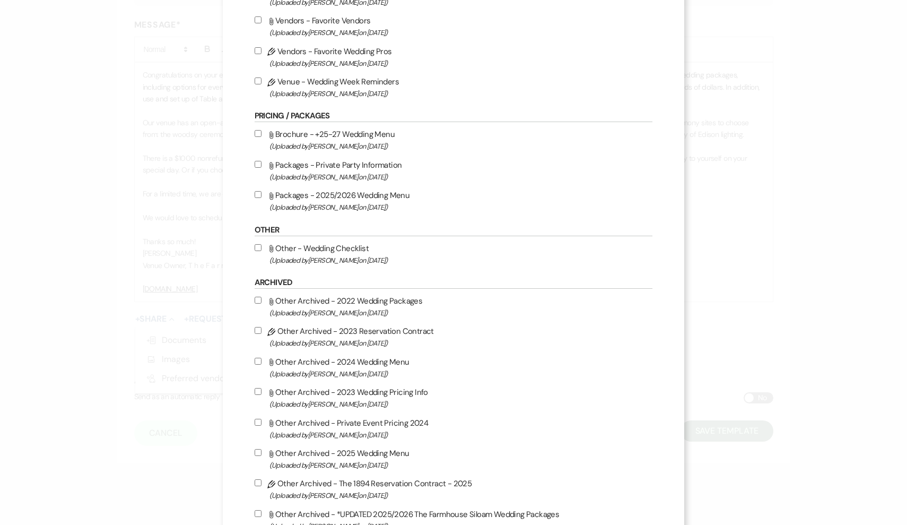
scroll to position [754, 0]
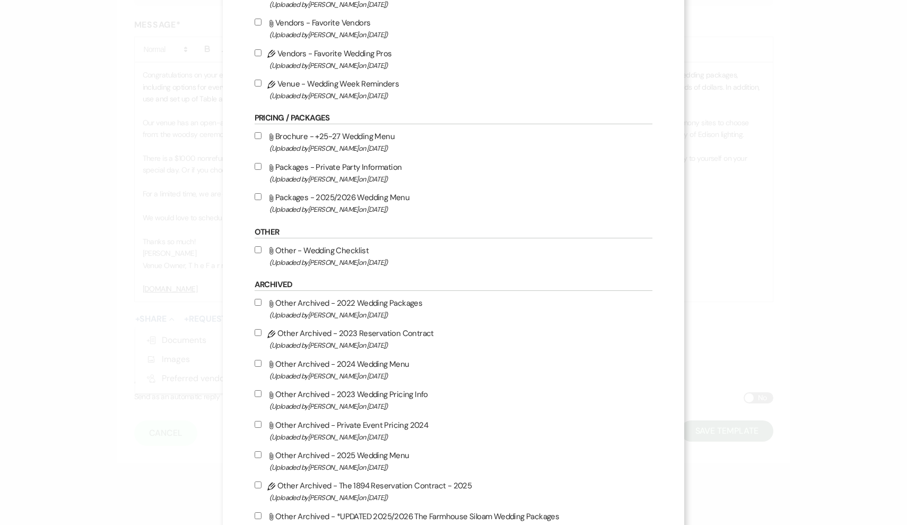
click at [262, 139] on input "Attach File Brochure - +25-27 Wedding Menu (Uploaded by Amanda Davidson on Aug …" at bounding box center [258, 135] width 7 height 7
checkbox input "true"
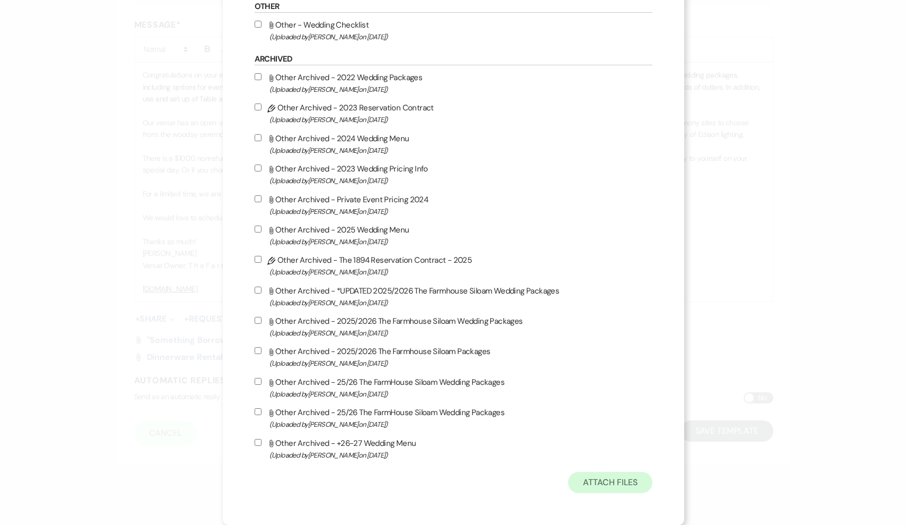
scroll to position [1012, 0]
click at [622, 478] on button "Attach Files" at bounding box center [610, 482] width 84 height 21
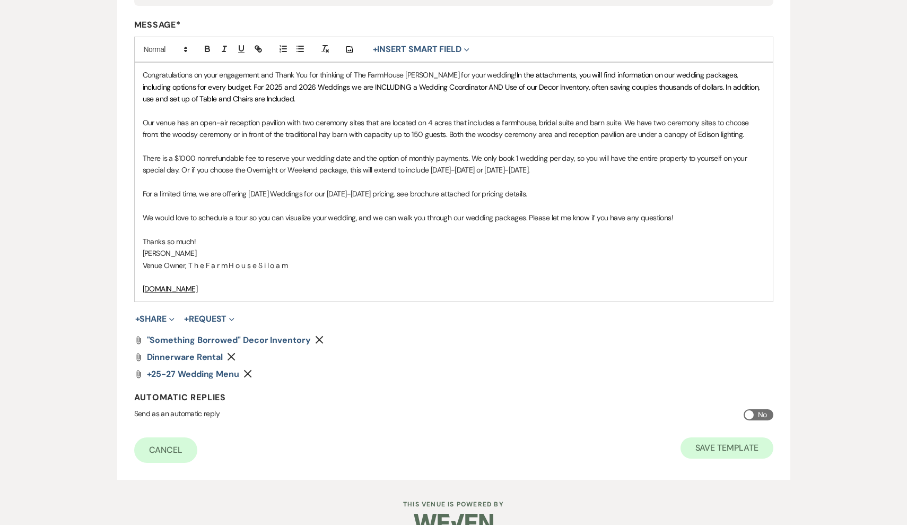
click at [735, 441] on button "Save Template" at bounding box center [727, 447] width 93 height 21
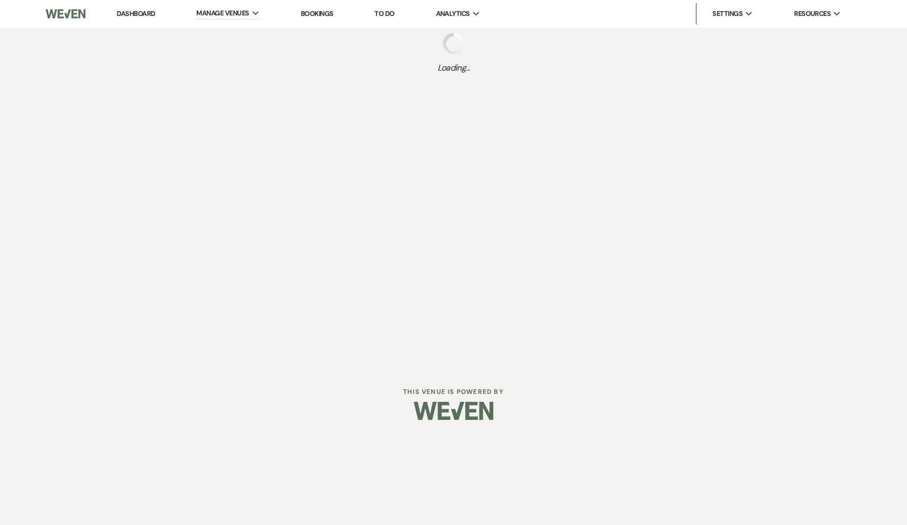
select select "Message Templates"
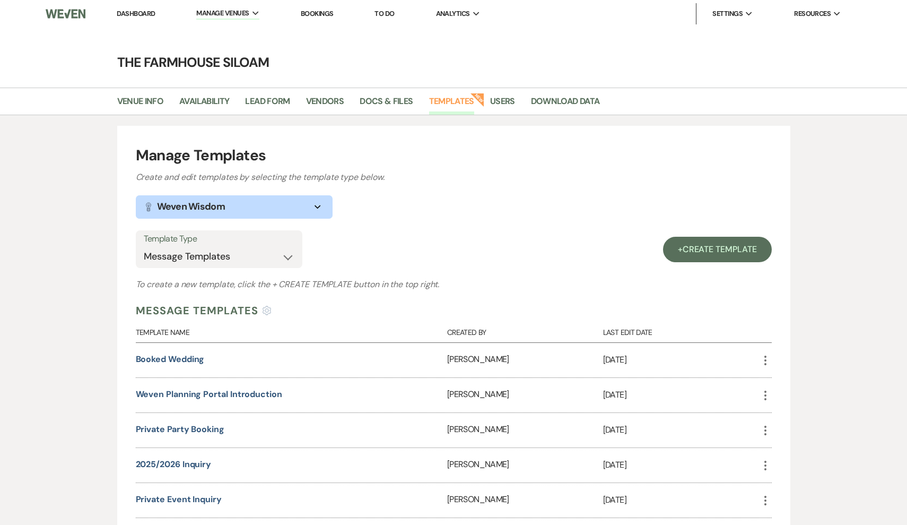
click at [66, 16] on img at bounding box center [66, 14] width 40 height 22
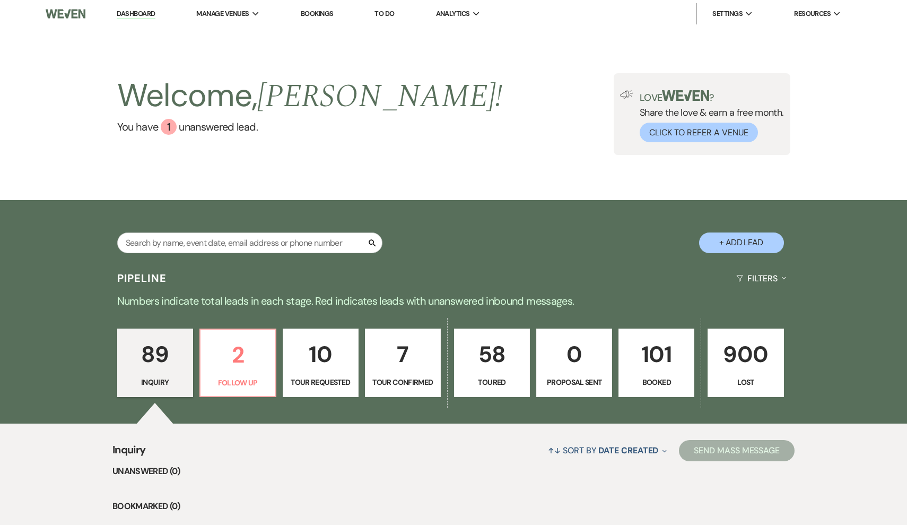
click at [331, 365] on p "10" at bounding box center [321, 354] width 62 height 36
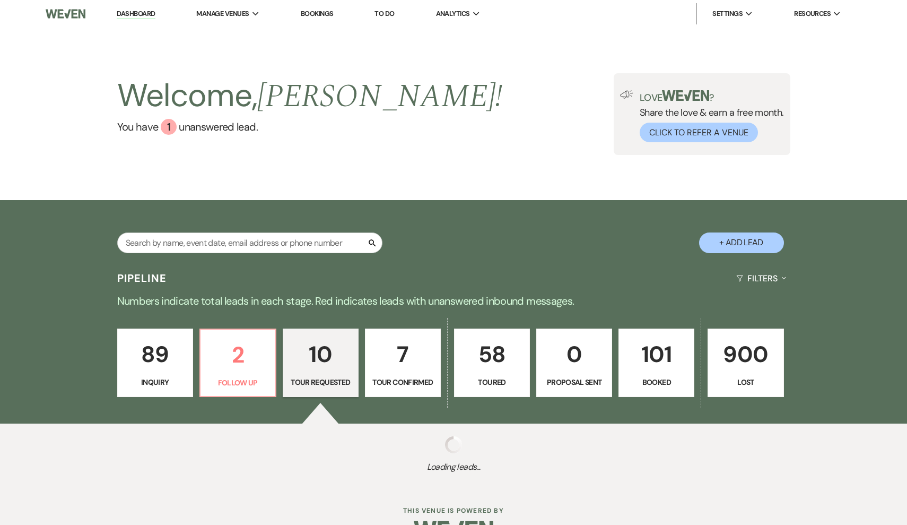
select select "2"
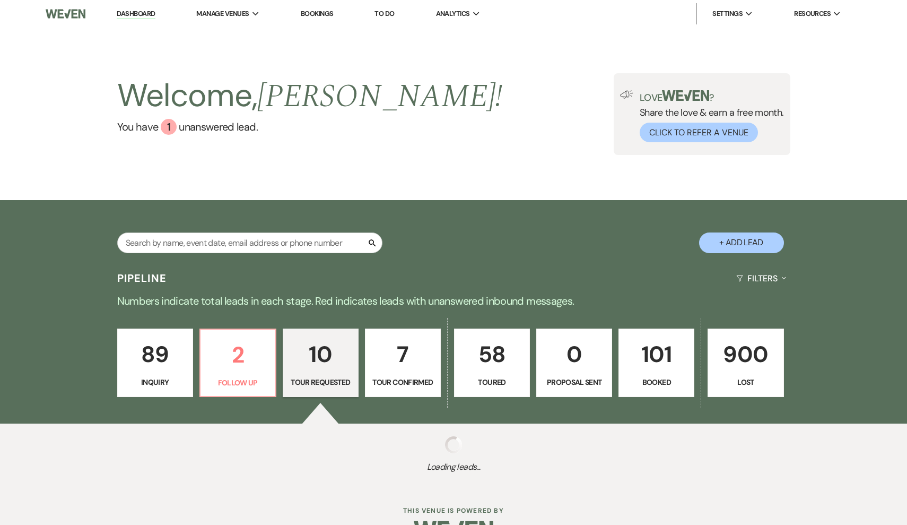
select select "2"
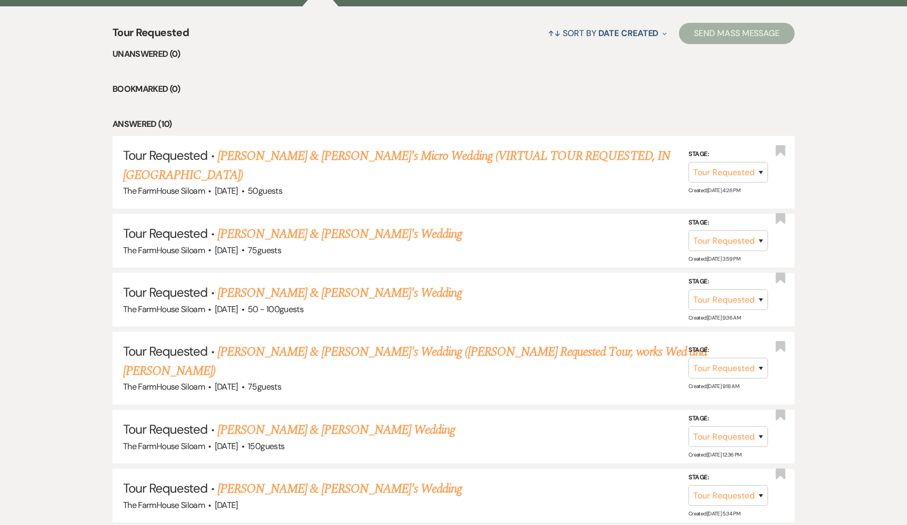
scroll to position [456, 0]
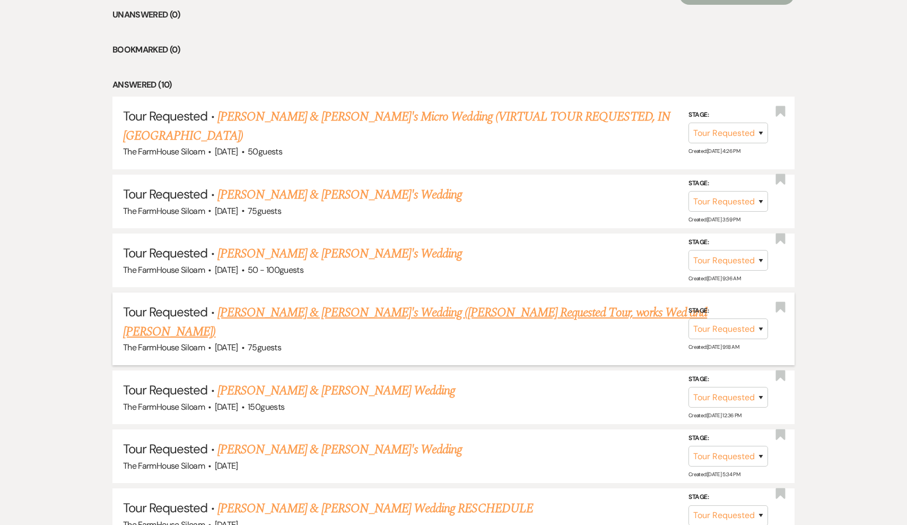
click at [320, 303] on link "[PERSON_NAME] & [PERSON_NAME]'s Wedding ([PERSON_NAME] Requested Tour, works We…" at bounding box center [415, 322] width 584 height 38
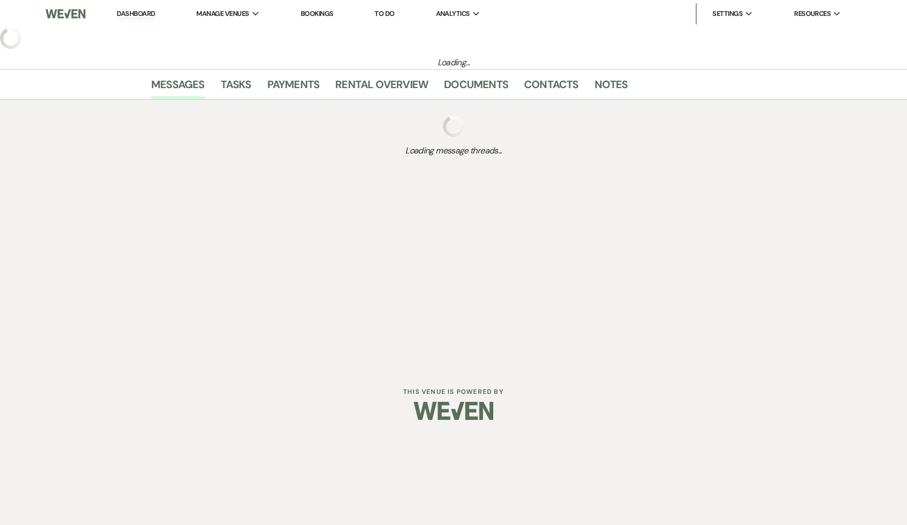
select select "2"
select select "17"
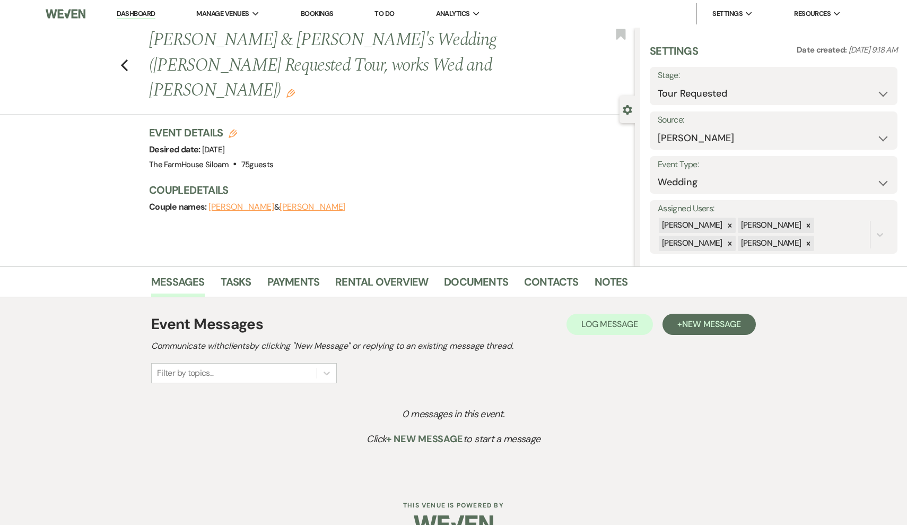
click at [286, 89] on icon "Edit" at bounding box center [290, 93] width 8 height 8
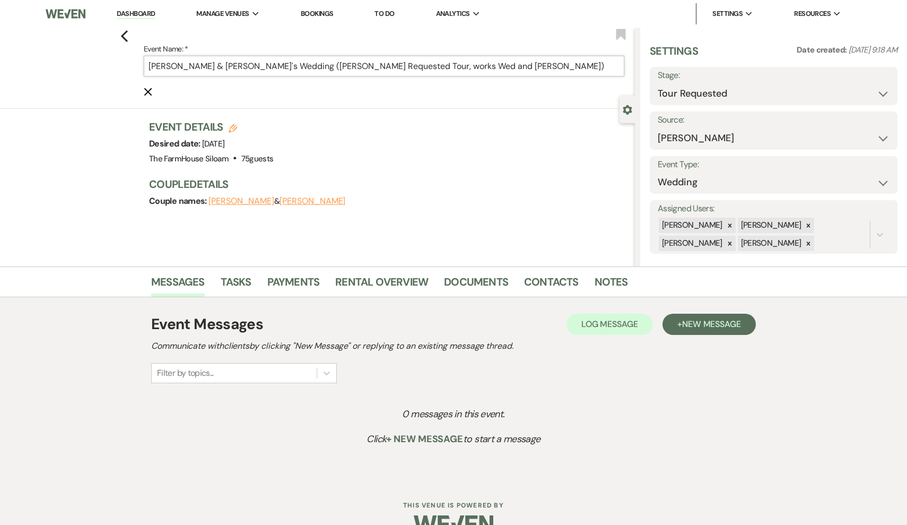
drag, startPoint x: 416, startPoint y: 67, endPoint x: 249, endPoint y: 64, distance: 167.7
click at [249, 64] on input "[PERSON_NAME] & [PERSON_NAME]'s Wedding ([PERSON_NAME] Requested Tour, works We…" at bounding box center [384, 66] width 481 height 21
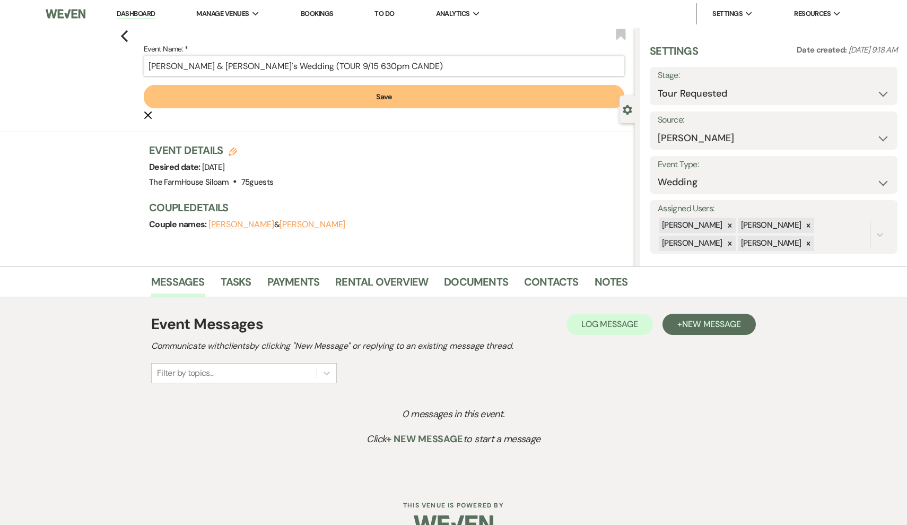
type input "Colin & Alexis's Wedding (TOUR 9/15 630pm CANDE)"
click at [374, 100] on button "Save" at bounding box center [384, 96] width 481 height 23
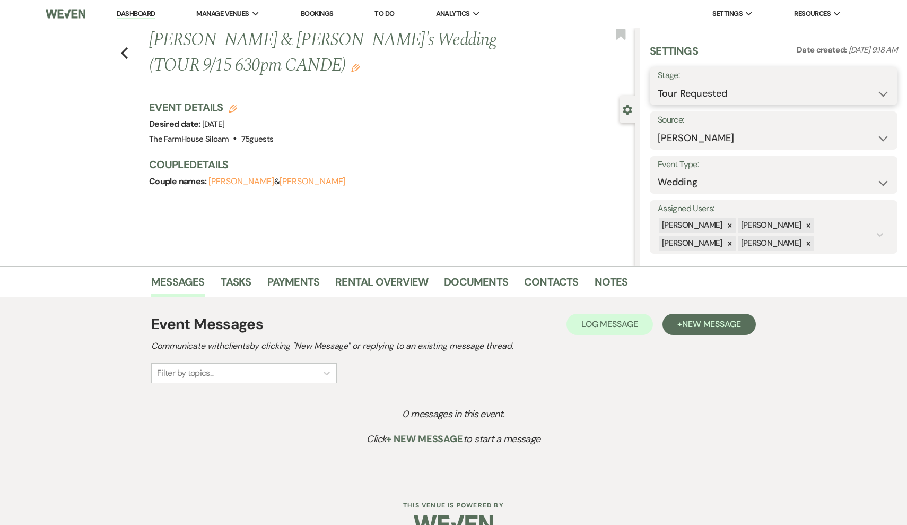
select select "4"
click at [880, 84] on button "Save" at bounding box center [871, 85] width 53 height 21
click at [124, 57] on icon "Previous" at bounding box center [124, 53] width 8 height 13
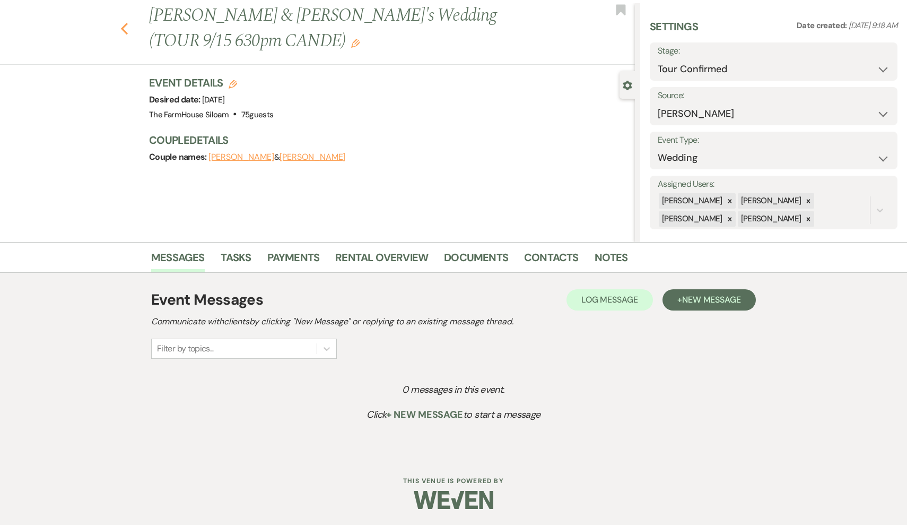
select select "2"
select select "4"
select select "2"
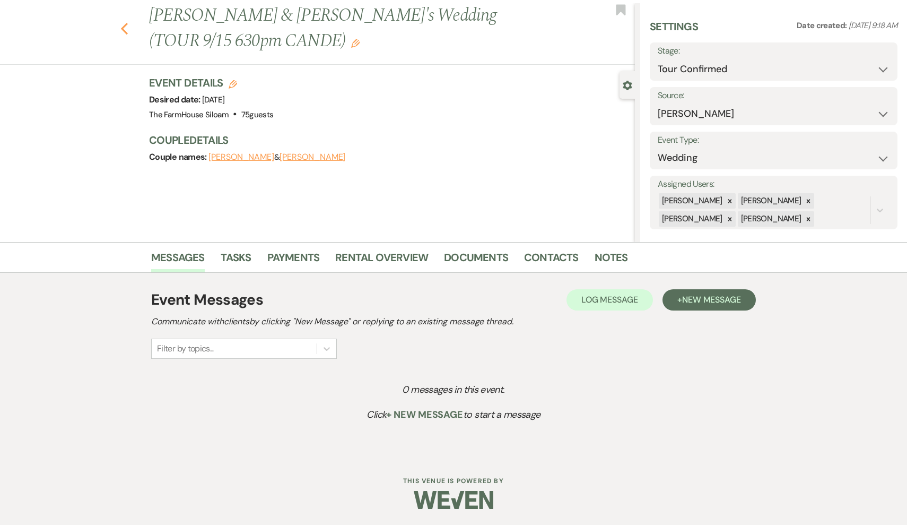
select select "2"
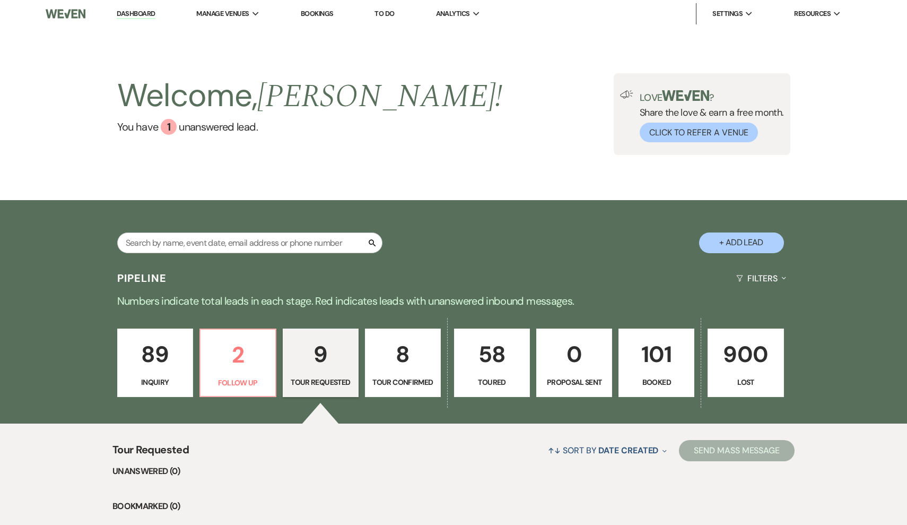
scroll to position [0, 0]
click at [321, 377] on p "Tour Requested" at bounding box center [321, 382] width 62 height 12
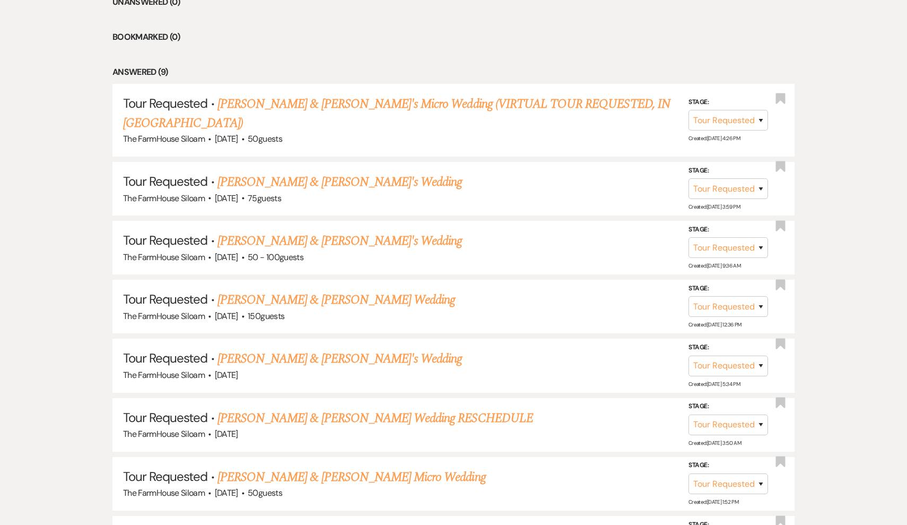
scroll to position [464, 0]
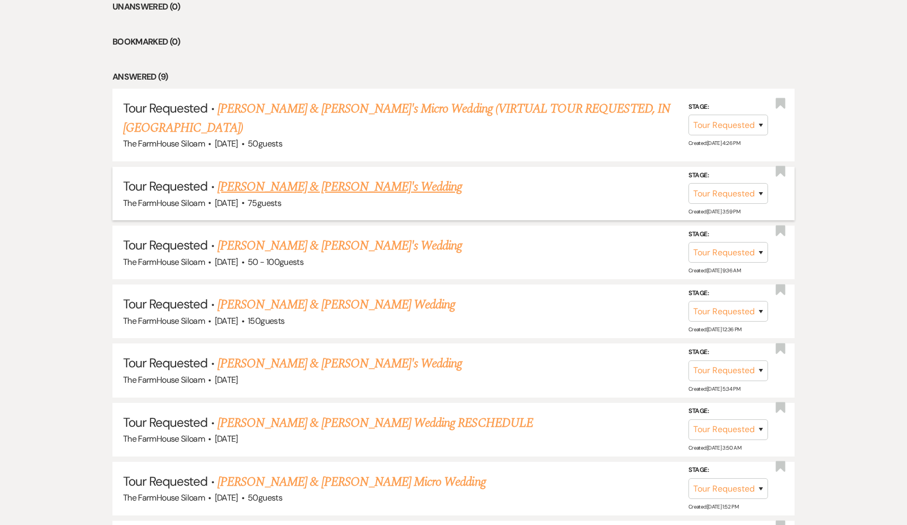
click at [331, 177] on link "[PERSON_NAME] & [PERSON_NAME]'s Wedding" at bounding box center [340, 186] width 245 height 19
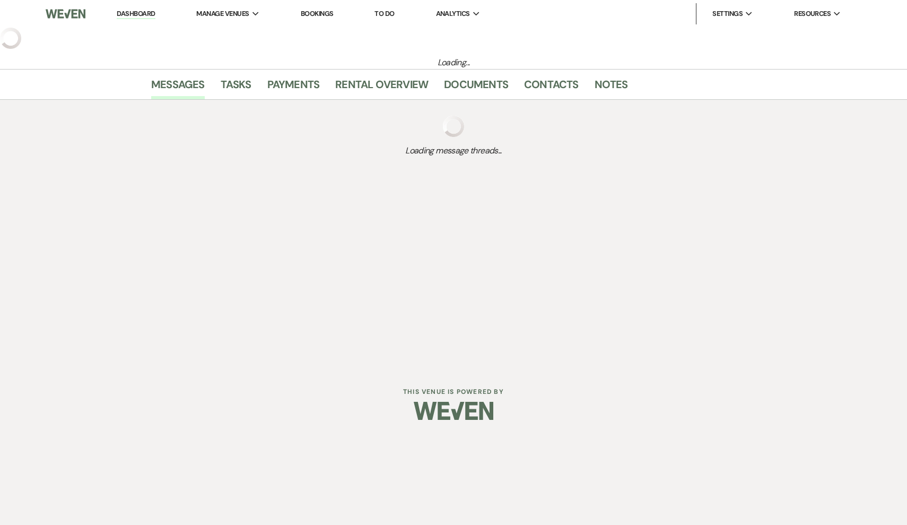
select select "2"
select select "3"
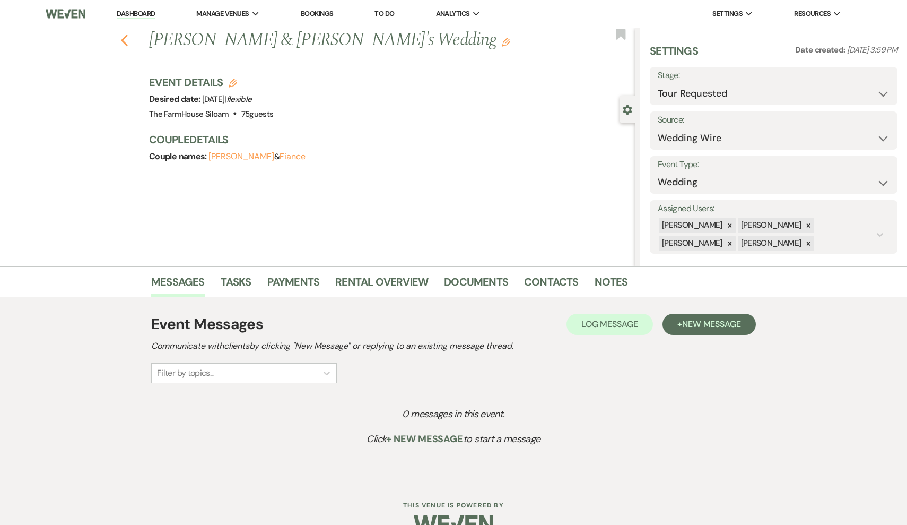
click at [126, 41] on icon "Previous" at bounding box center [124, 40] width 8 height 13
select select "2"
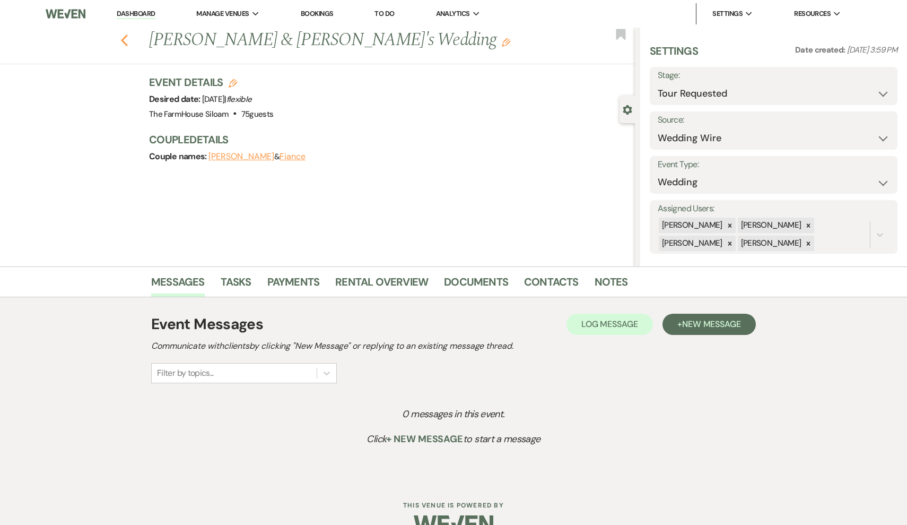
select select "2"
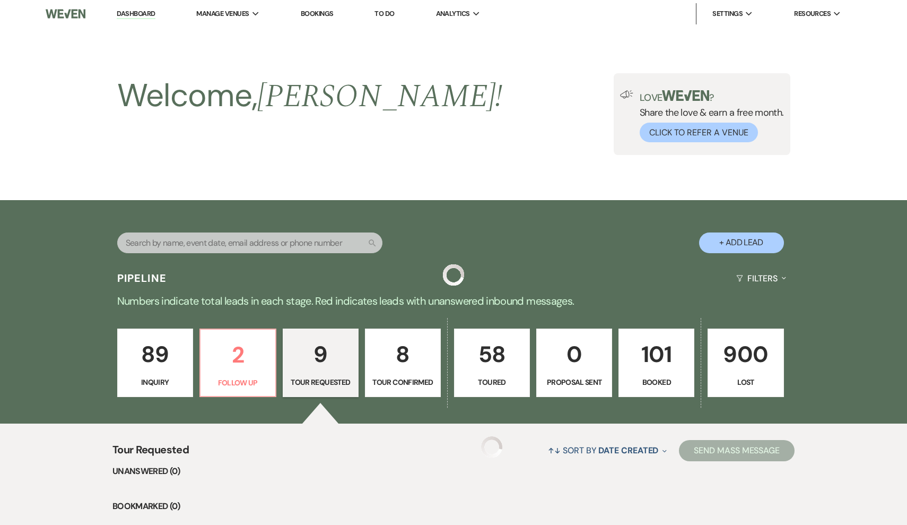
scroll to position [464, 0]
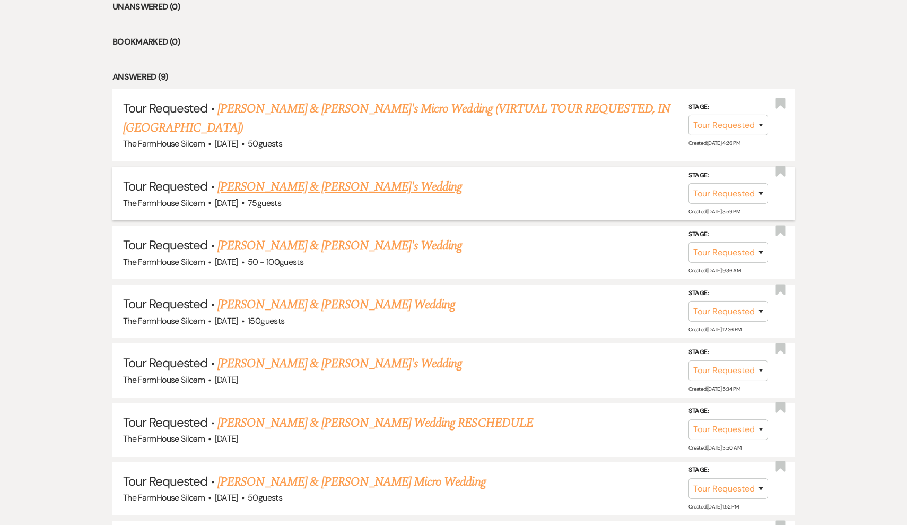
click at [273, 177] on link "[PERSON_NAME] & [PERSON_NAME]'s Wedding" at bounding box center [340, 186] width 245 height 19
select select "2"
select select "3"
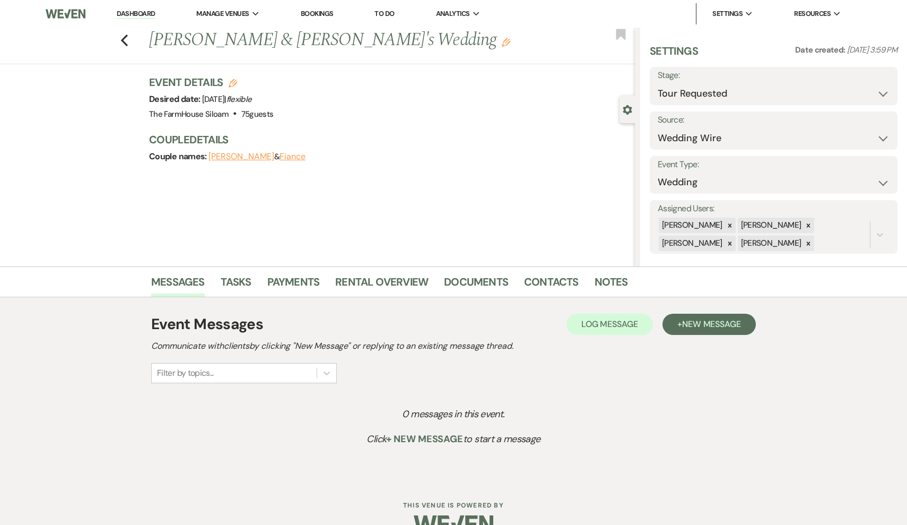
click at [502, 44] on icon "Edit" at bounding box center [506, 42] width 8 height 8
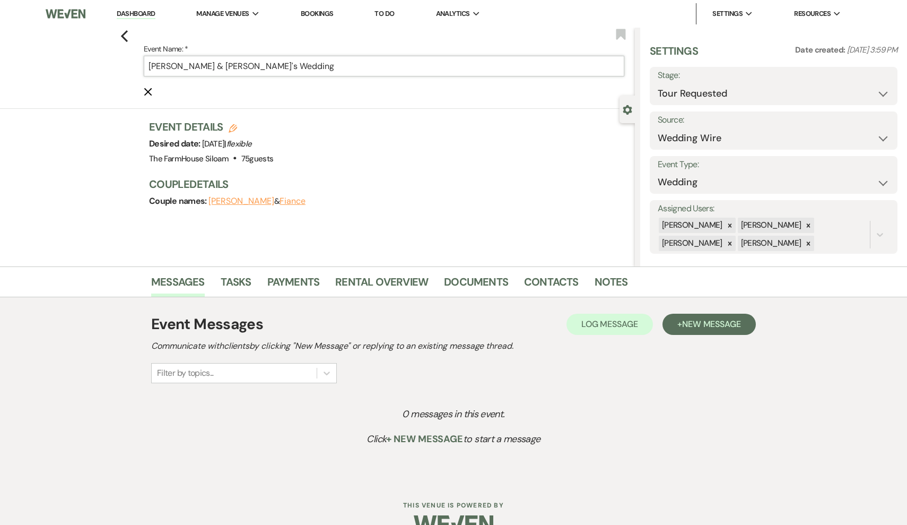
click at [355, 66] on input "[PERSON_NAME] & [PERSON_NAME]'s Wedding" at bounding box center [384, 66] width 481 height 21
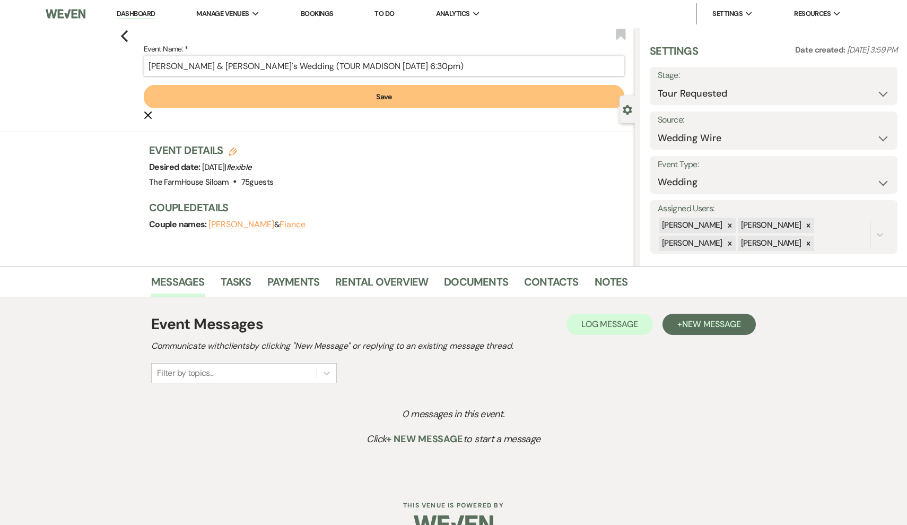
type input "Stephanie Triplett & Fiance's Wedding (TOUR MADISON 6/13 6:30pm)"
click at [490, 95] on button "Save" at bounding box center [384, 96] width 481 height 23
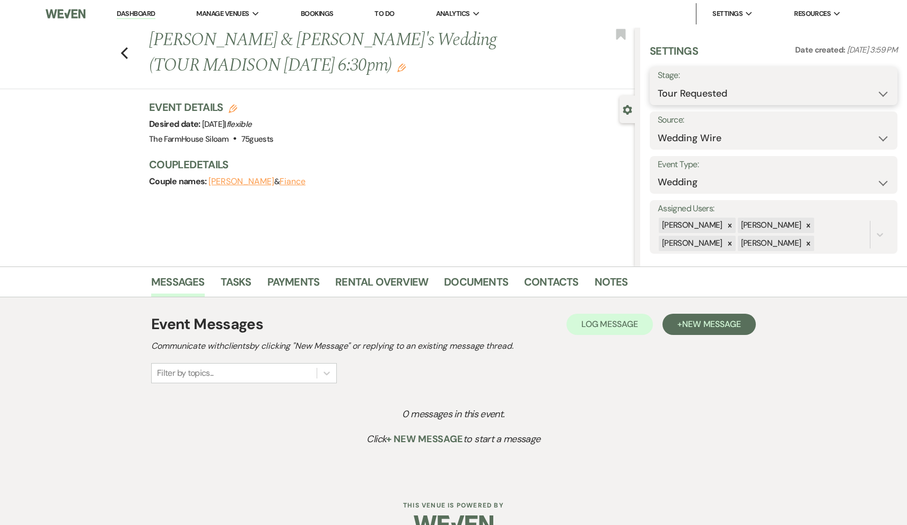
select select "4"
click at [879, 79] on button "Save" at bounding box center [871, 85] width 53 height 21
click at [125, 51] on icon "Previous" at bounding box center [124, 53] width 8 height 13
select select "2"
select select "4"
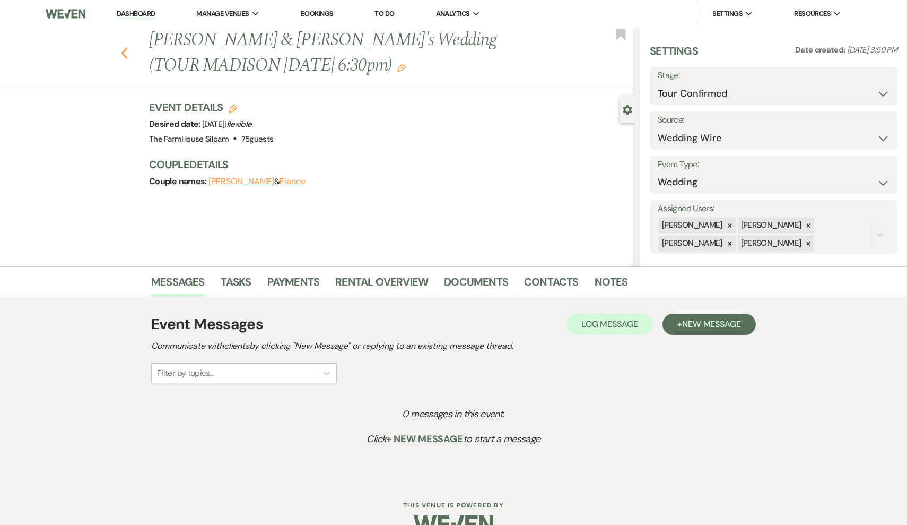
select select "2"
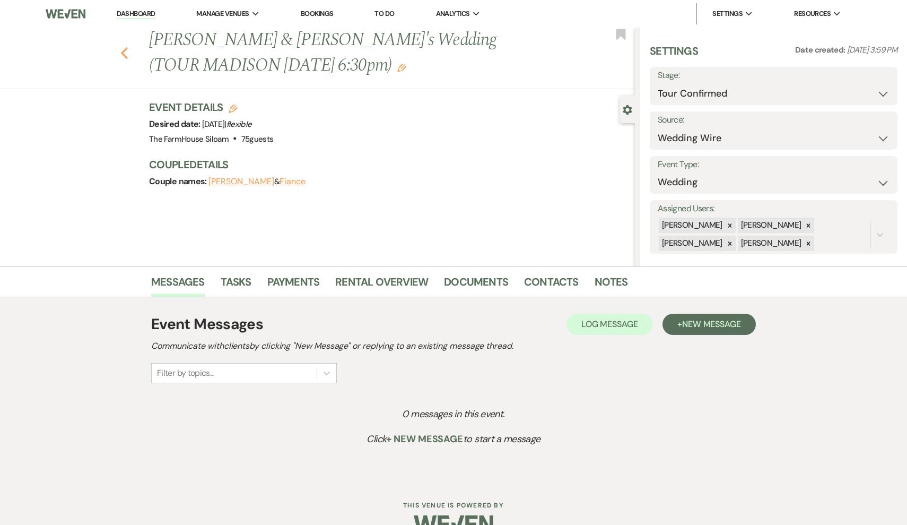
select select "2"
